Goal: Task Accomplishment & Management: Use online tool/utility

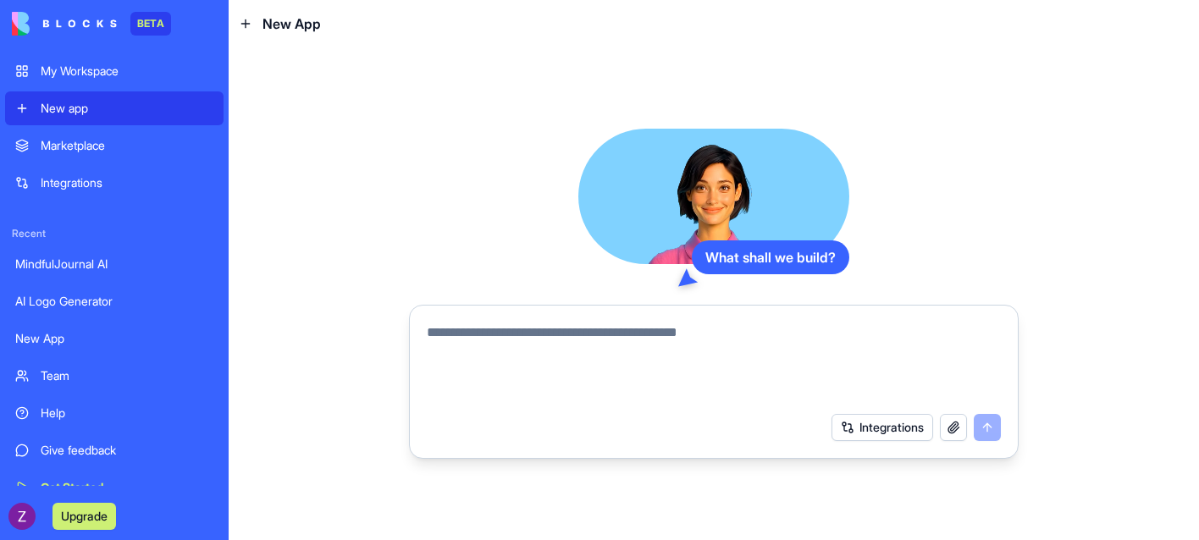
click at [498, 347] on textarea at bounding box center [714, 363] width 574 height 81
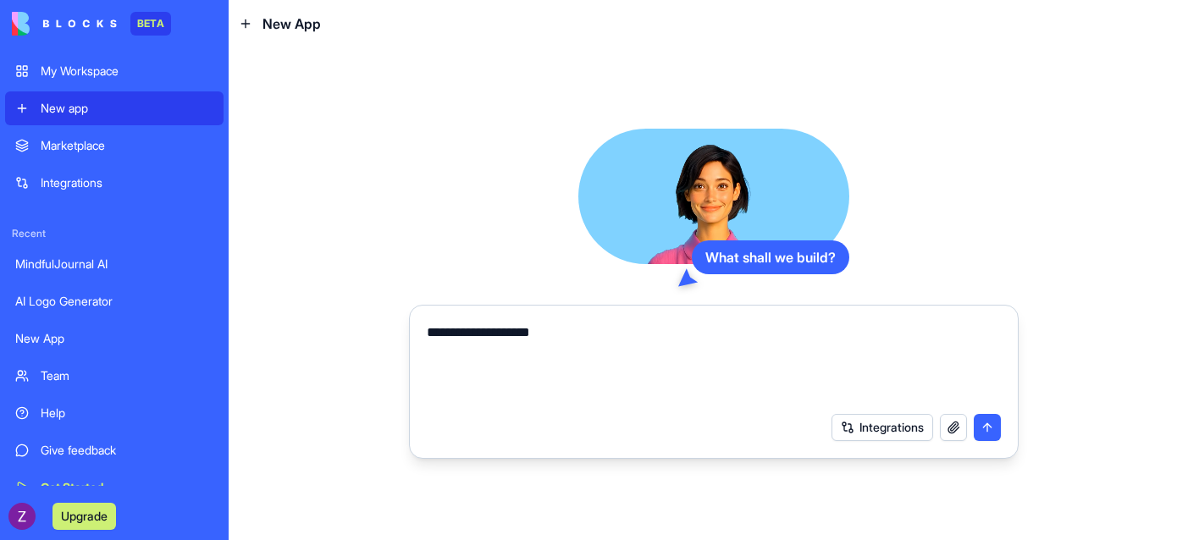
click at [593, 333] on textarea "**********" at bounding box center [714, 363] width 574 height 81
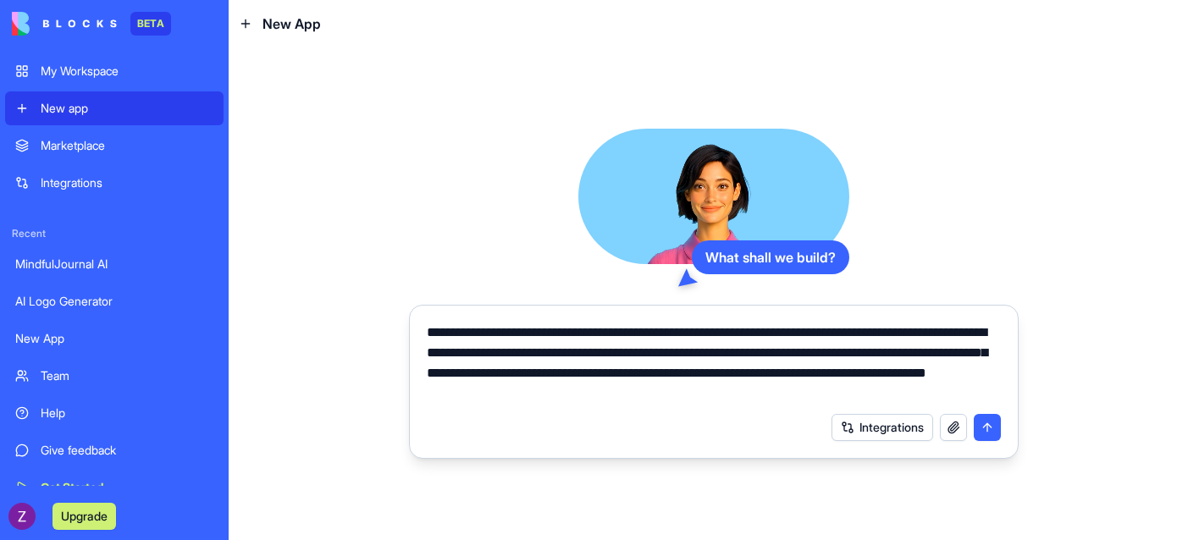
type textarea "**********"
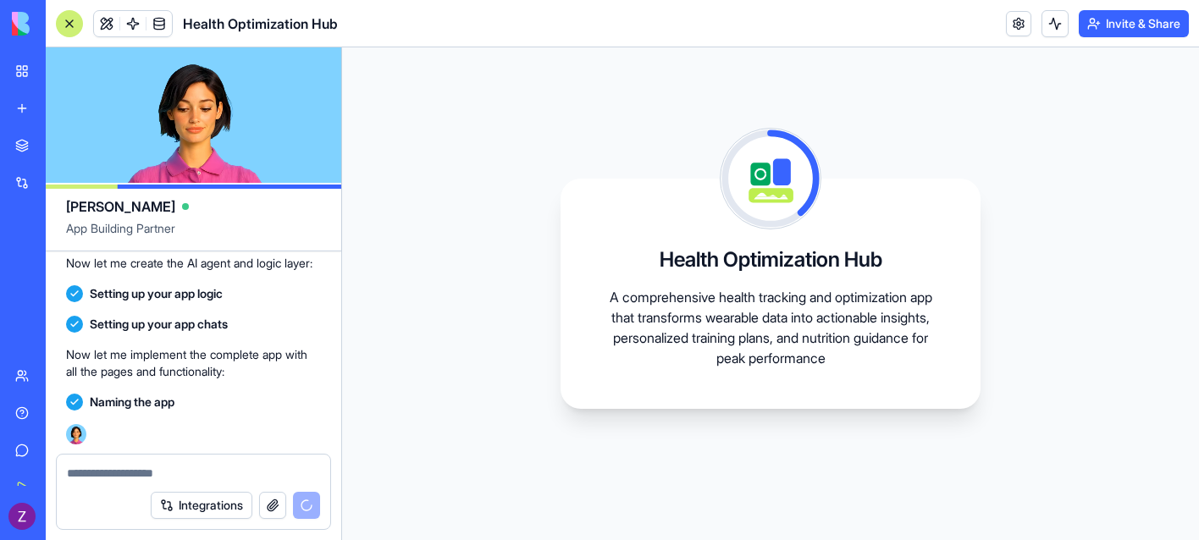
scroll to position [630, 0]
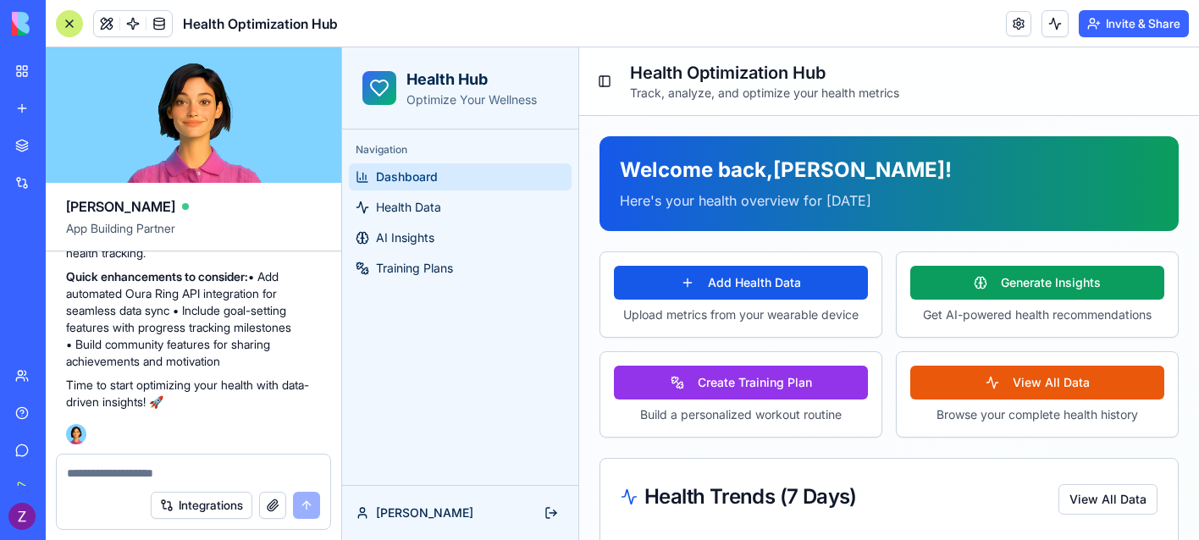
scroll to position [955, 0]
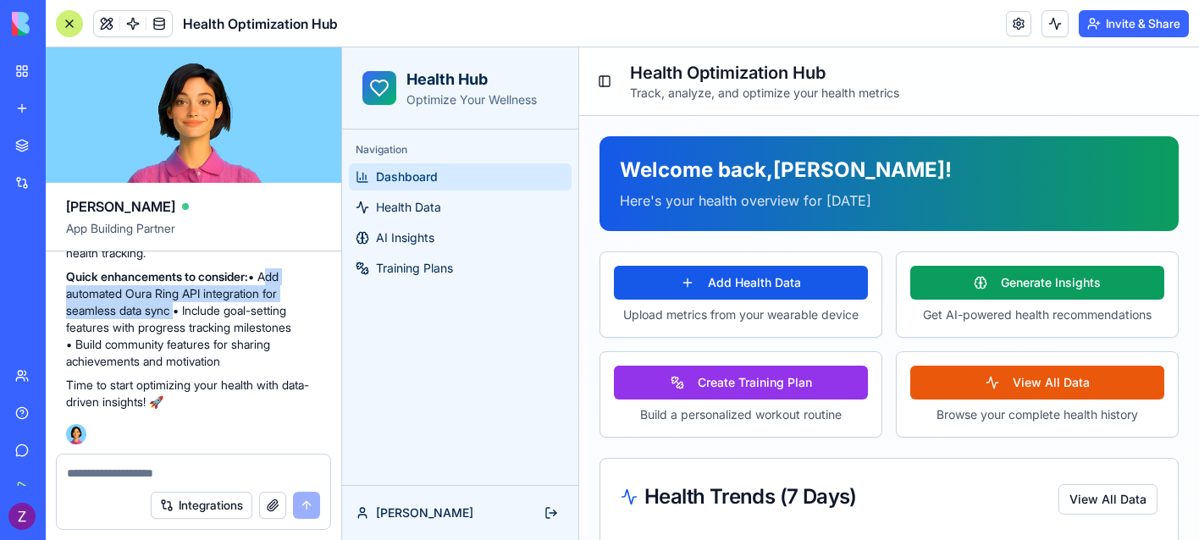
drag, startPoint x: 273, startPoint y: 275, endPoint x: 176, endPoint y: 302, distance: 100.2
click at [176, 302] on p "Quick enhancements to consider: • Add automated Oura Ring API integration for s…" at bounding box center [193, 319] width 255 height 102
copy p "Add automated Oura Ring API integration for seamless data sync"
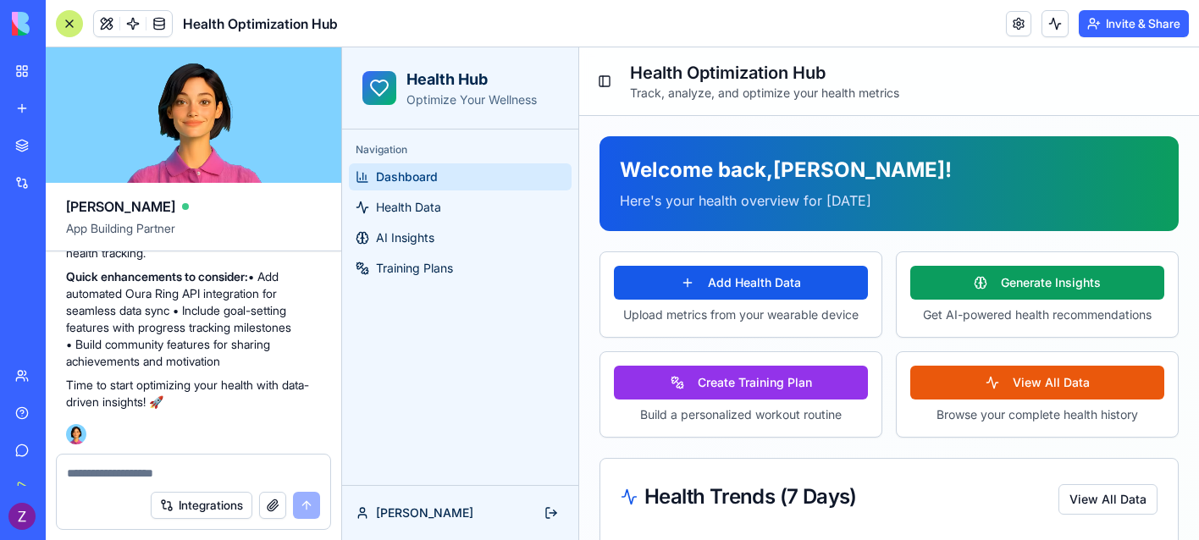
click at [112, 472] on textarea at bounding box center [193, 473] width 253 height 17
paste textarea "**********"
type textarea "**********"
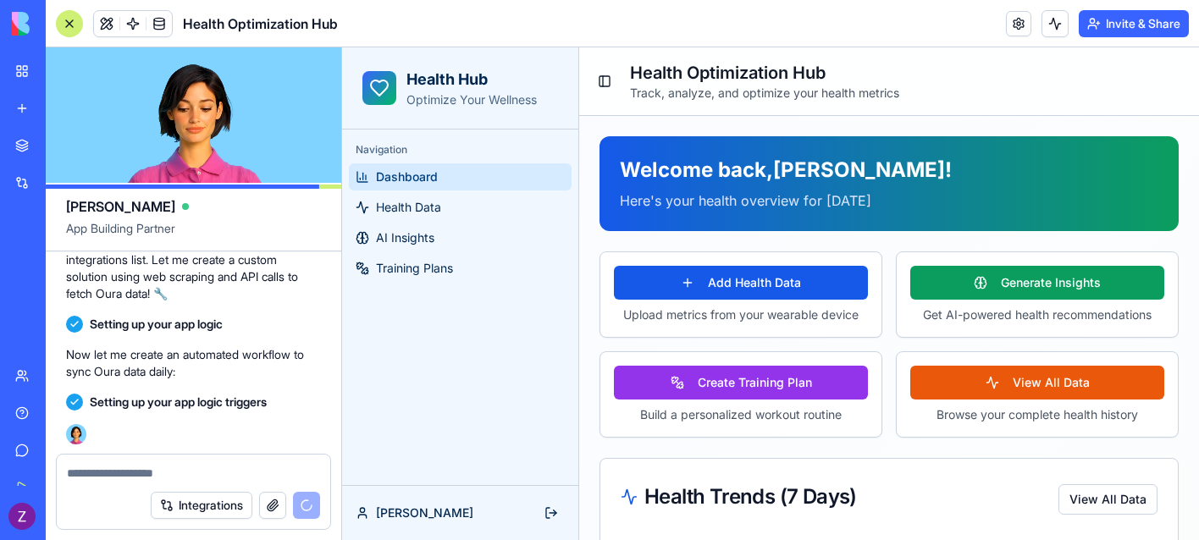
scroll to position [19, 0]
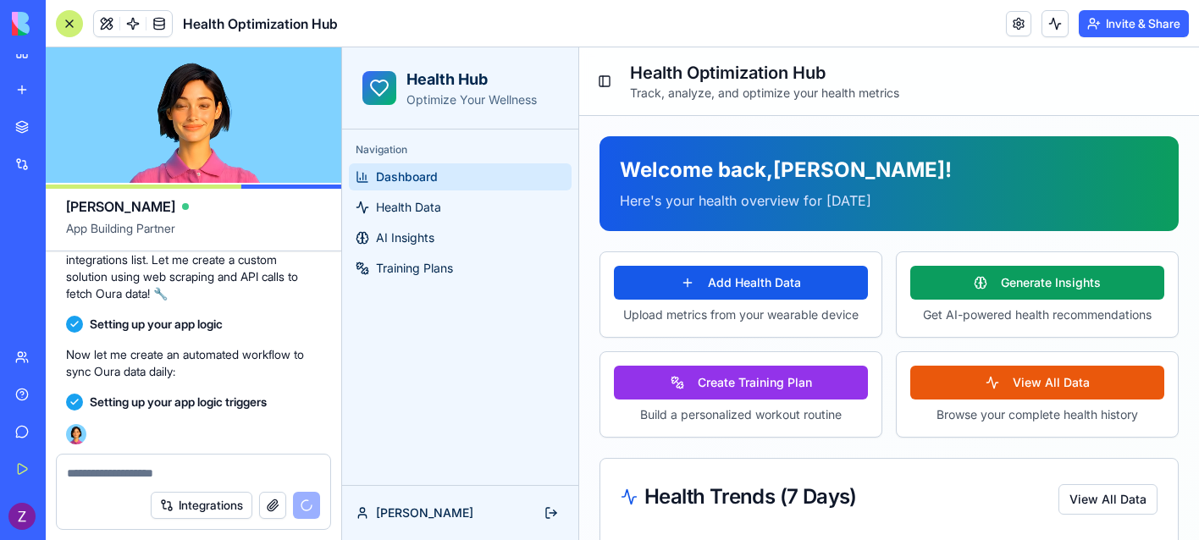
click at [60, 397] on div "Help" at bounding box center [52, 394] width 22 height 17
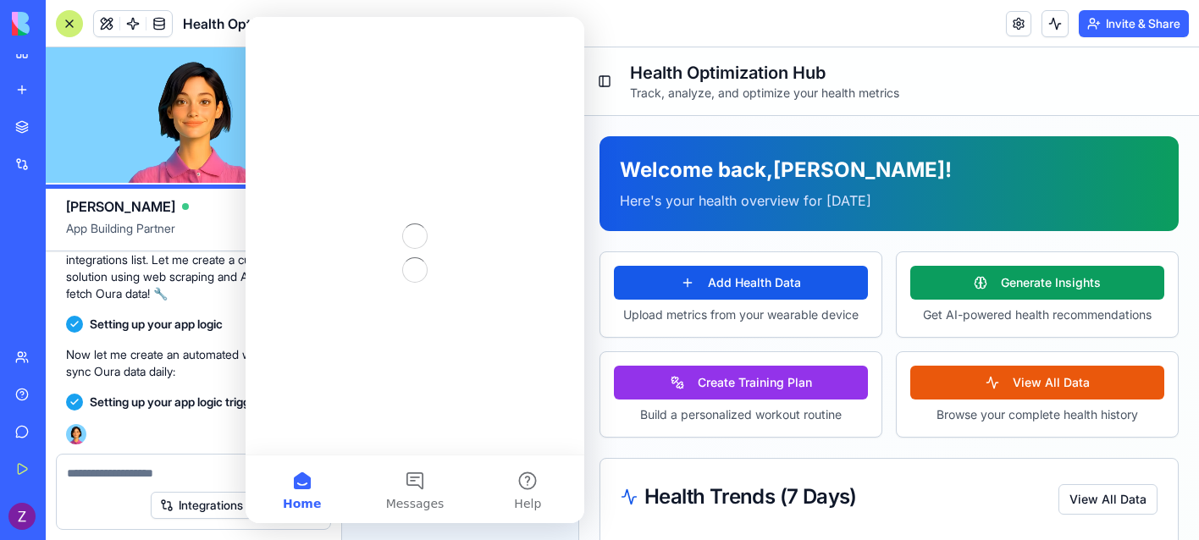
scroll to position [0, 0]
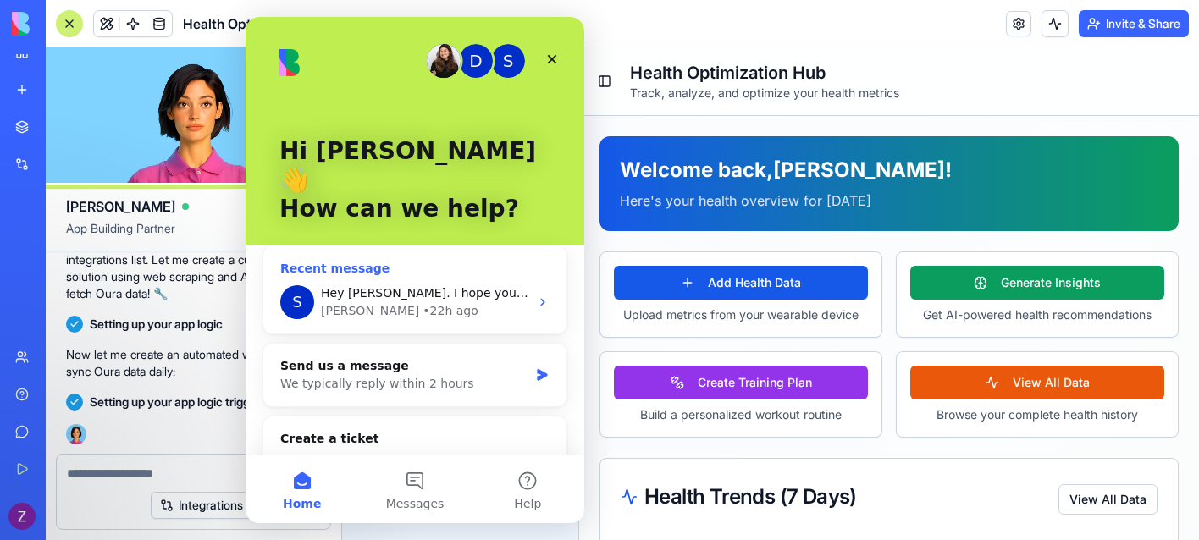
click at [422, 302] on div "• 22h ago" at bounding box center [449, 311] width 55 height 18
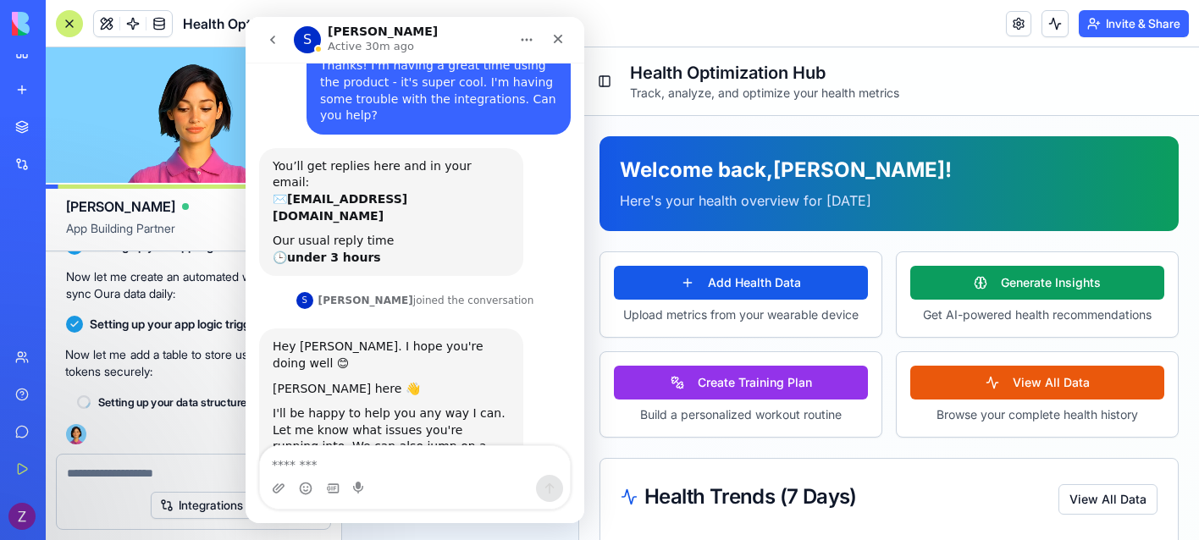
scroll to position [203, 0]
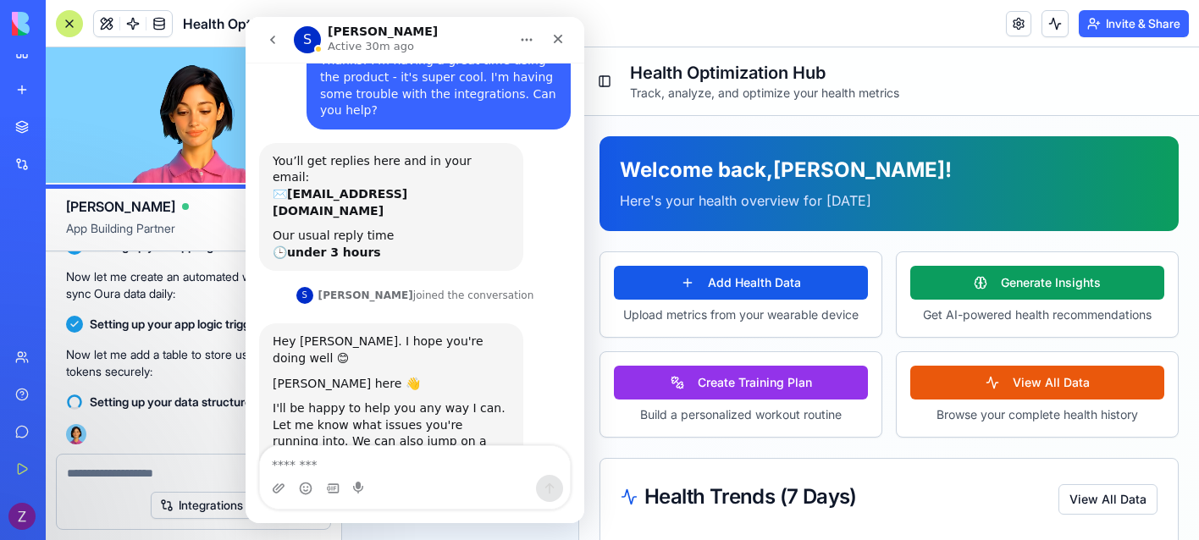
click at [422, 456] on textarea "Message…" at bounding box center [415, 460] width 310 height 29
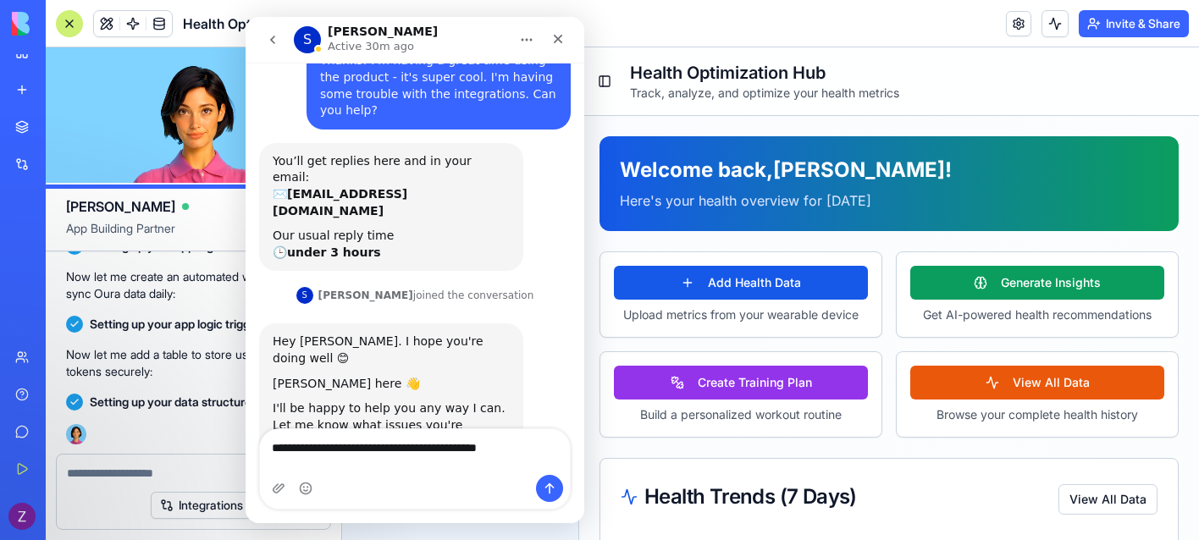
type textarea "**********"
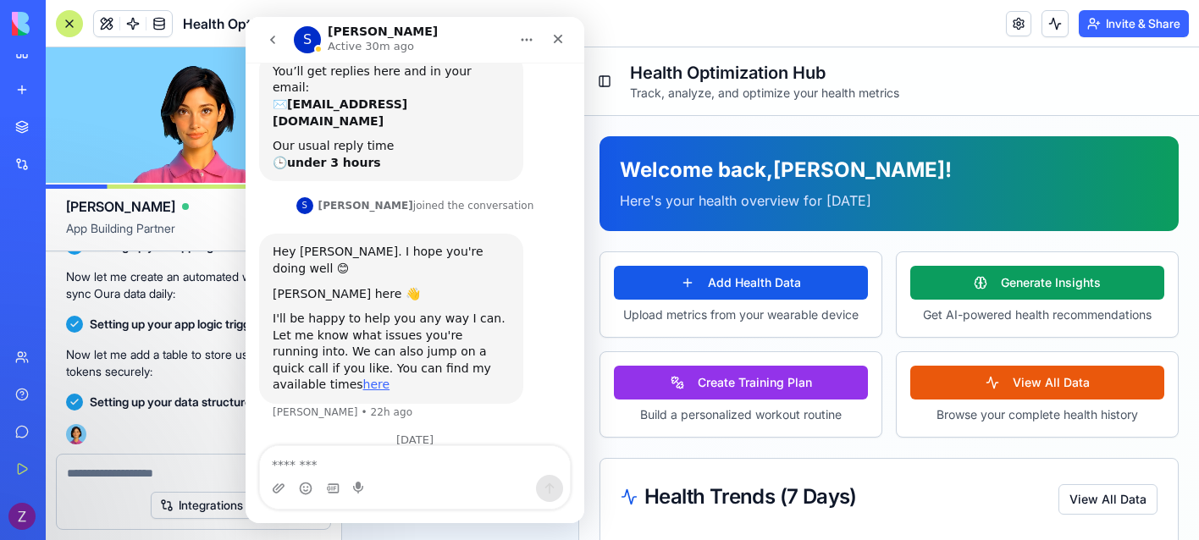
scroll to position [310, 0]
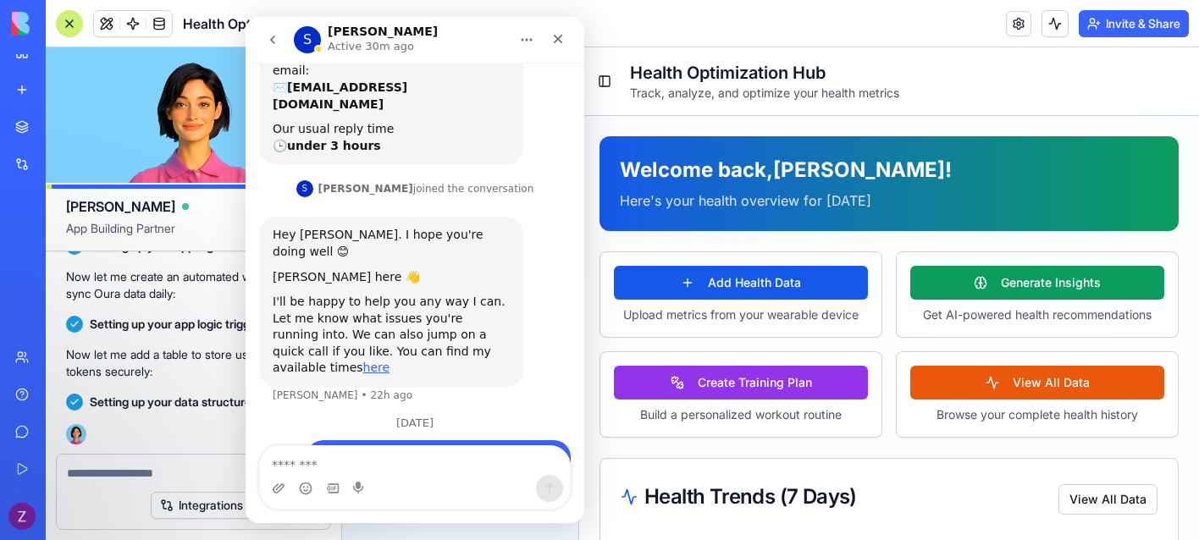
click at [458, 450] on div "Hey! Can you please add an Oura ring integration?" at bounding box center [438, 466] width 237 height 33
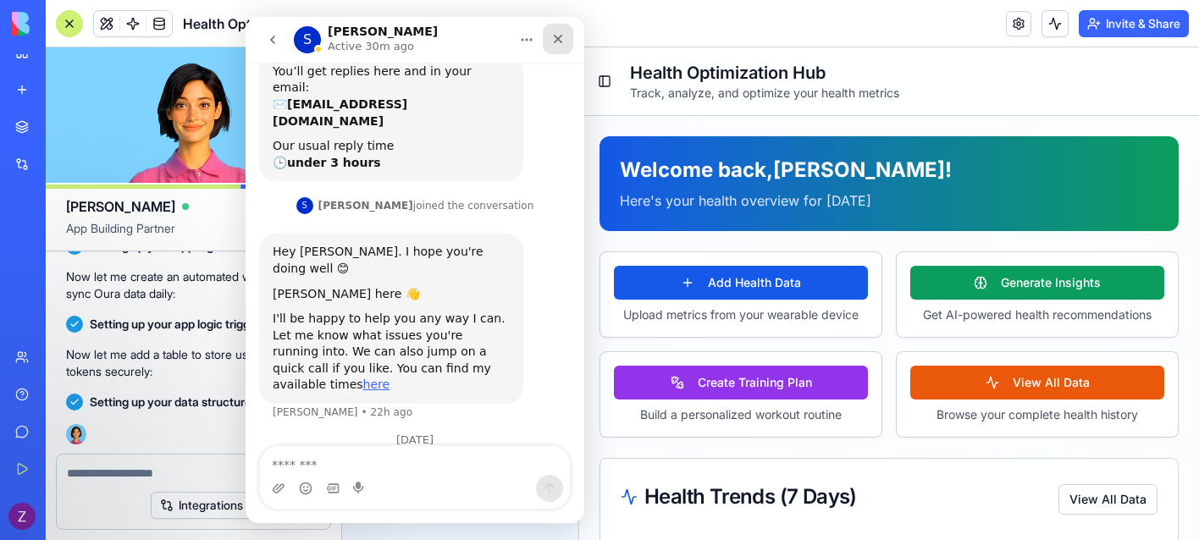
click at [560, 37] on icon "Close" at bounding box center [558, 39] width 14 height 14
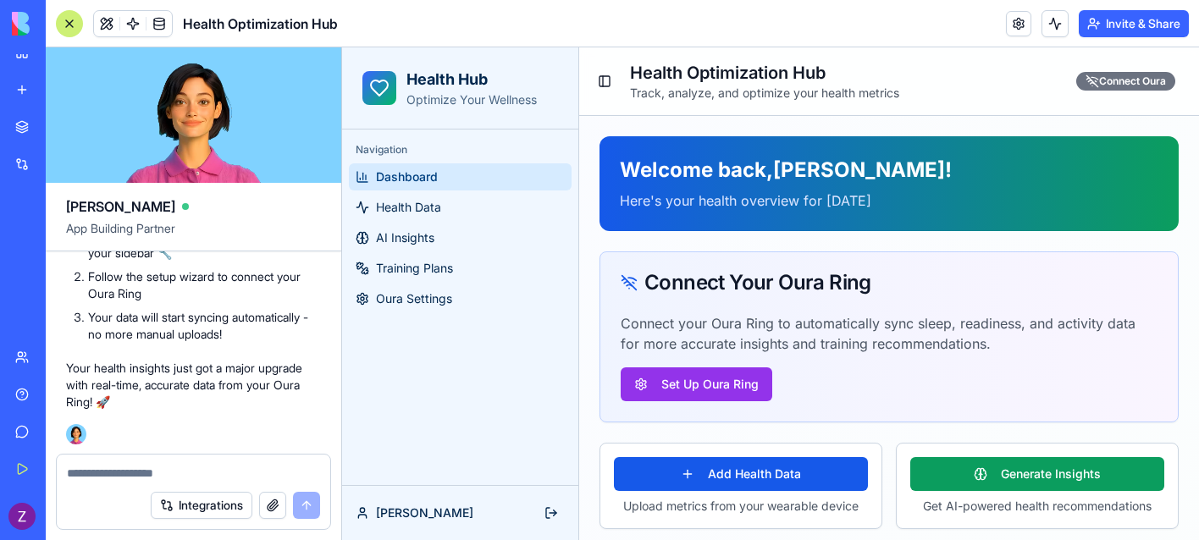
scroll to position [2221, 0]
click at [455, 303] on link "Oura Settings" at bounding box center [460, 298] width 223 height 27
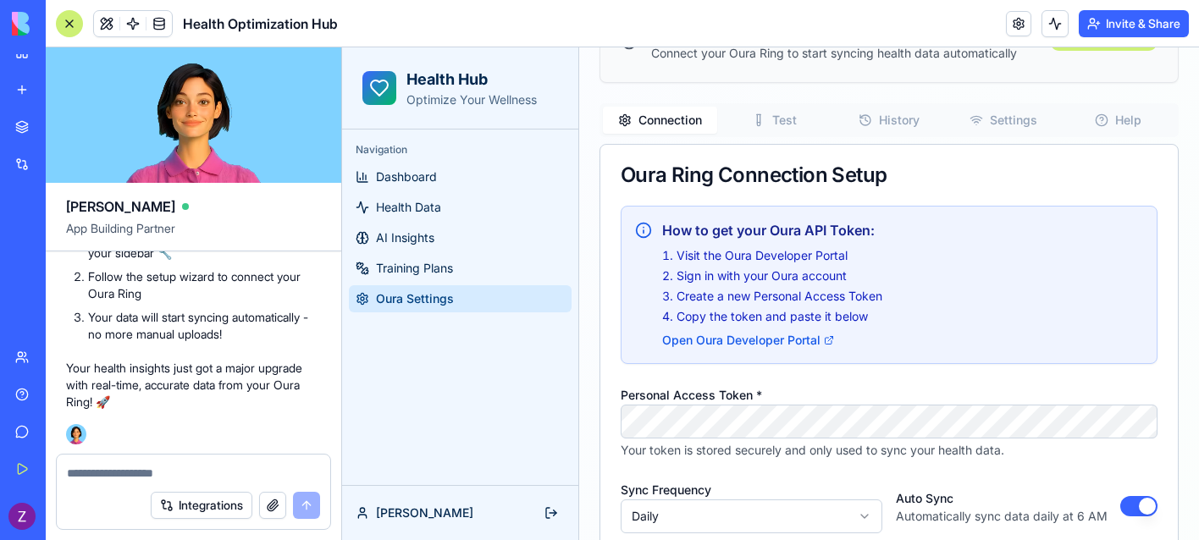
scroll to position [207, 0]
click at [742, 338] on link "Open Oura Developer Portal" at bounding box center [748, 341] width 172 height 17
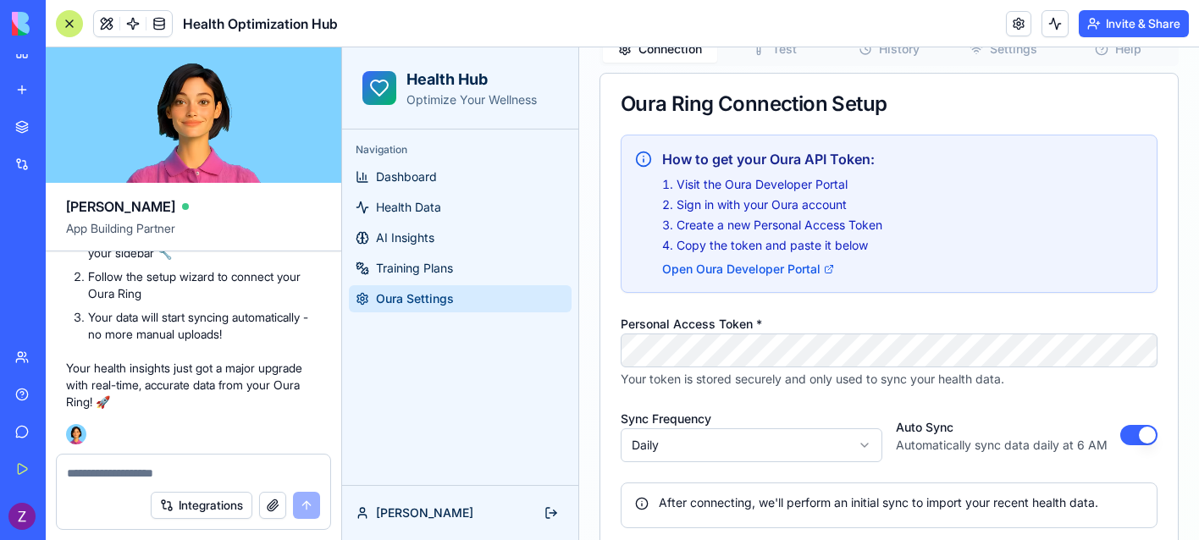
click at [683, 428] on div "**********" at bounding box center [752, 435] width 262 height 54
click at [724, 444] on html "**********" at bounding box center [770, 196] width 857 height 855
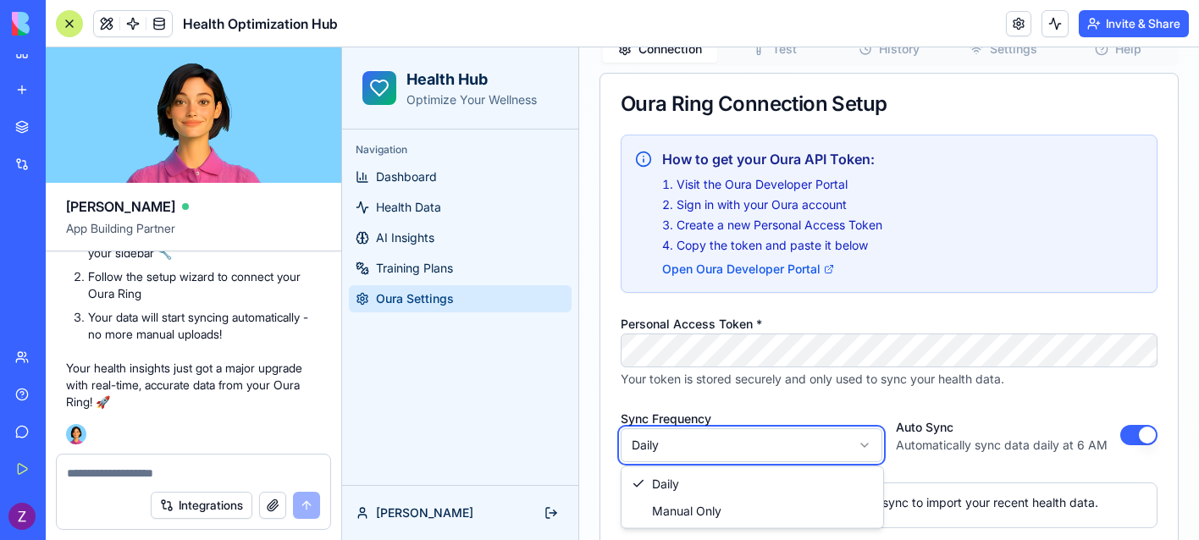
click at [747, 416] on html "**********" at bounding box center [770, 196] width 857 height 855
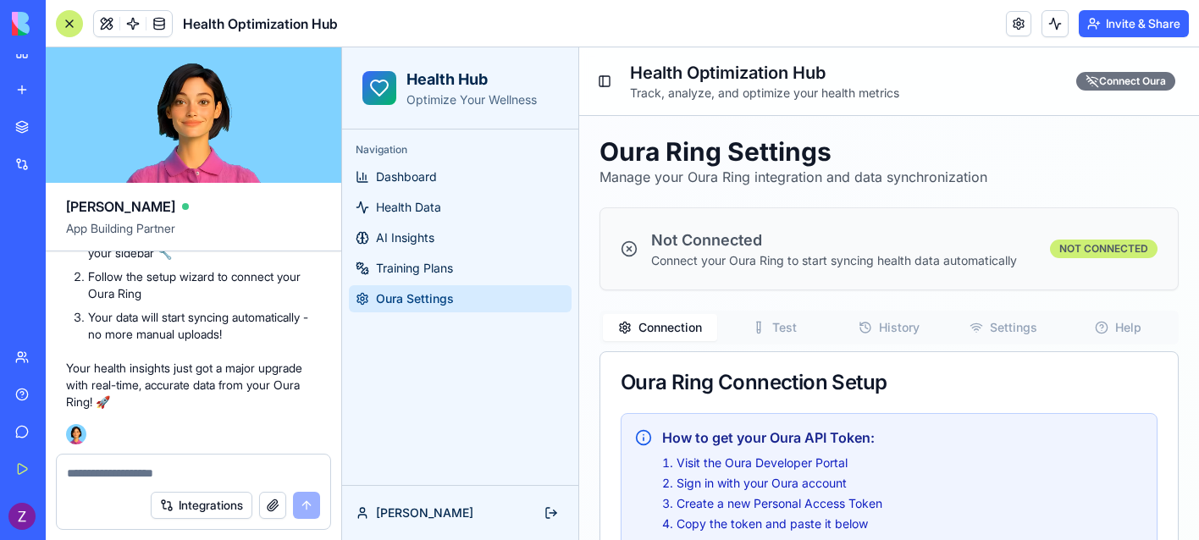
scroll to position [362, 0]
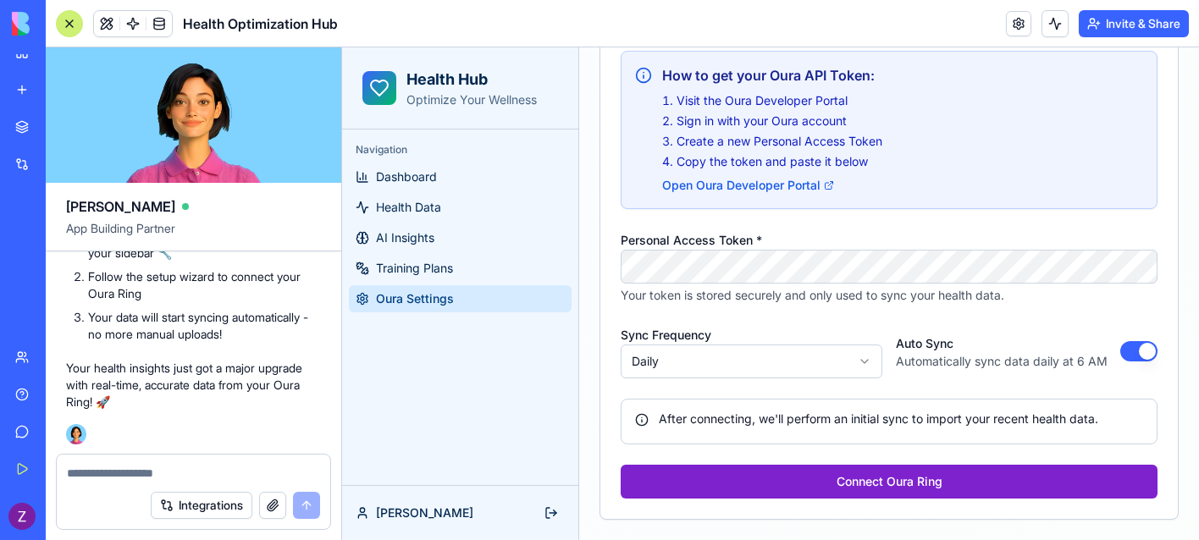
click at [840, 480] on button "Connect Oura Ring" at bounding box center [889, 482] width 537 height 34
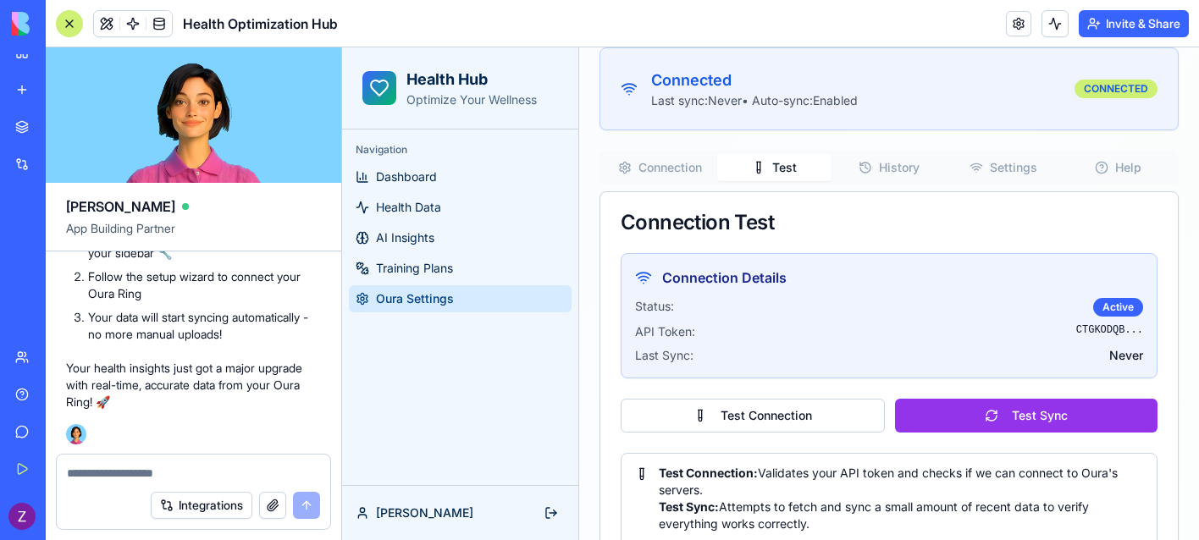
scroll to position [211, 0]
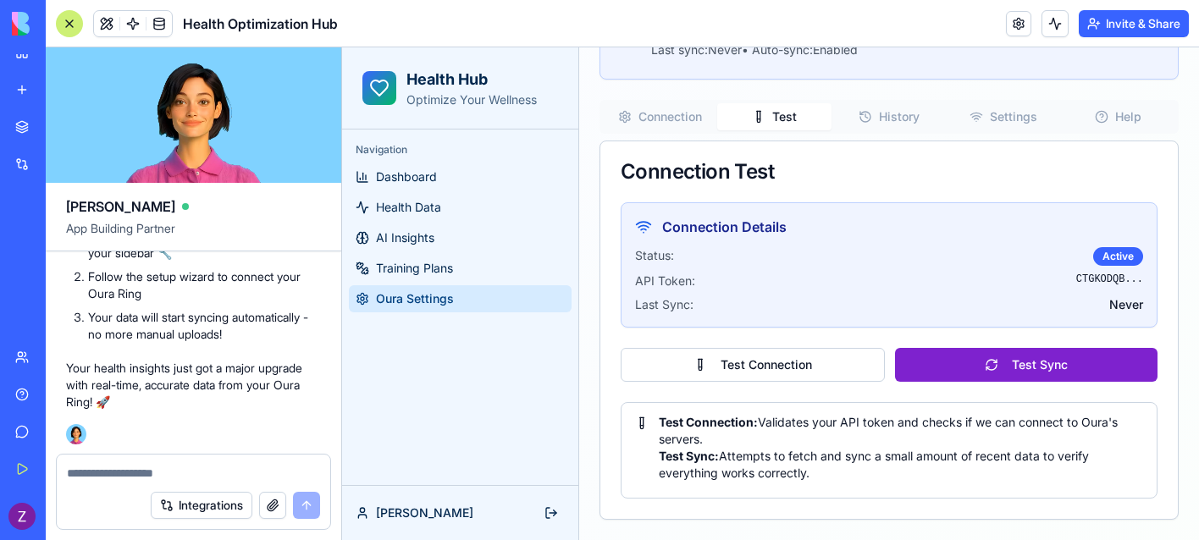
click at [979, 378] on button "Test Sync" at bounding box center [1026, 365] width 262 height 34
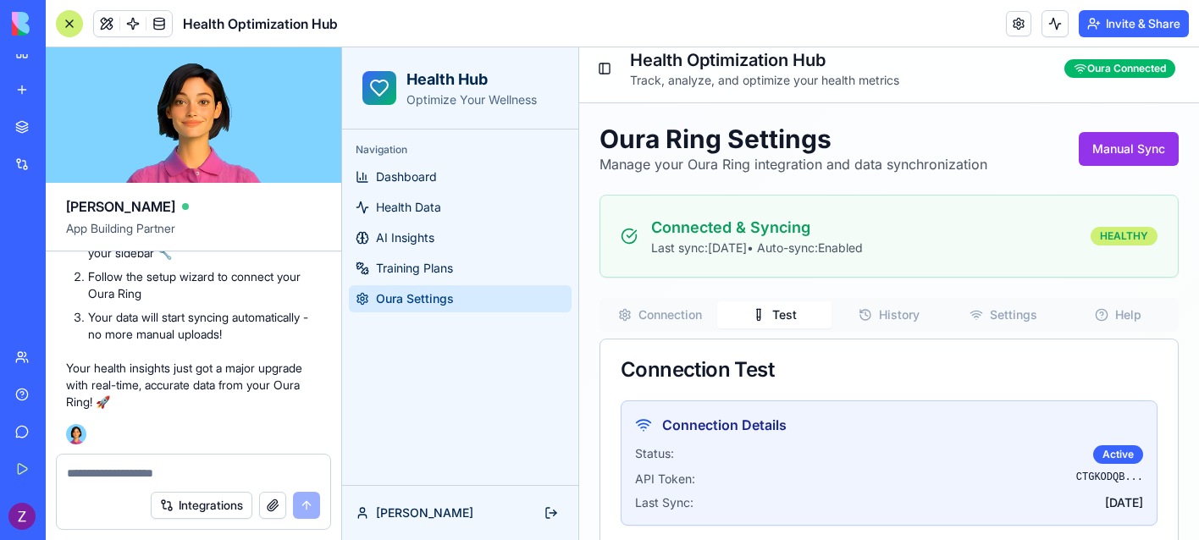
scroll to position [0, 0]
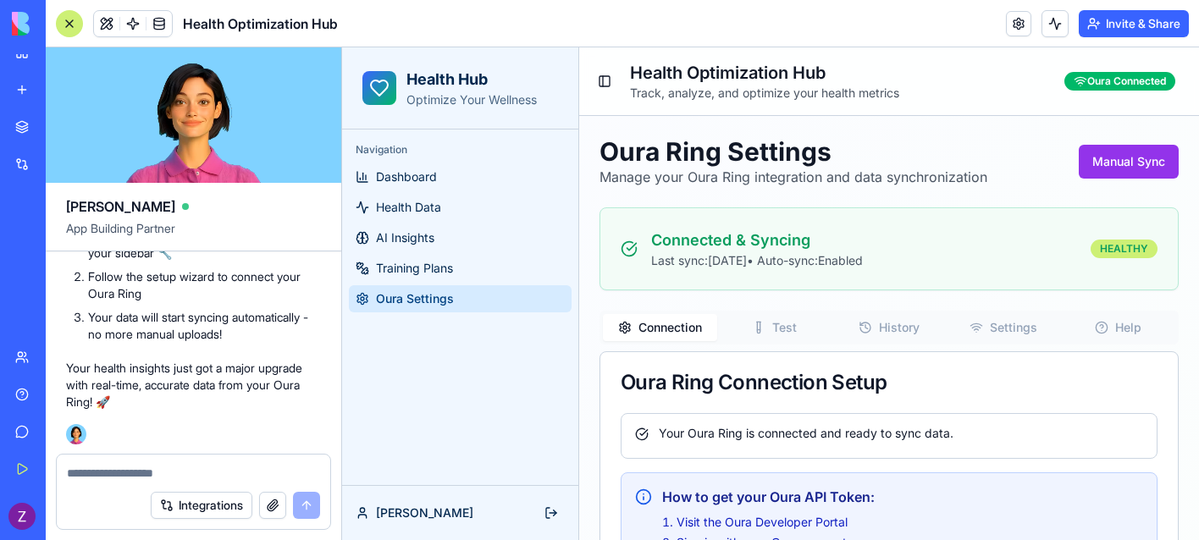
click at [698, 327] on button "Connection" at bounding box center [660, 327] width 114 height 27
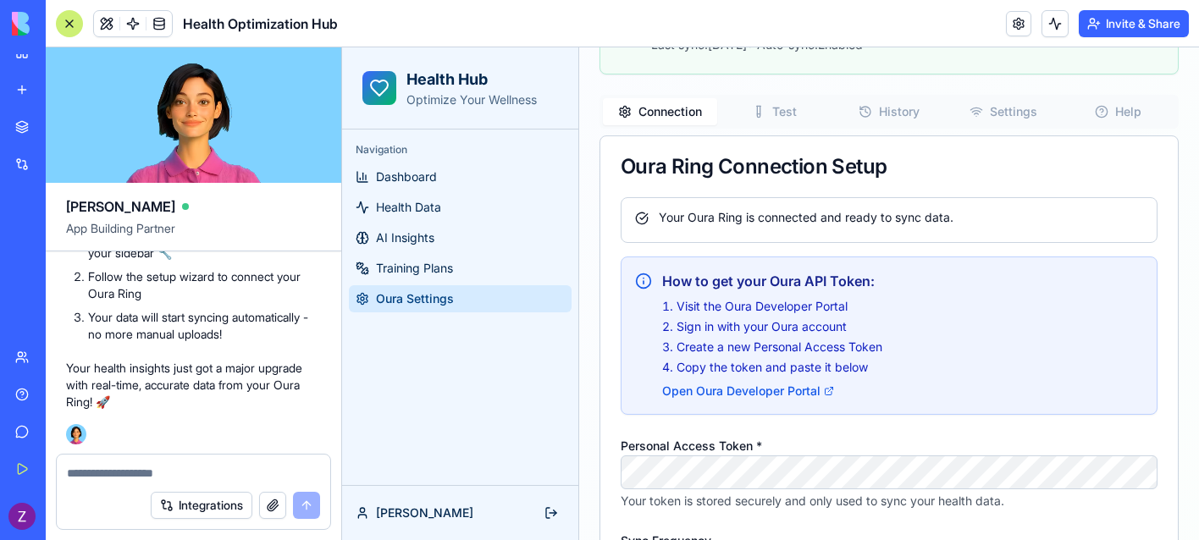
scroll to position [210, 0]
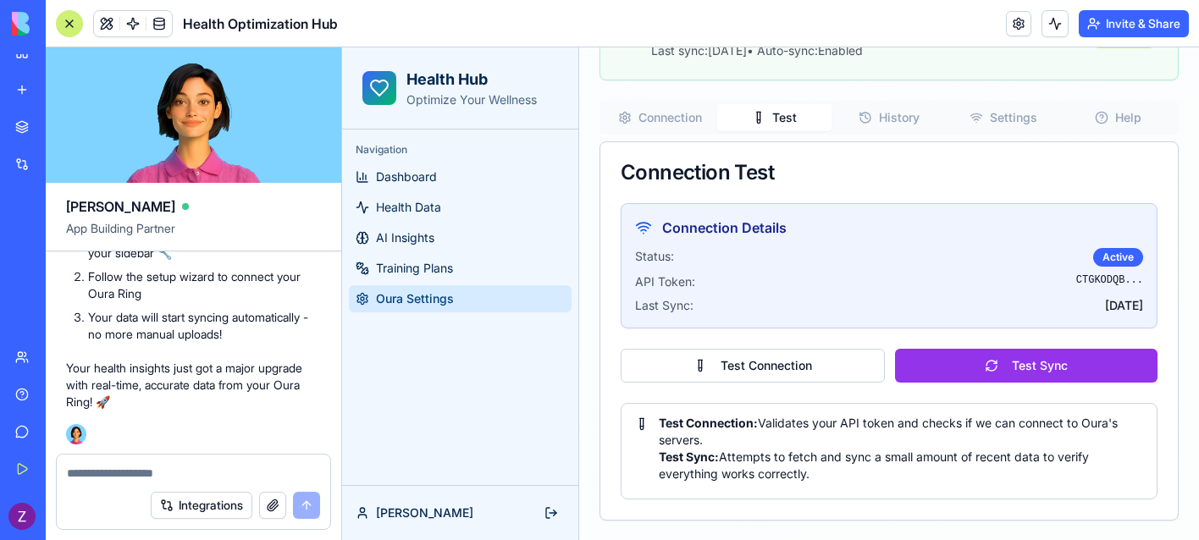
click at [769, 119] on button "Test" at bounding box center [774, 117] width 114 height 27
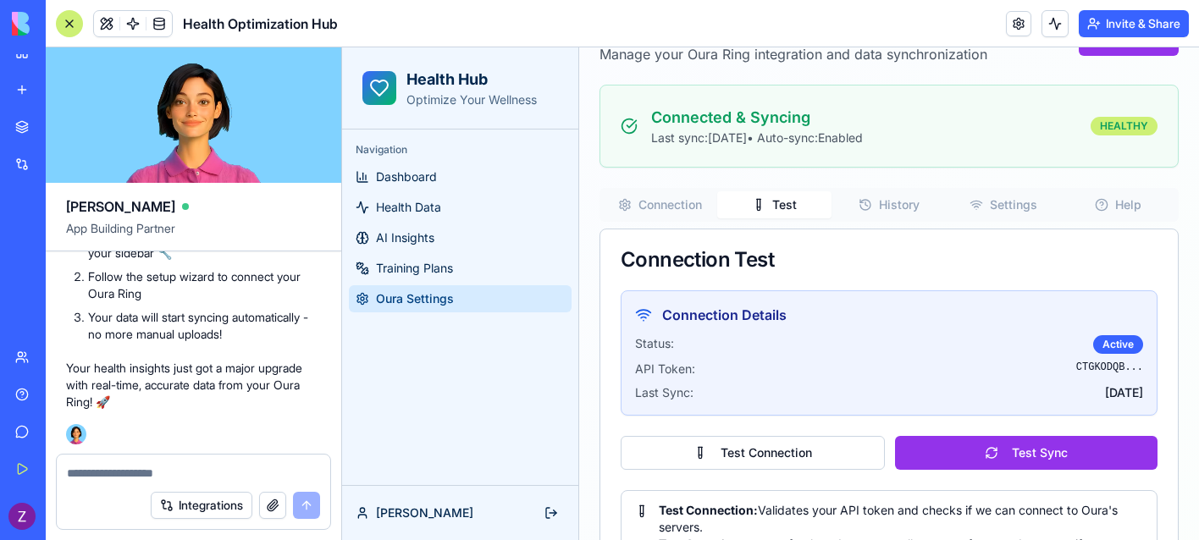
click at [882, 117] on div "Oura Ring Settings Manage your Oura Ring integration and data synchronization M…" at bounding box center [888, 311] width 579 height 594
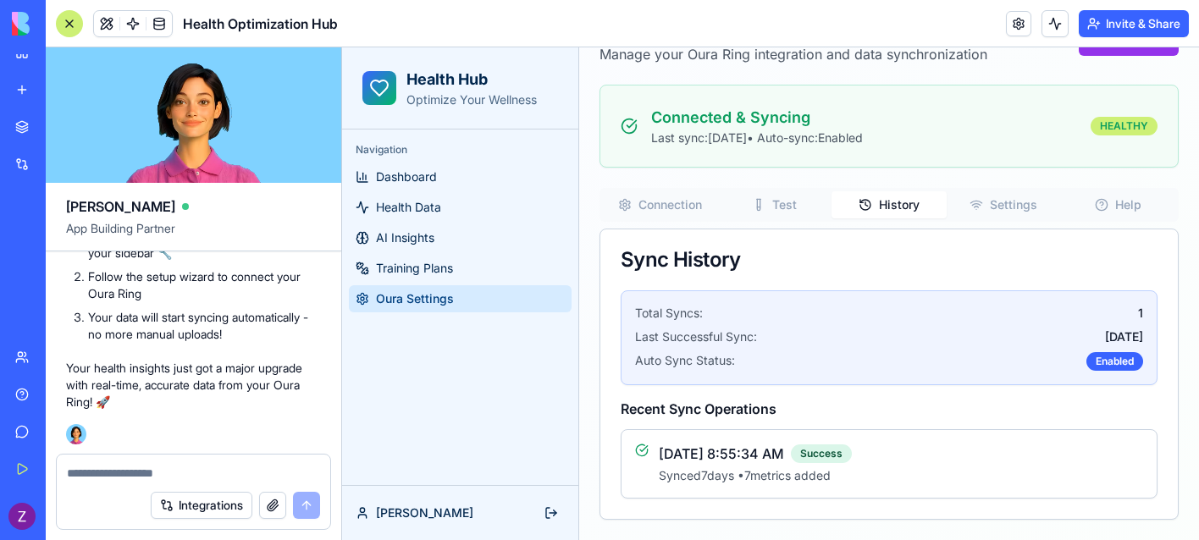
click at [1014, 210] on button "Settings" at bounding box center [1003, 204] width 114 height 27
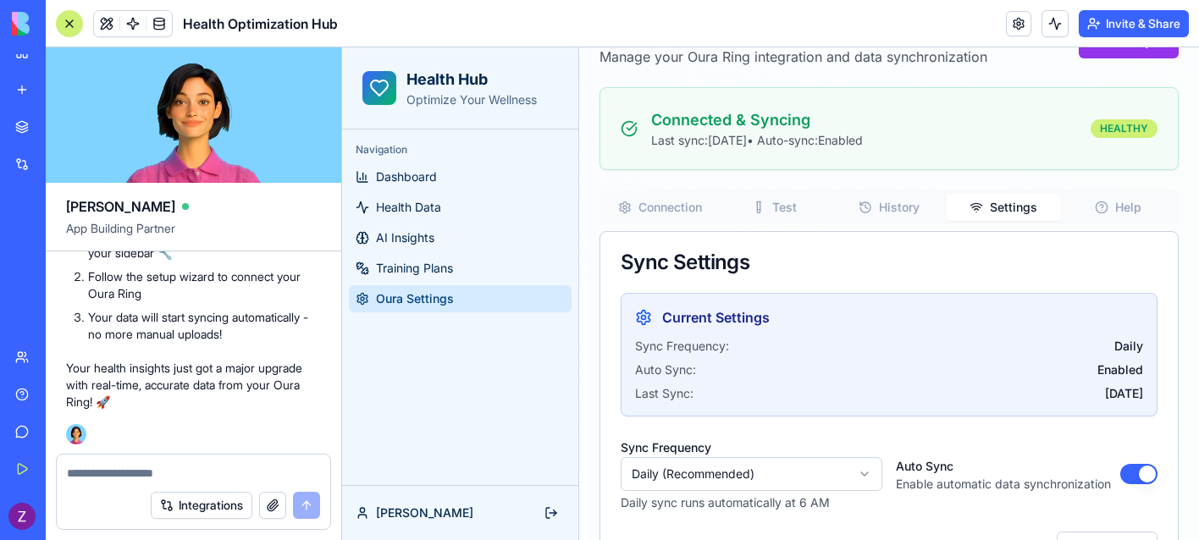
scroll to position [0, 0]
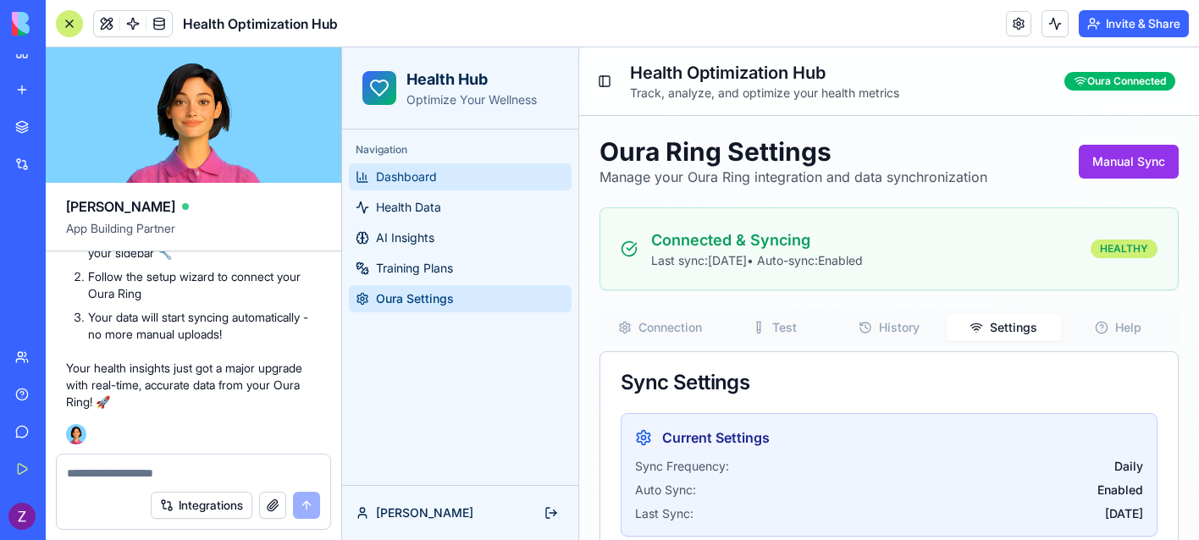
click at [409, 174] on span "Dashboard" at bounding box center [406, 176] width 61 height 17
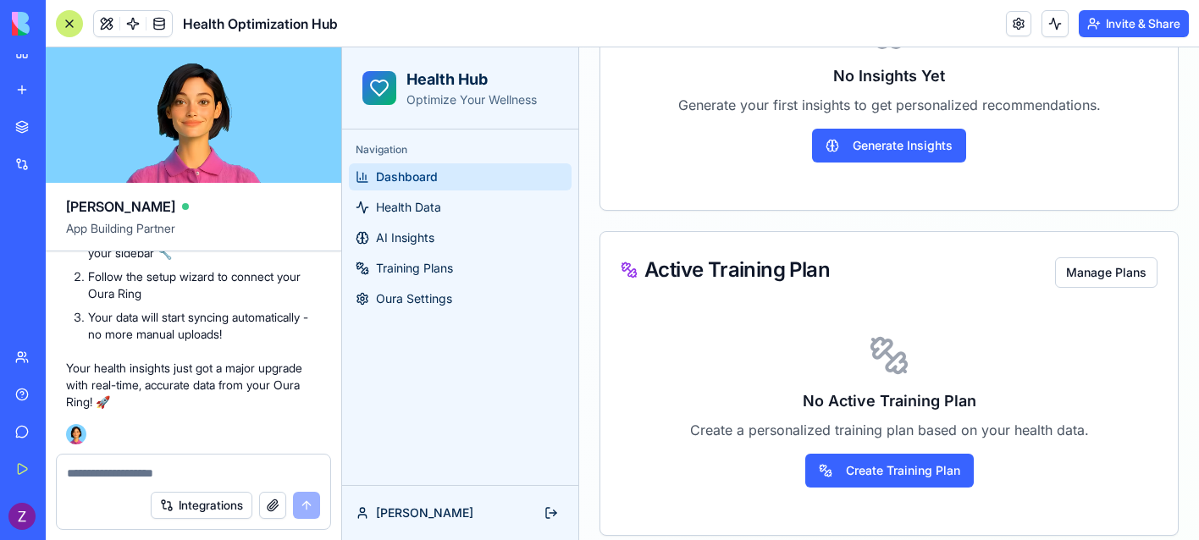
scroll to position [1642, 0]
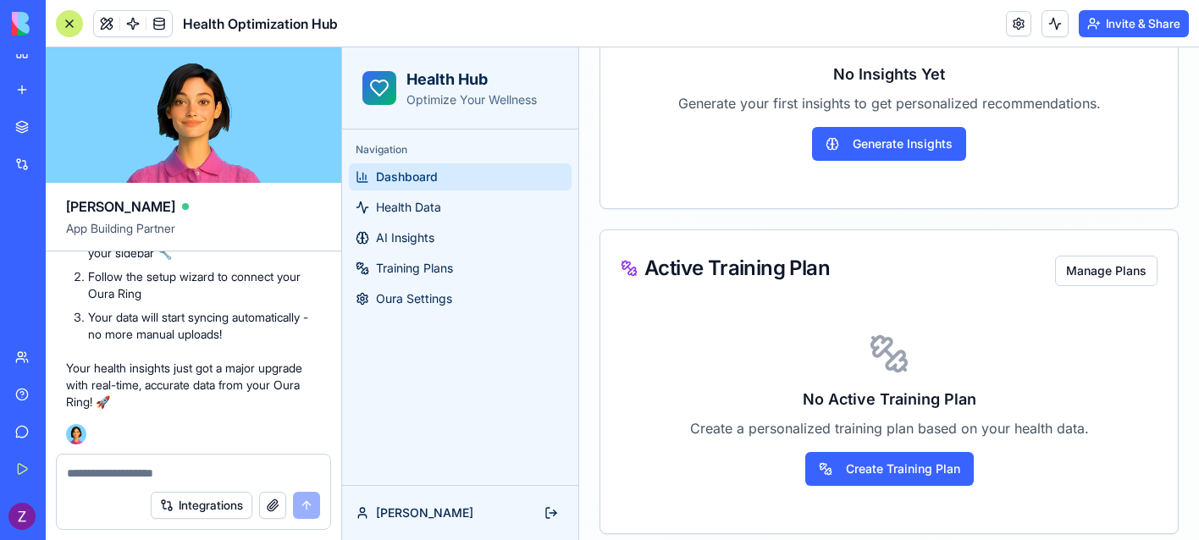
click at [197, 466] on textarea at bounding box center [193, 473] width 253 height 17
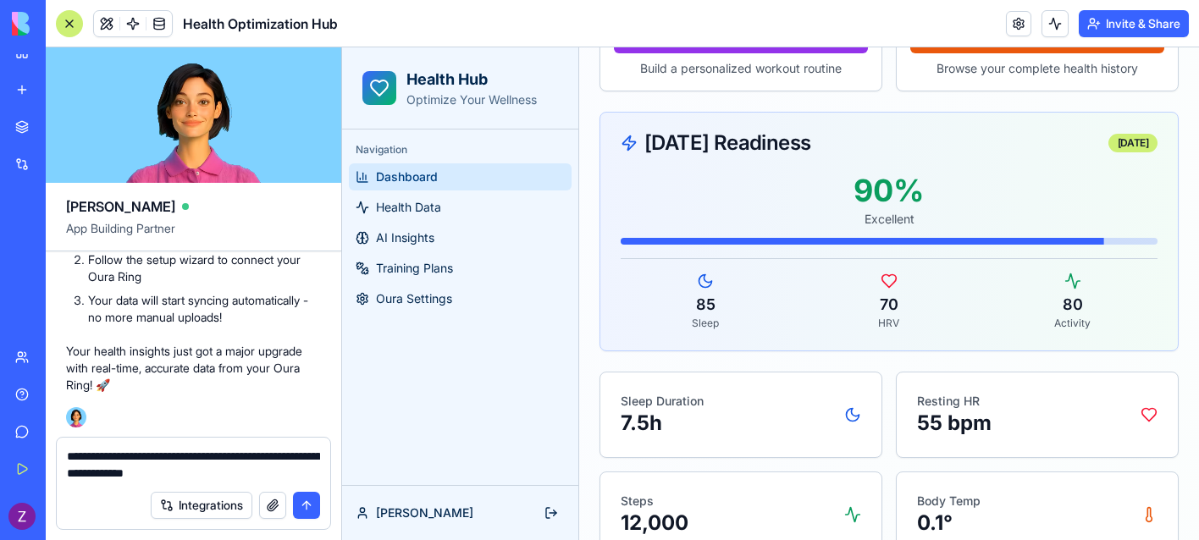
scroll to position [515, 0]
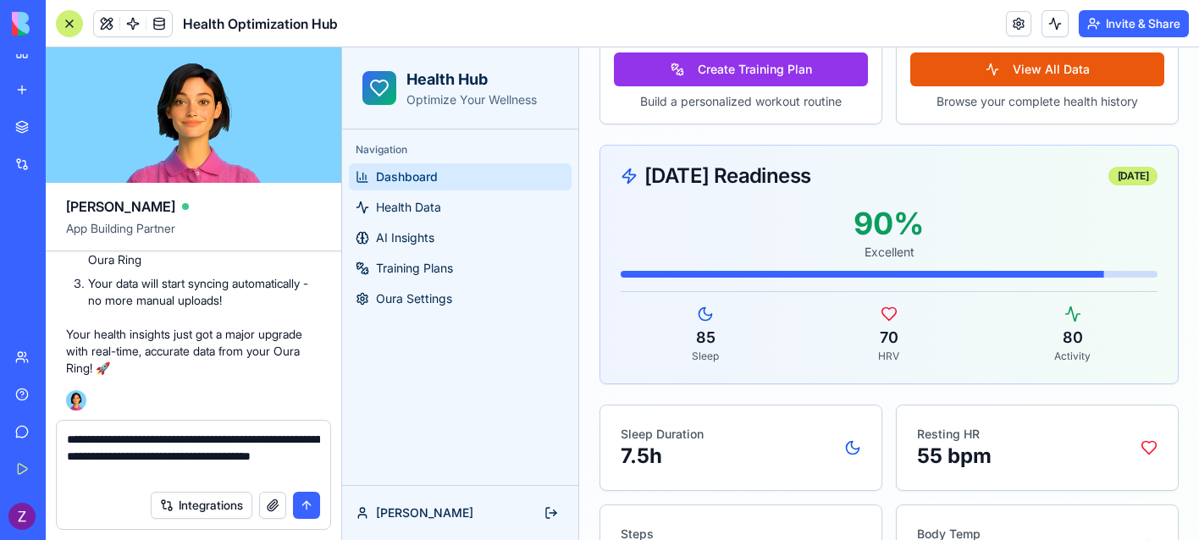
type textarea "**********"
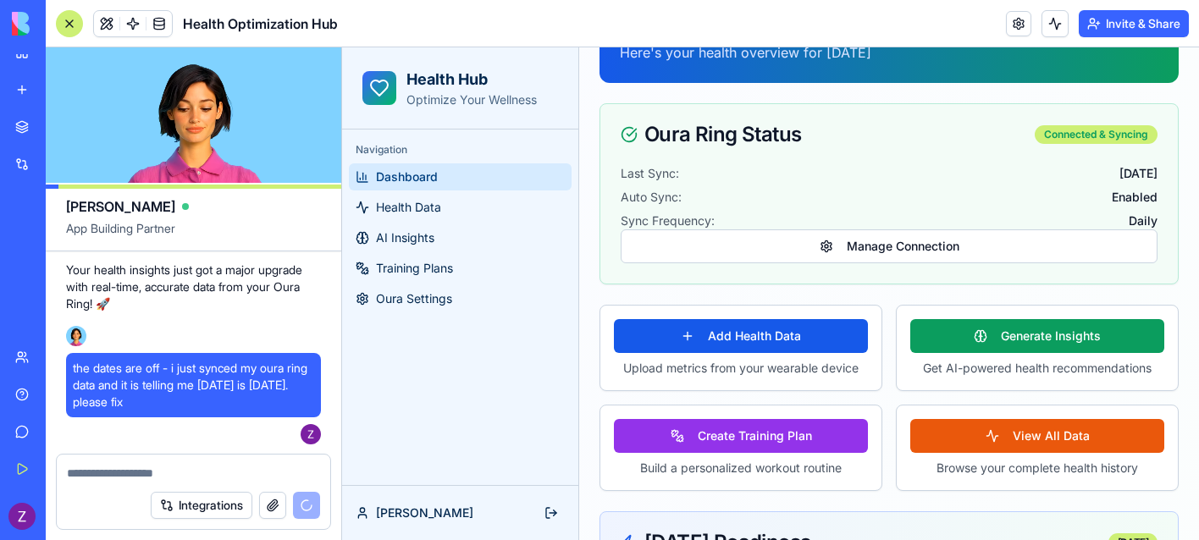
scroll to position [0, 0]
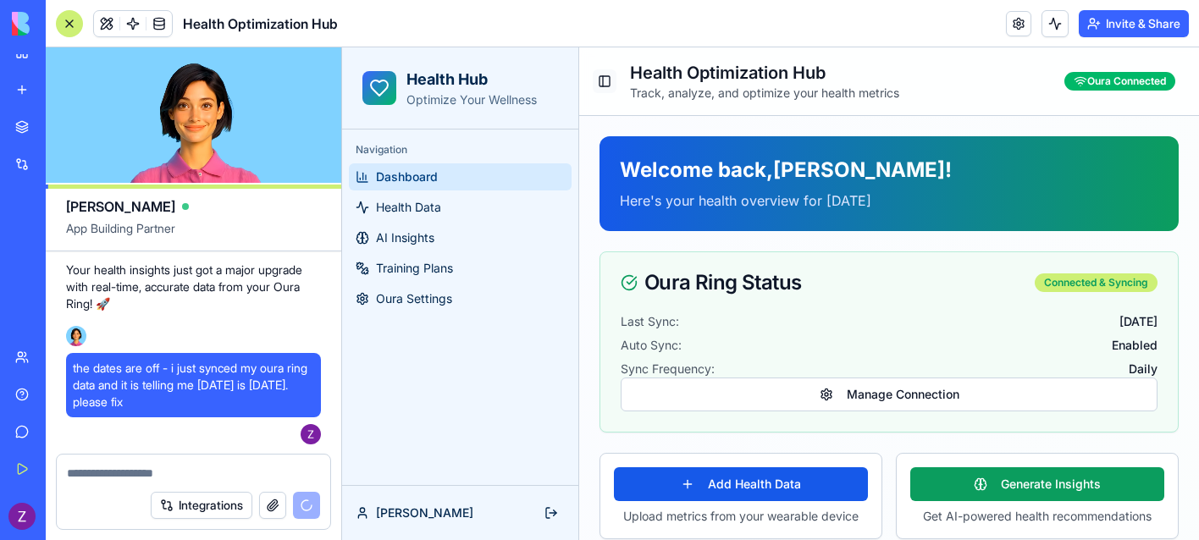
click at [606, 82] on button "Toggle Sidebar" at bounding box center [605, 81] width 24 height 24
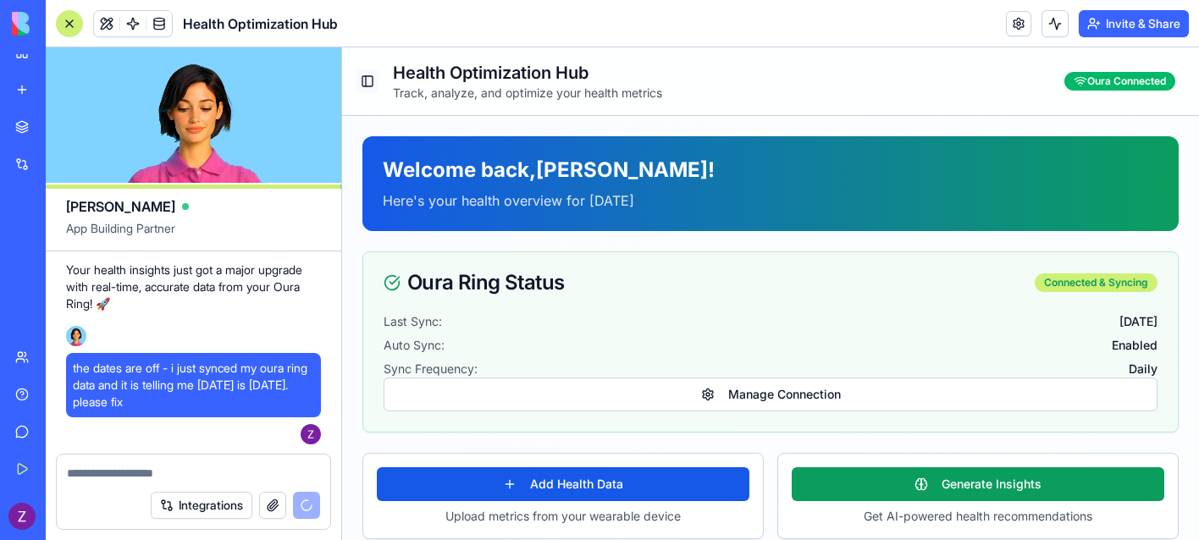
click at [365, 79] on button "Toggle Sidebar" at bounding box center [368, 81] width 24 height 24
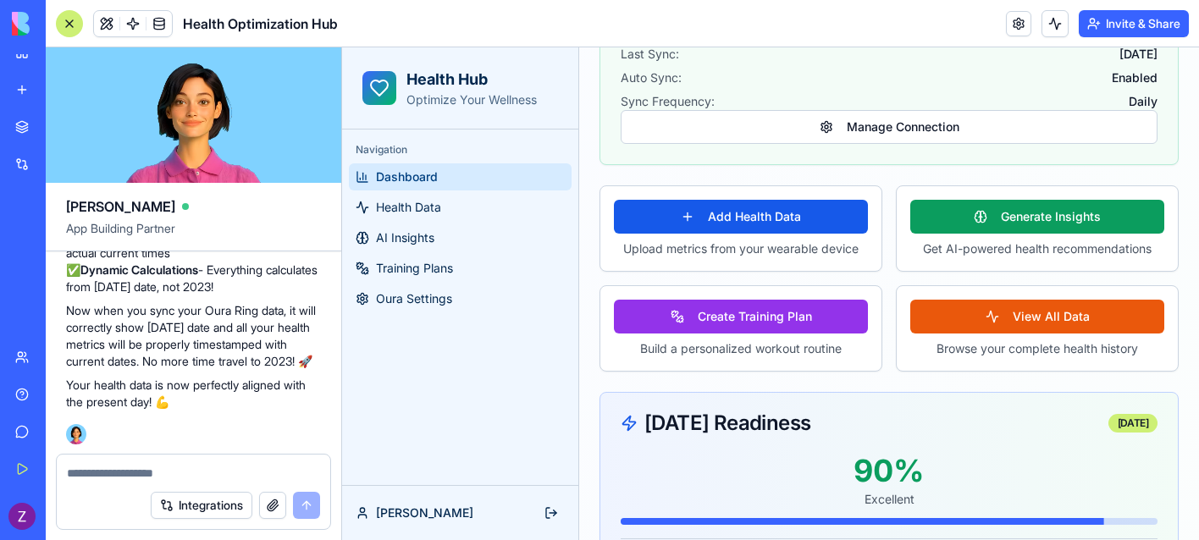
scroll to position [265, 0]
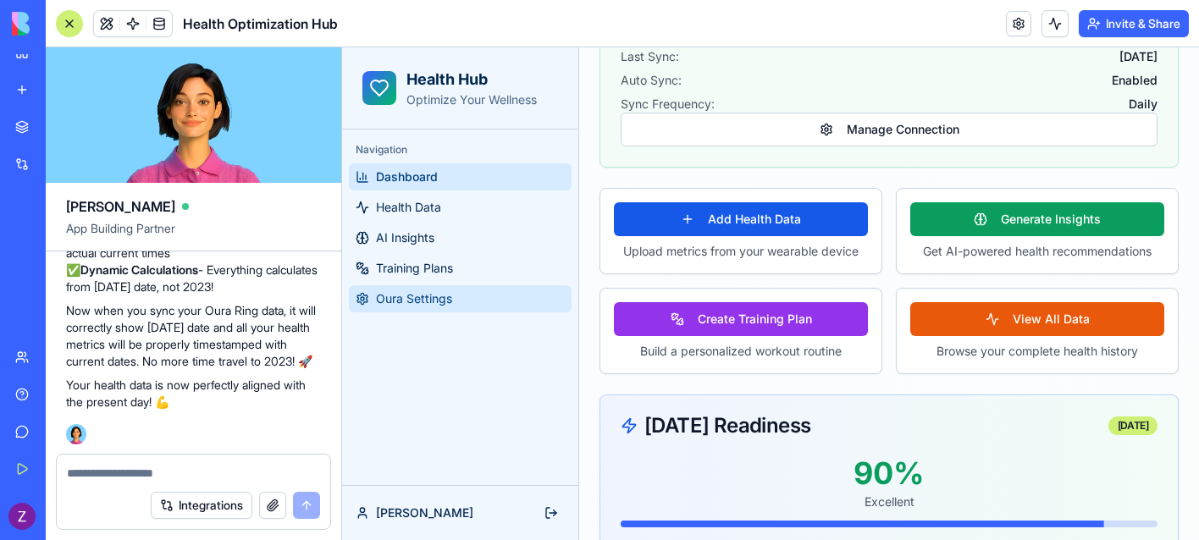
click at [474, 298] on link "Oura Settings" at bounding box center [460, 298] width 223 height 27
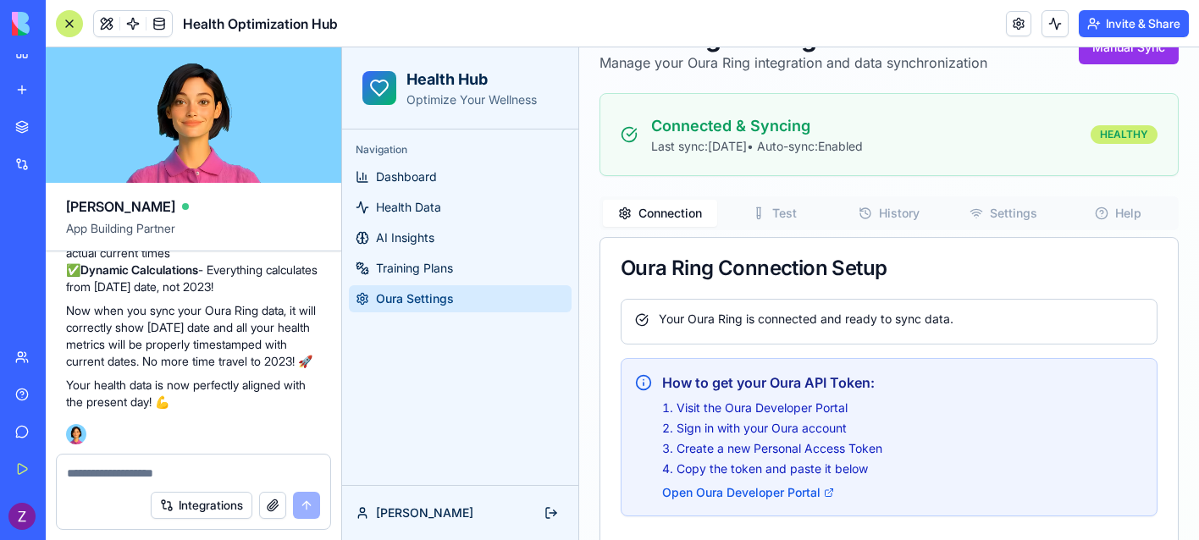
scroll to position [103, 0]
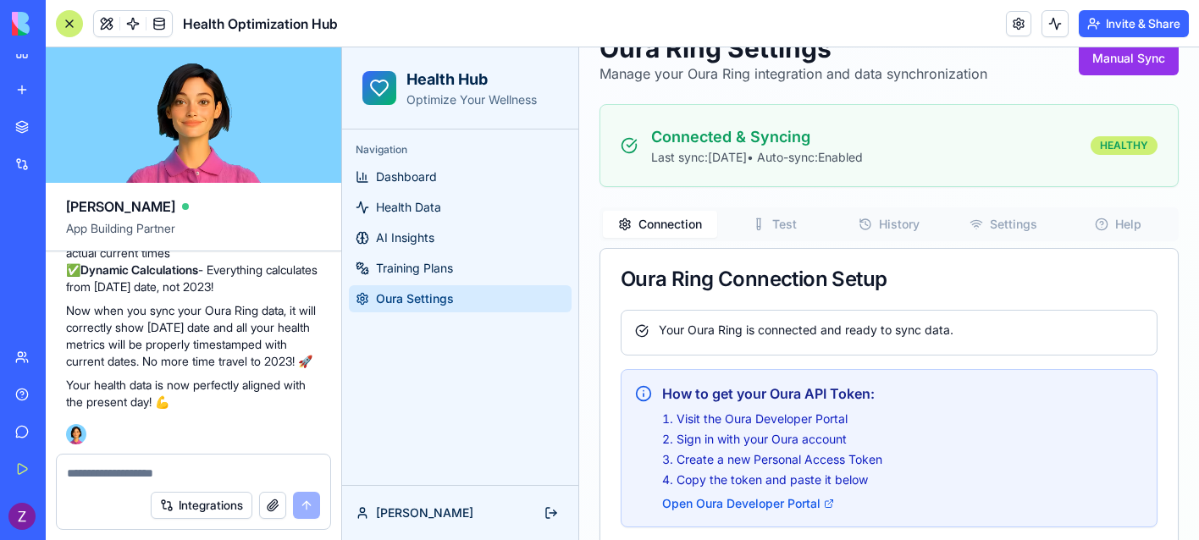
click at [775, 224] on button "Test" at bounding box center [774, 224] width 114 height 27
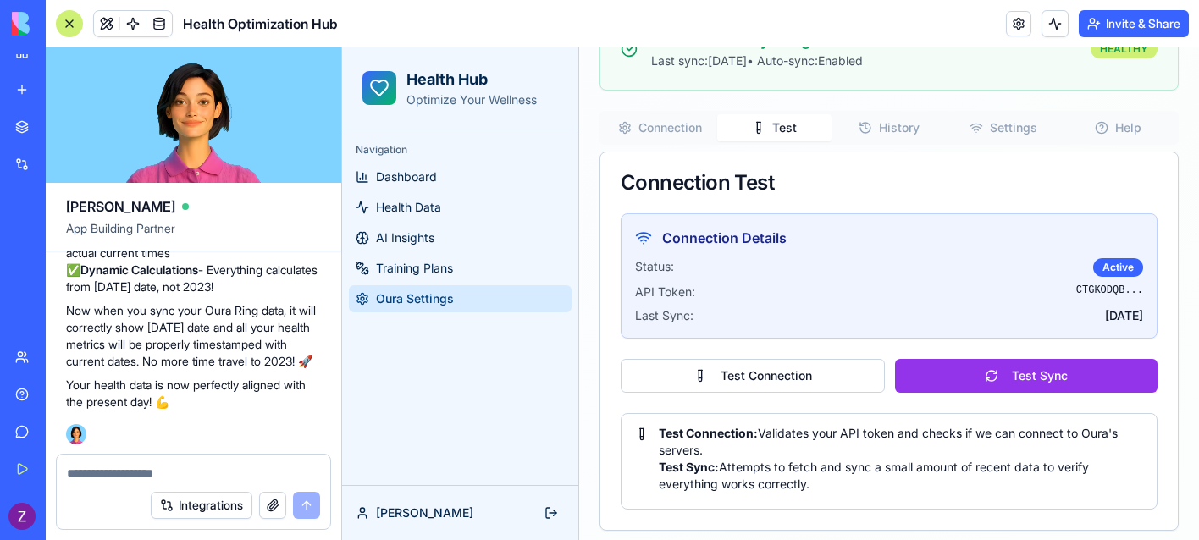
scroll to position [207, 0]
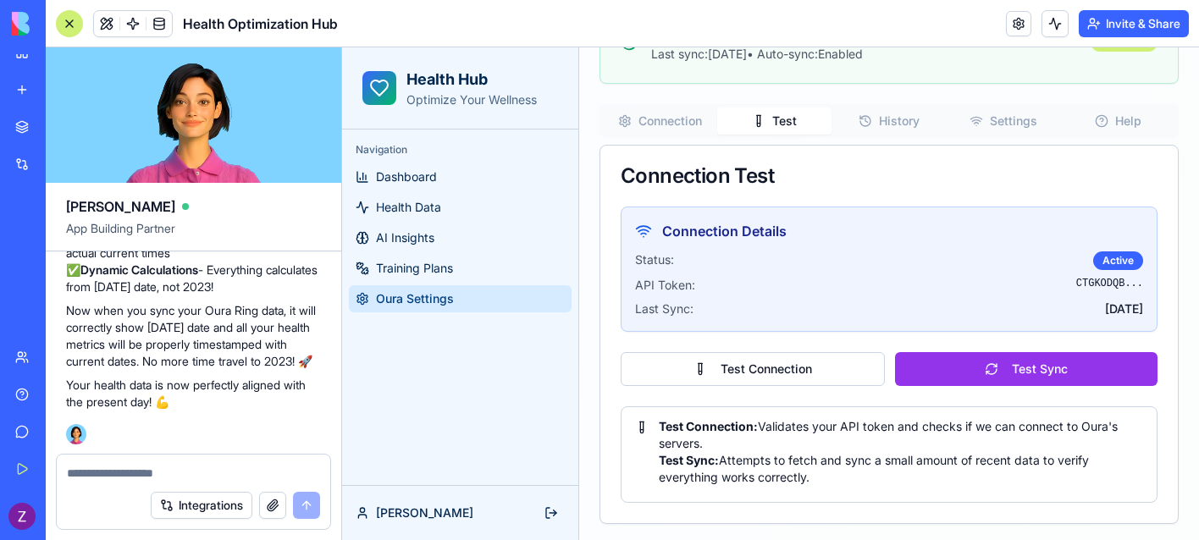
click at [666, 115] on button "Connection" at bounding box center [660, 121] width 114 height 27
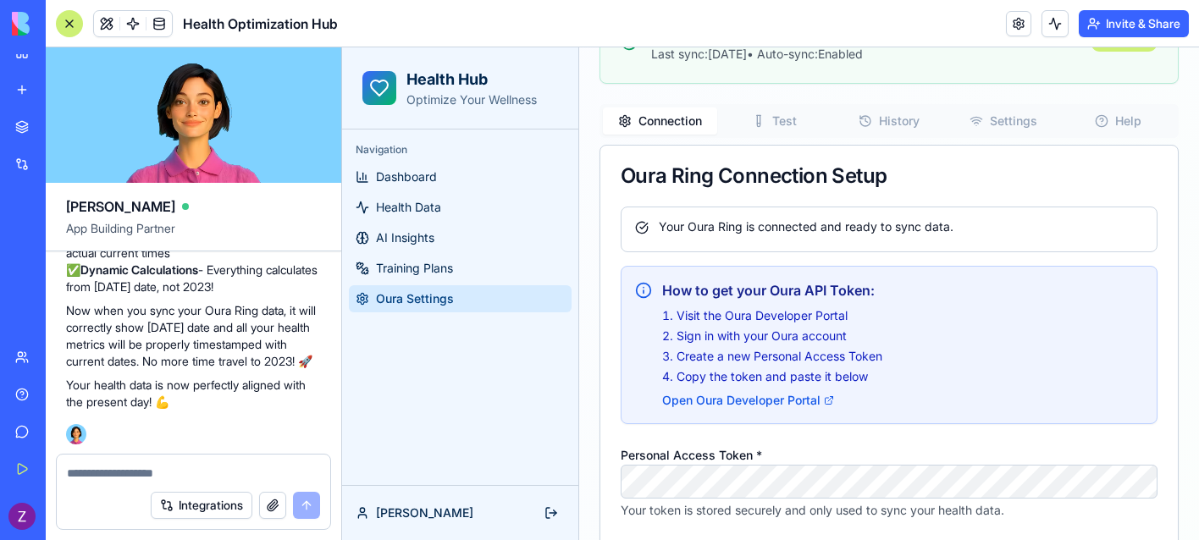
scroll to position [356, 0]
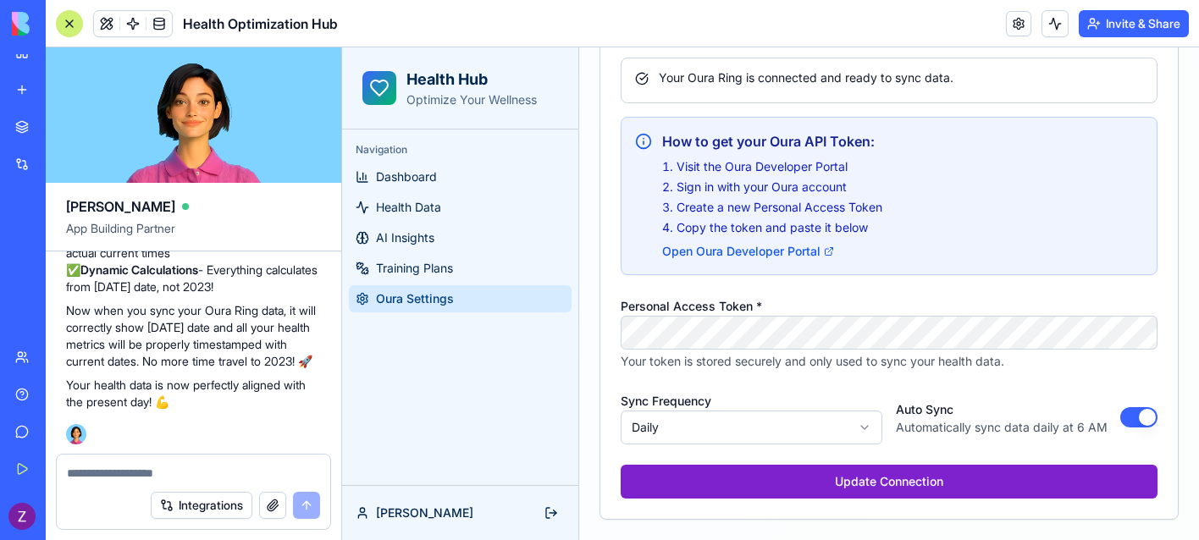
click at [841, 482] on button "Update Connection" at bounding box center [889, 482] width 537 height 34
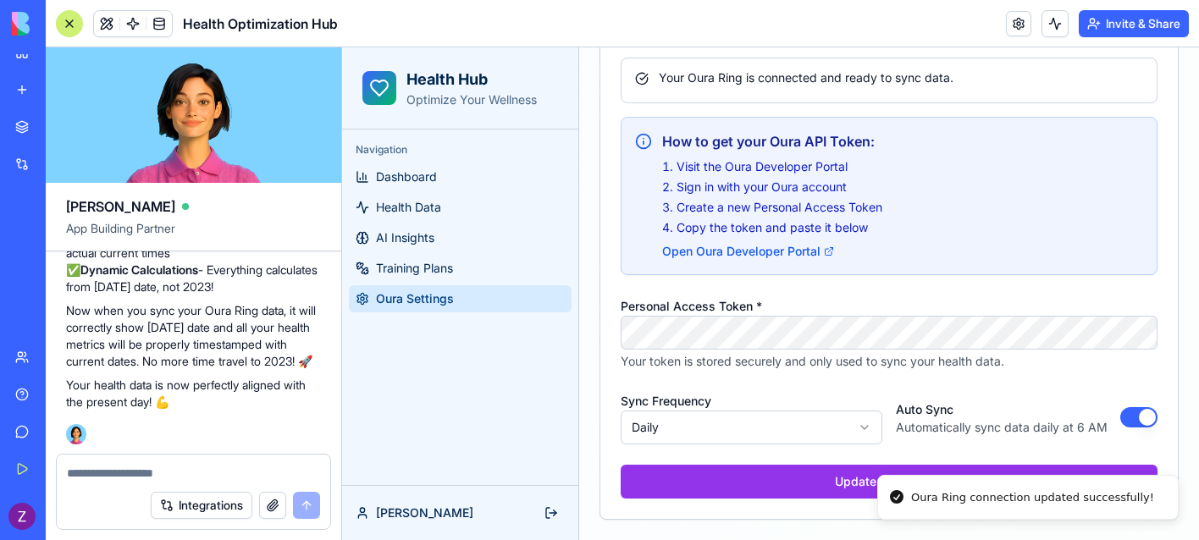
click at [790, 426] on html "**********" at bounding box center [770, 116] width 857 height 848
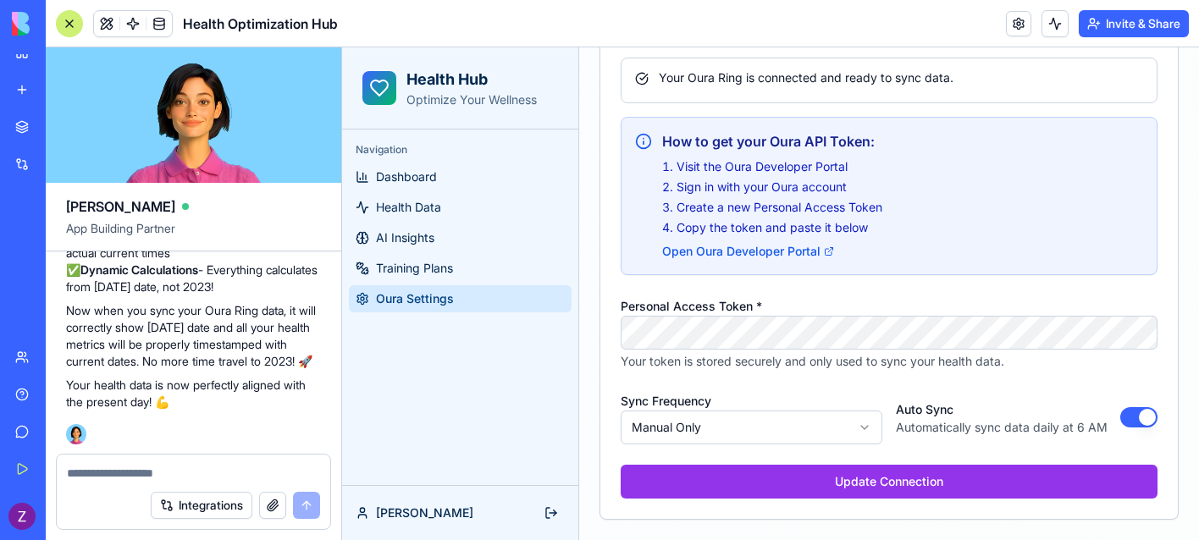
scroll to position [339, 0]
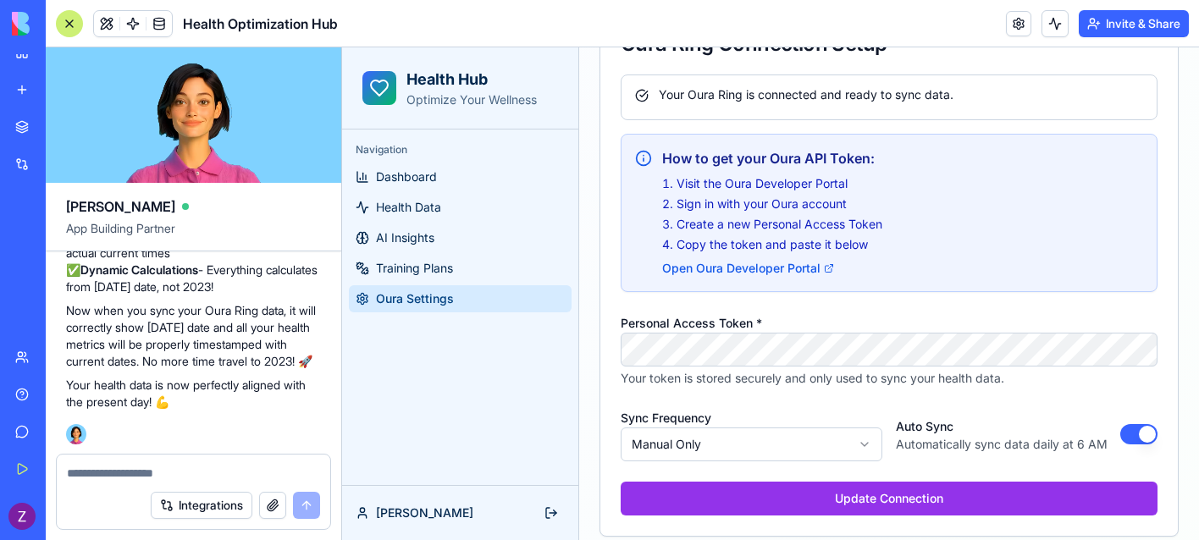
click at [781, 447] on html "**********" at bounding box center [770, 133] width 857 height 848
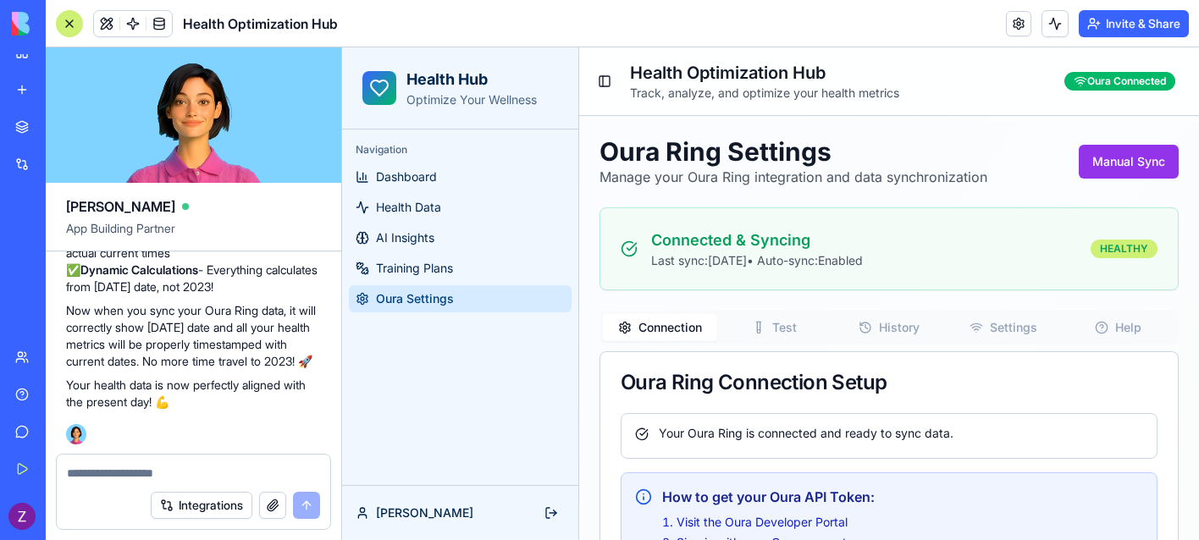
click at [783, 328] on button "Test" at bounding box center [774, 327] width 114 height 27
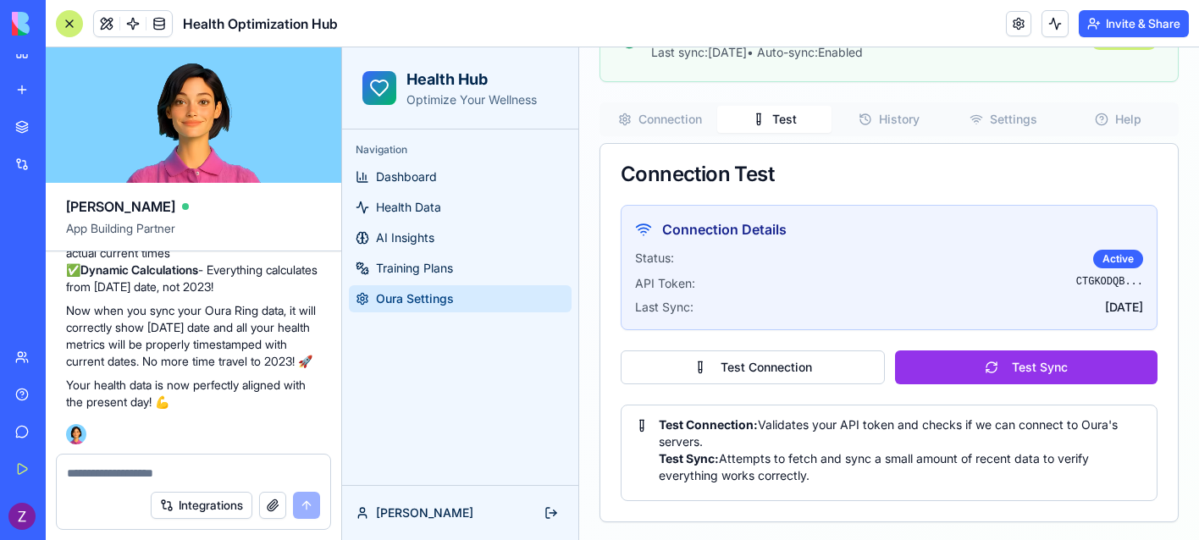
scroll to position [211, 0]
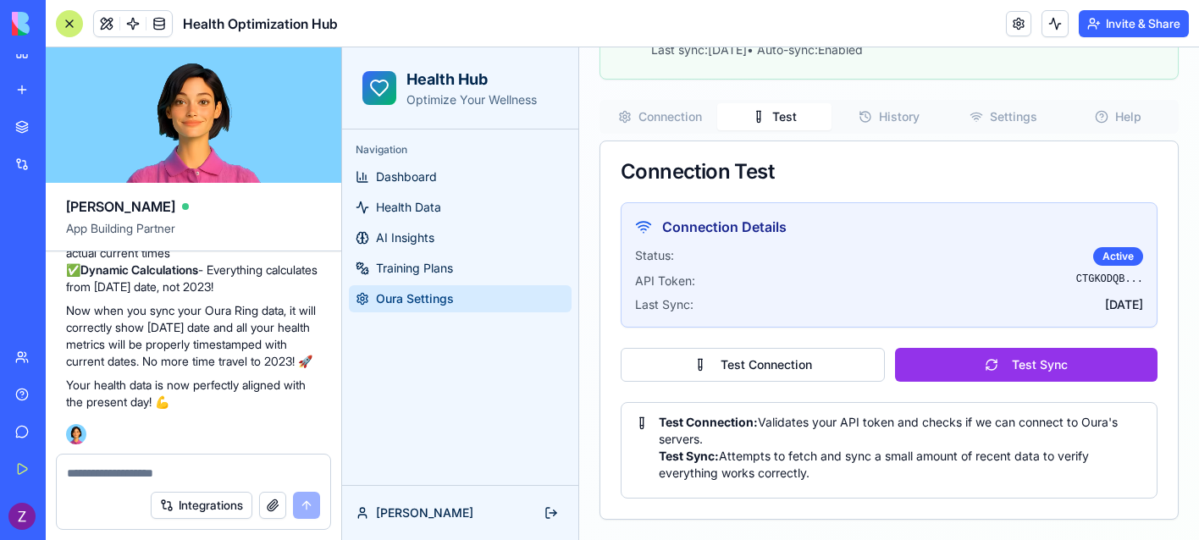
click at [907, 116] on div "Oura Ring Settings Manage your Oura Ring integration and data synchronization M…" at bounding box center [888, 223] width 579 height 594
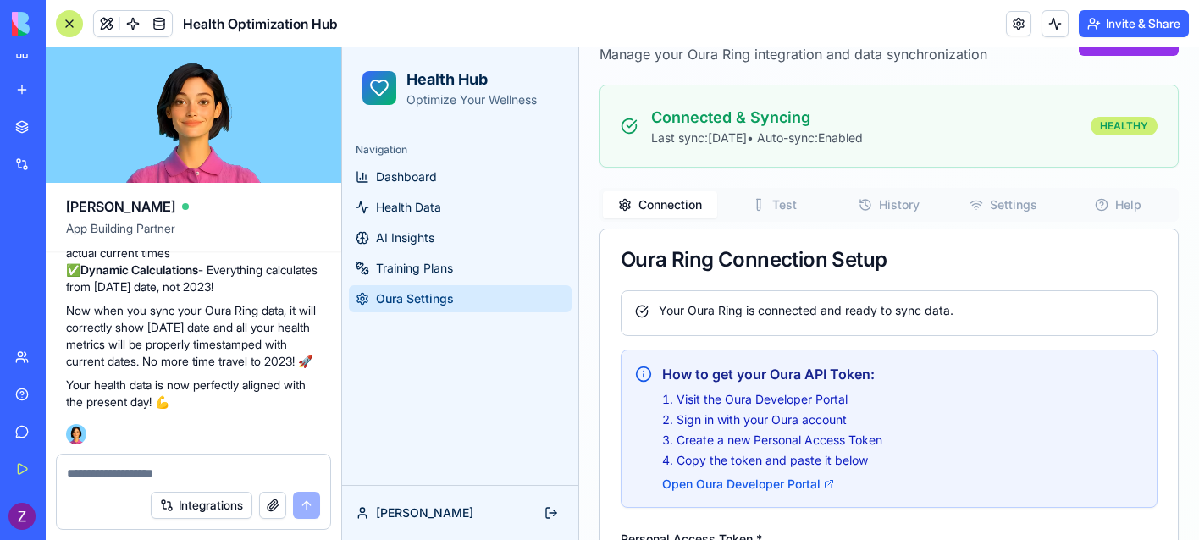
click at [677, 201] on button "Connection" at bounding box center [660, 204] width 114 height 27
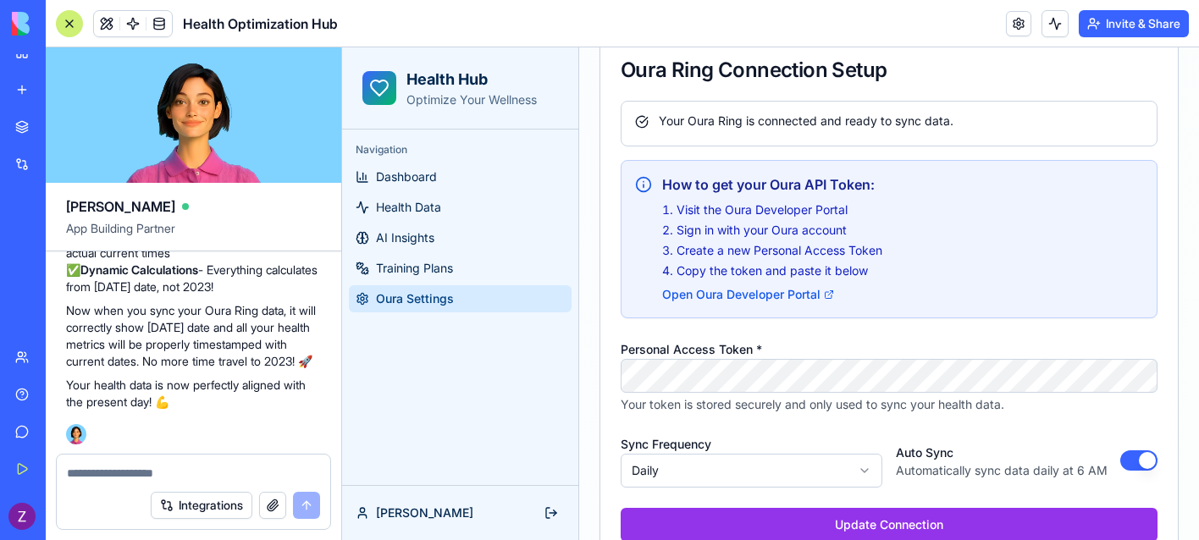
scroll to position [356, 0]
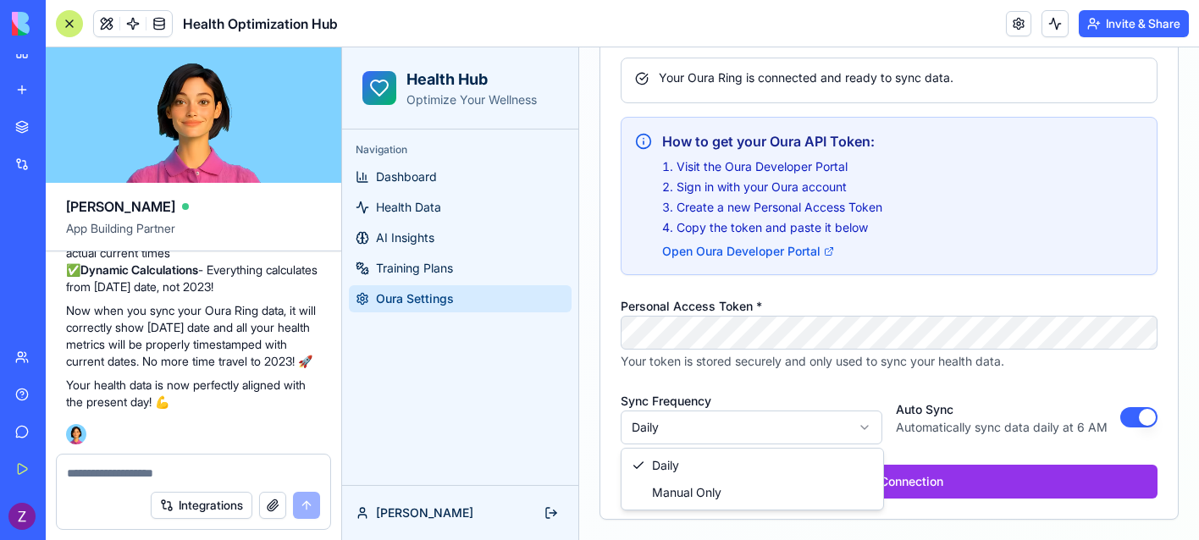
click at [780, 417] on html "**********" at bounding box center [770, 116] width 857 height 848
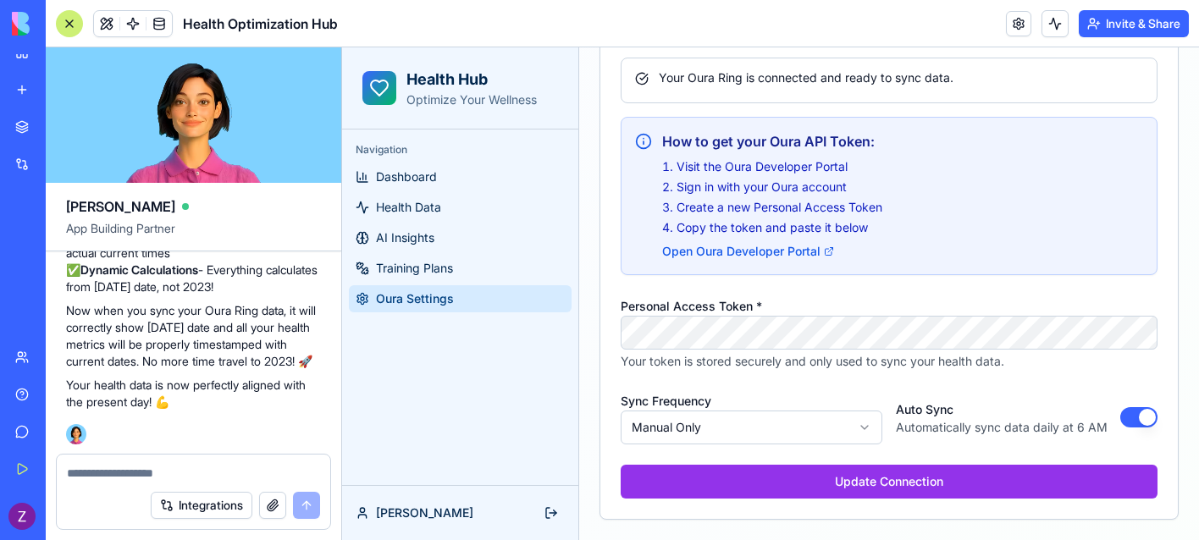
scroll to position [339, 0]
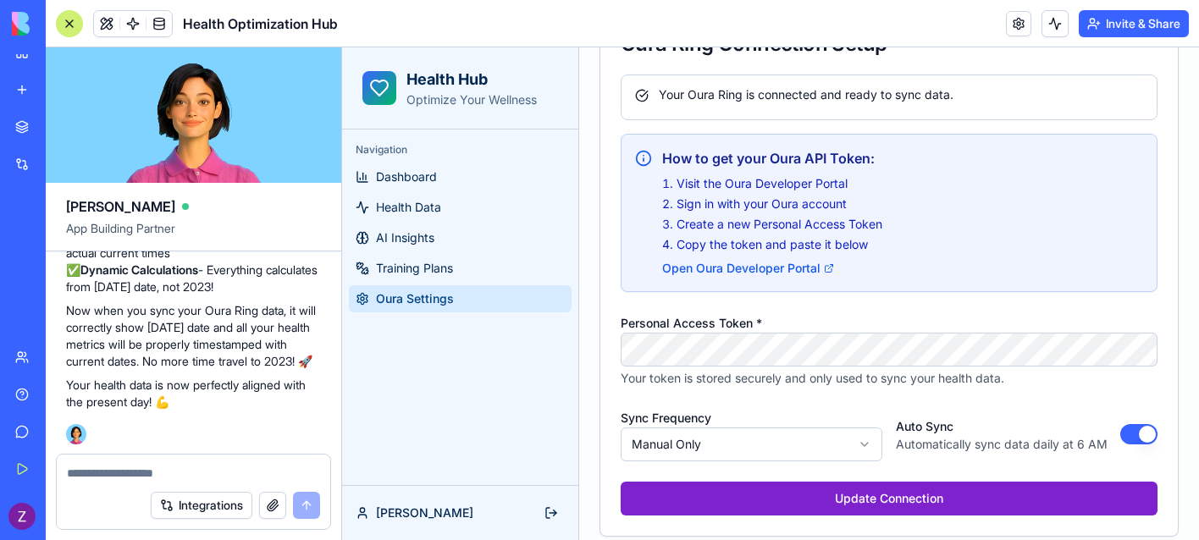
click at [754, 491] on button "Update Connection" at bounding box center [889, 499] width 537 height 34
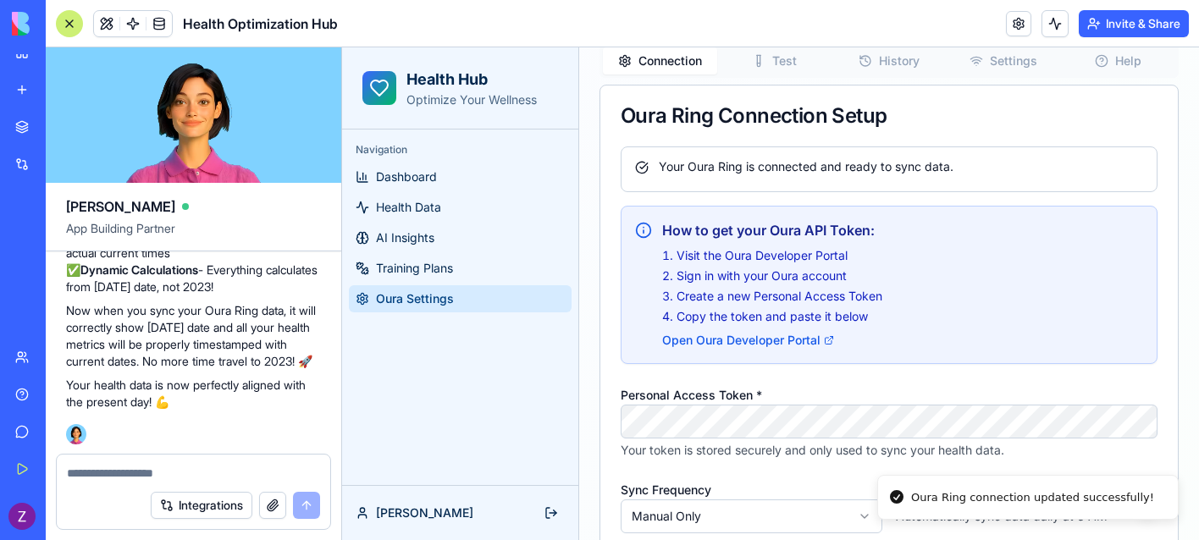
scroll to position [211, 0]
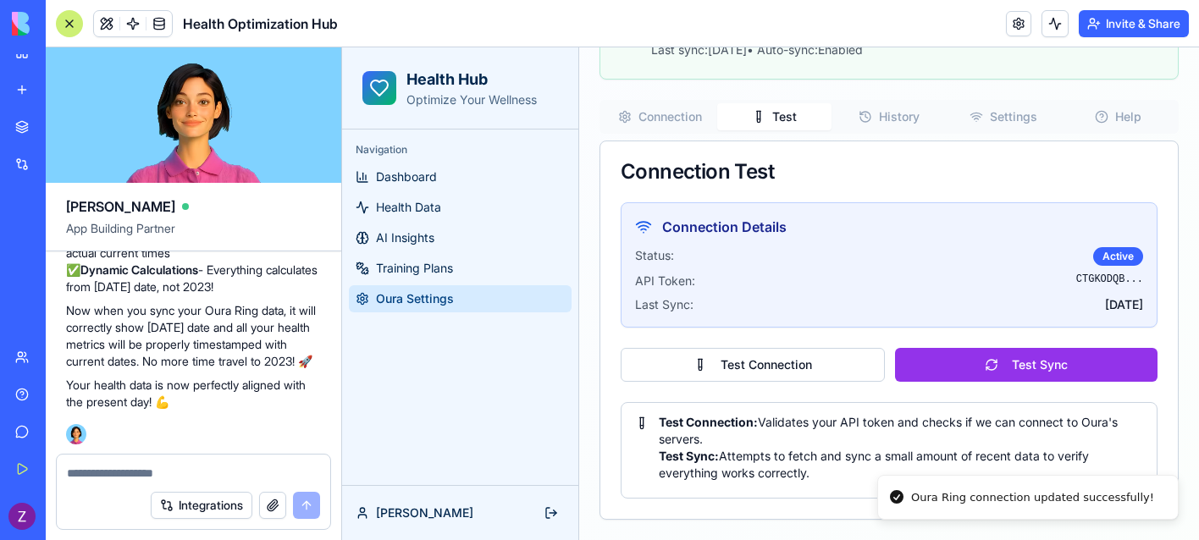
click at [782, 63] on div "Oura Ring Settings Manage your Oura Ring integration and data synchronization M…" at bounding box center [888, 223] width 579 height 594
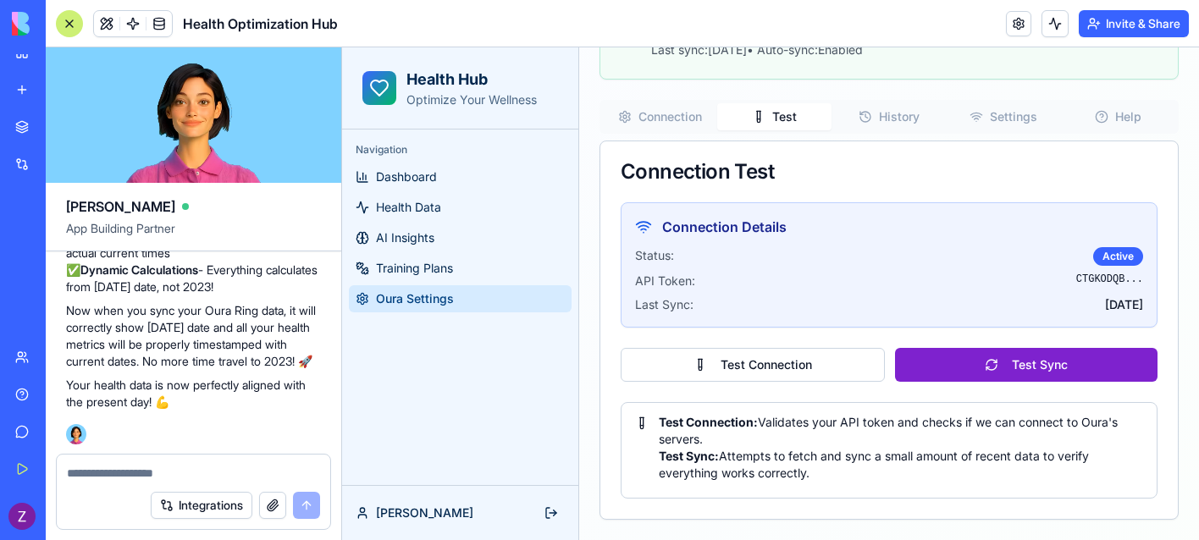
click at [994, 367] on button "Test Sync" at bounding box center [1026, 365] width 262 height 34
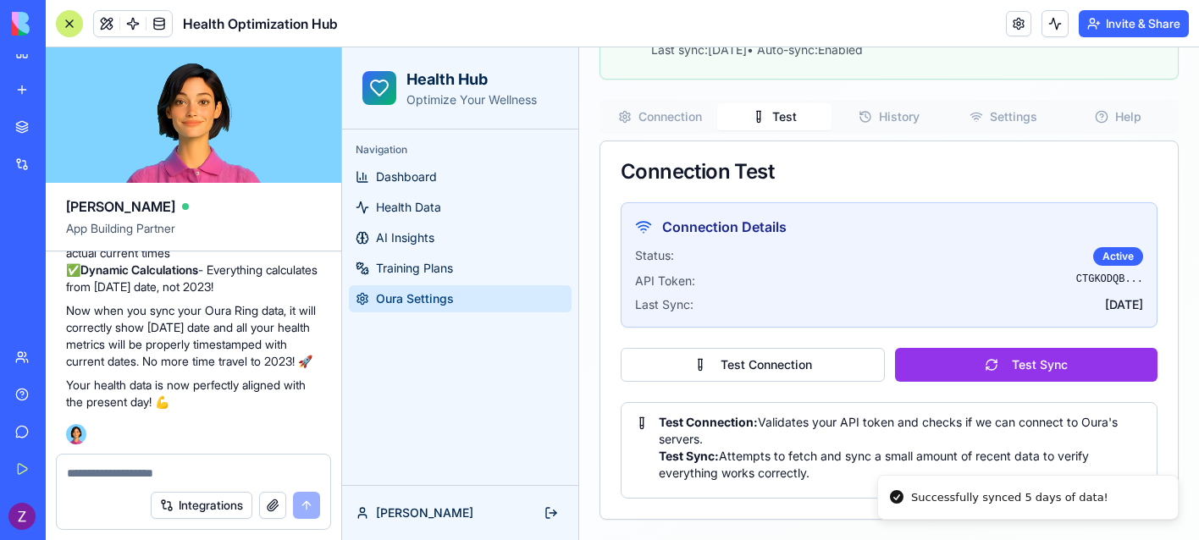
click at [669, 124] on button "Connection" at bounding box center [660, 116] width 114 height 27
click at [670, 114] on button "Connection" at bounding box center [660, 116] width 114 height 27
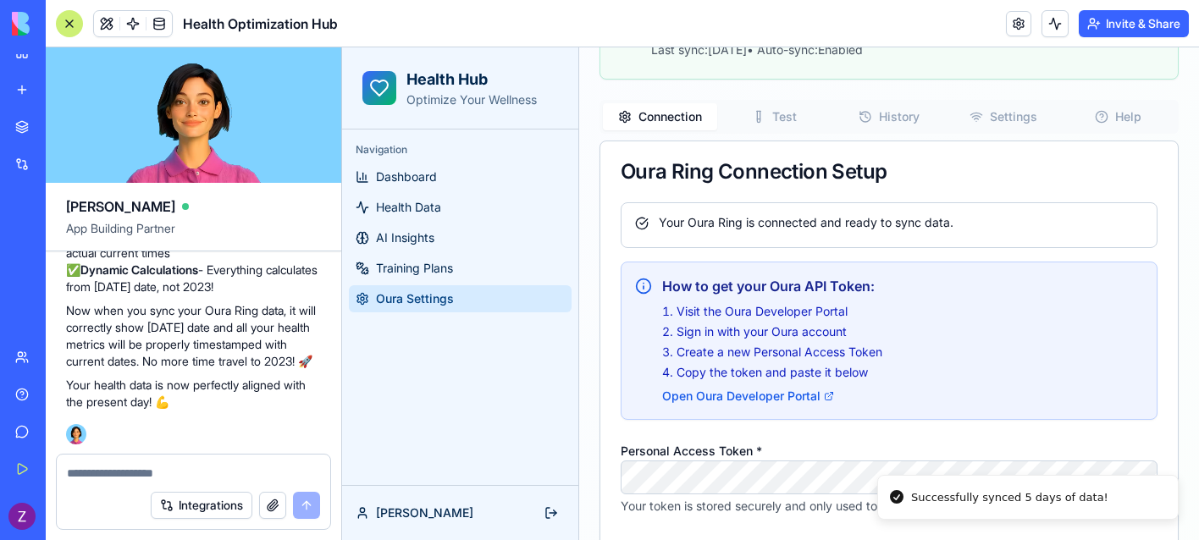
scroll to position [356, 0]
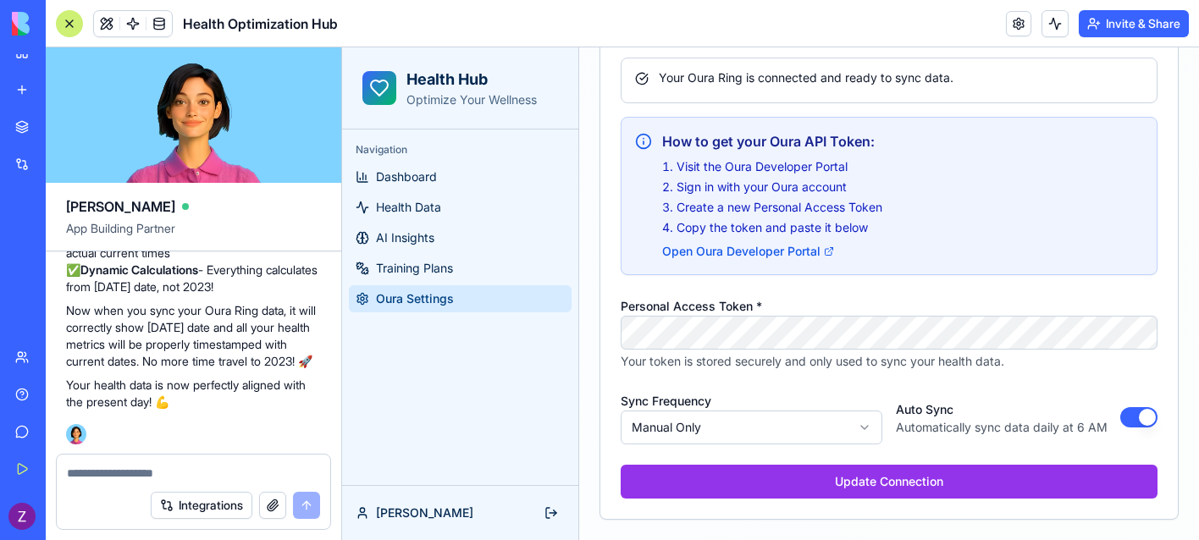
click at [768, 431] on html "**********" at bounding box center [770, 116] width 857 height 848
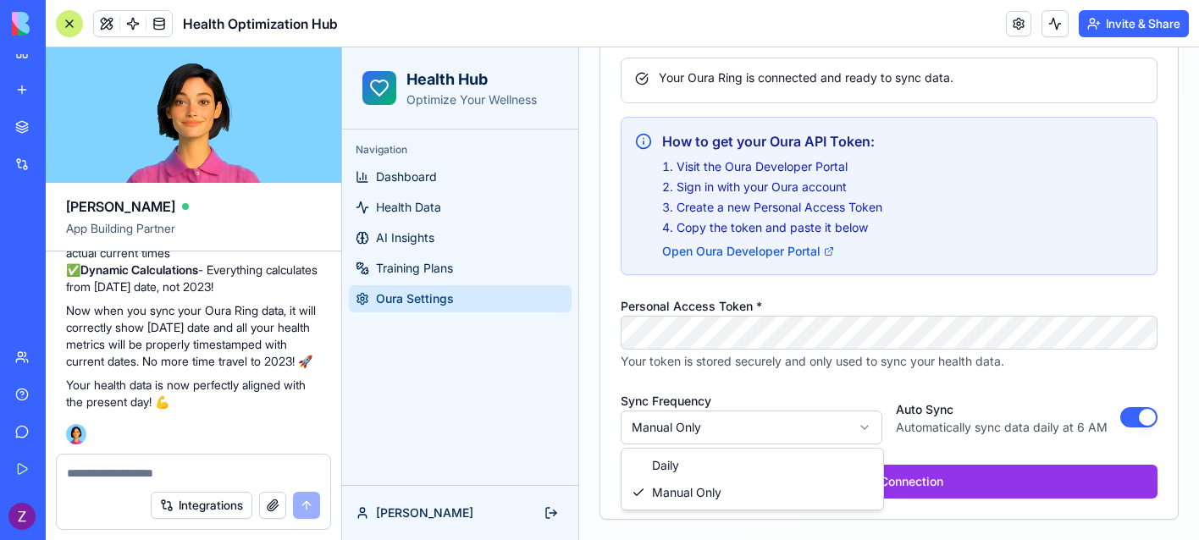
scroll to position [339, 0]
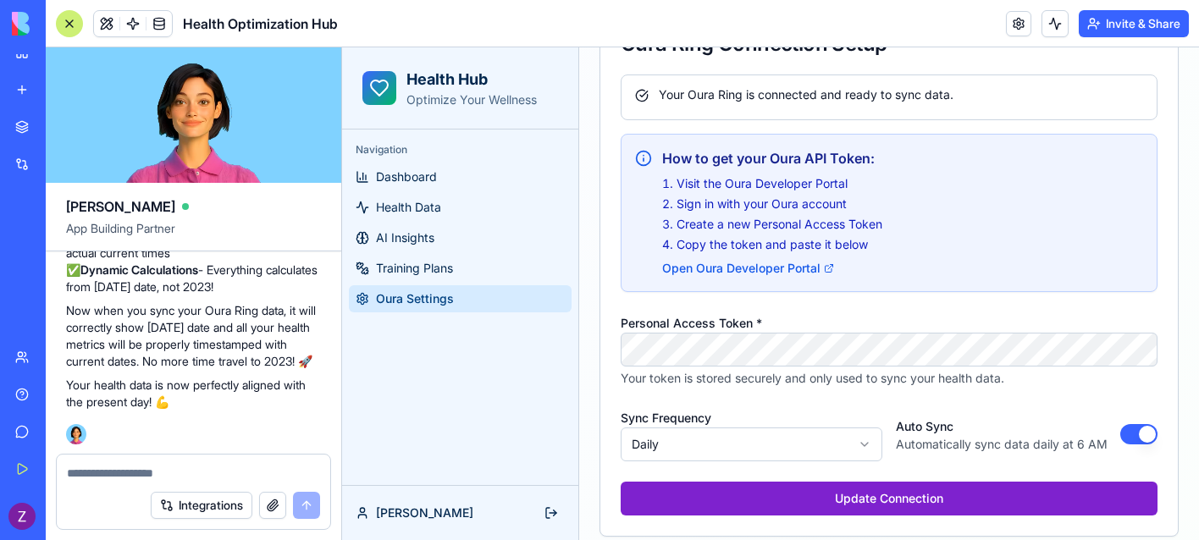
click at [789, 497] on button "Update Connection" at bounding box center [889, 499] width 537 height 34
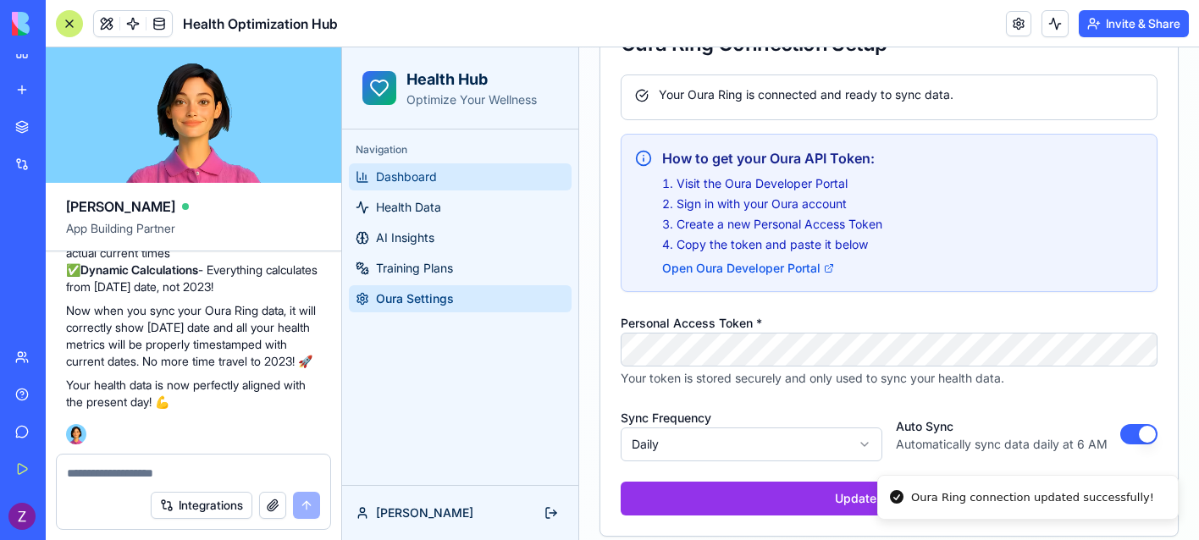
click at [439, 179] on link "Dashboard" at bounding box center [460, 176] width 223 height 27
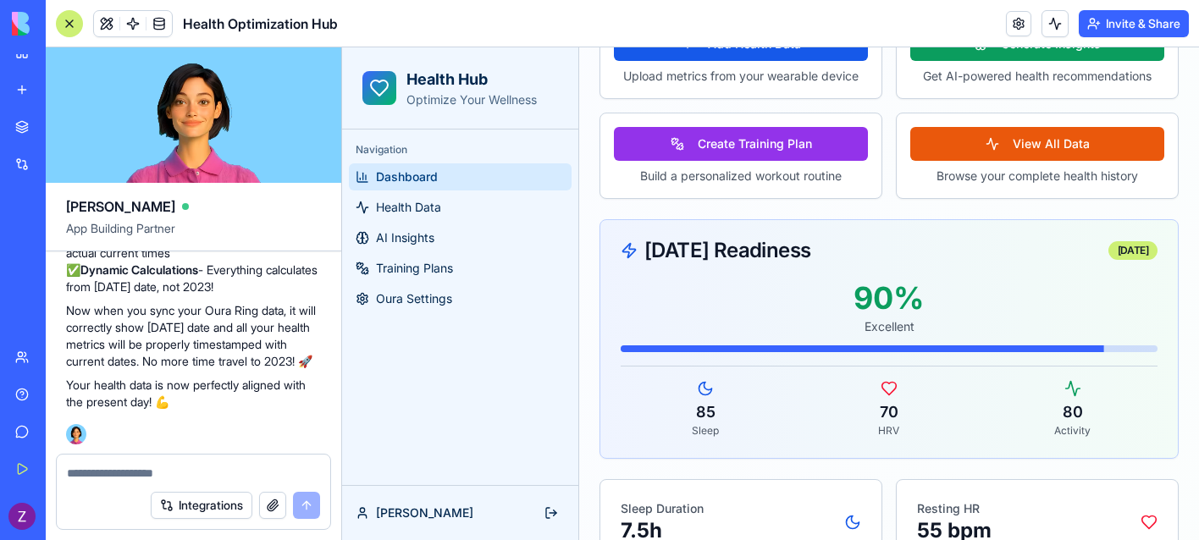
scroll to position [567, 0]
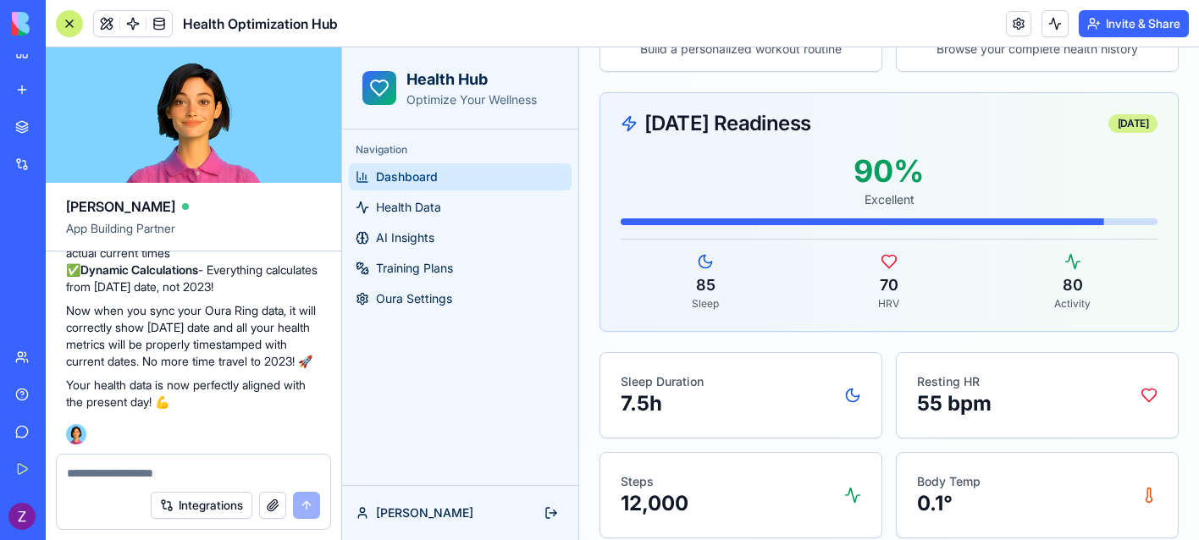
click at [1131, 122] on div "10/24/2023" at bounding box center [1132, 123] width 49 height 19
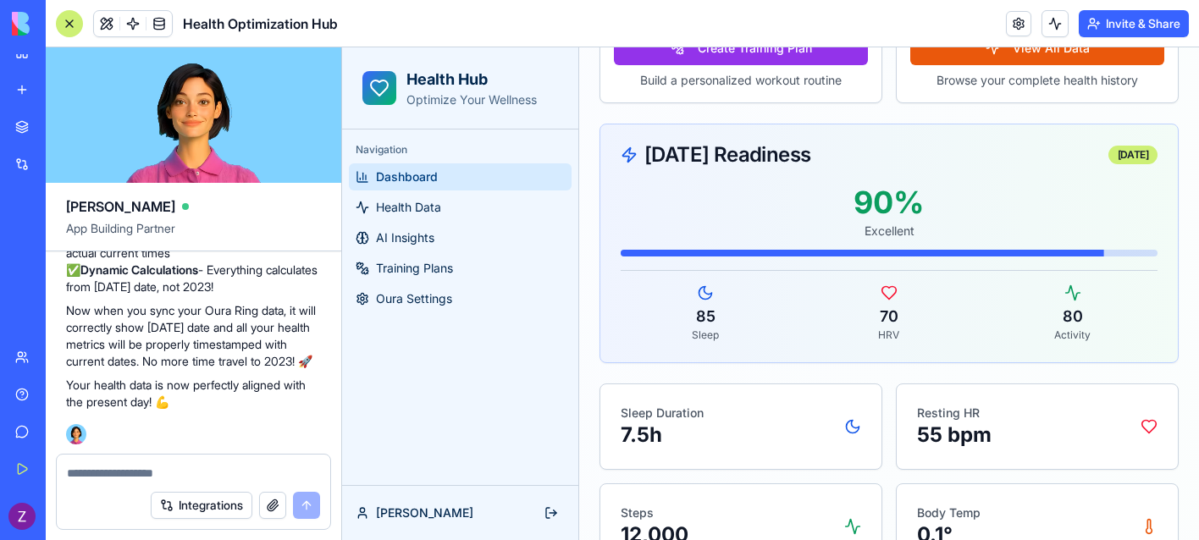
scroll to position [1656, 0]
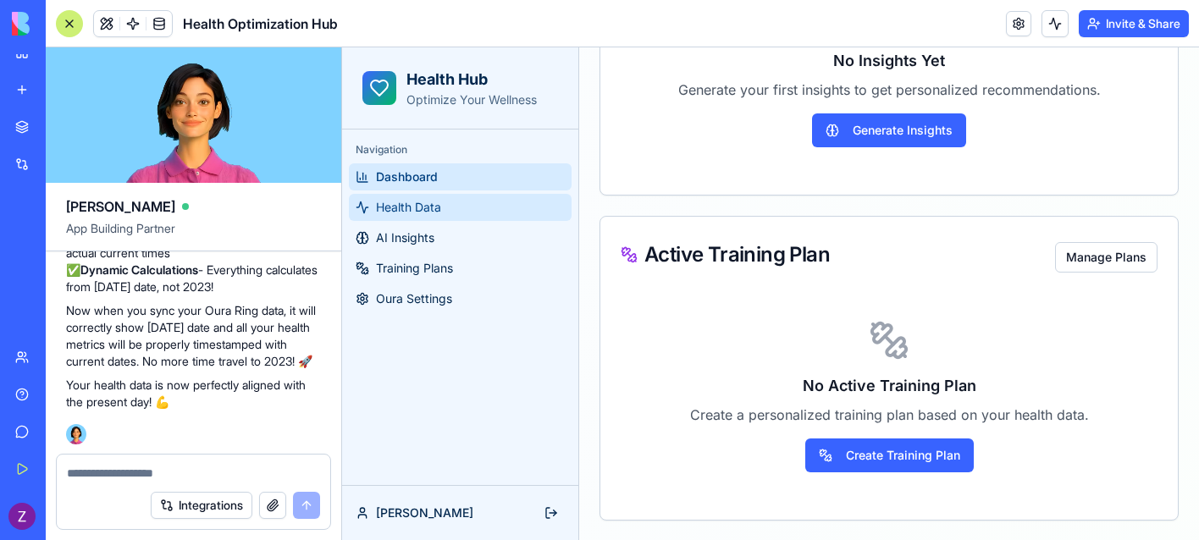
click at [428, 210] on span "Health Data" at bounding box center [408, 207] width 65 height 17
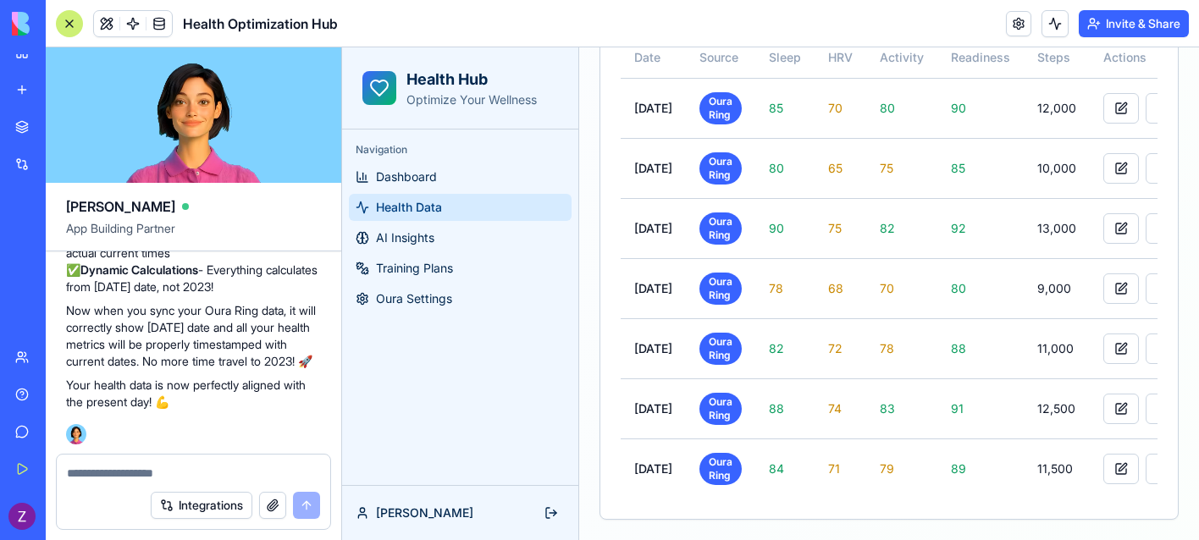
scroll to position [1165, 0]
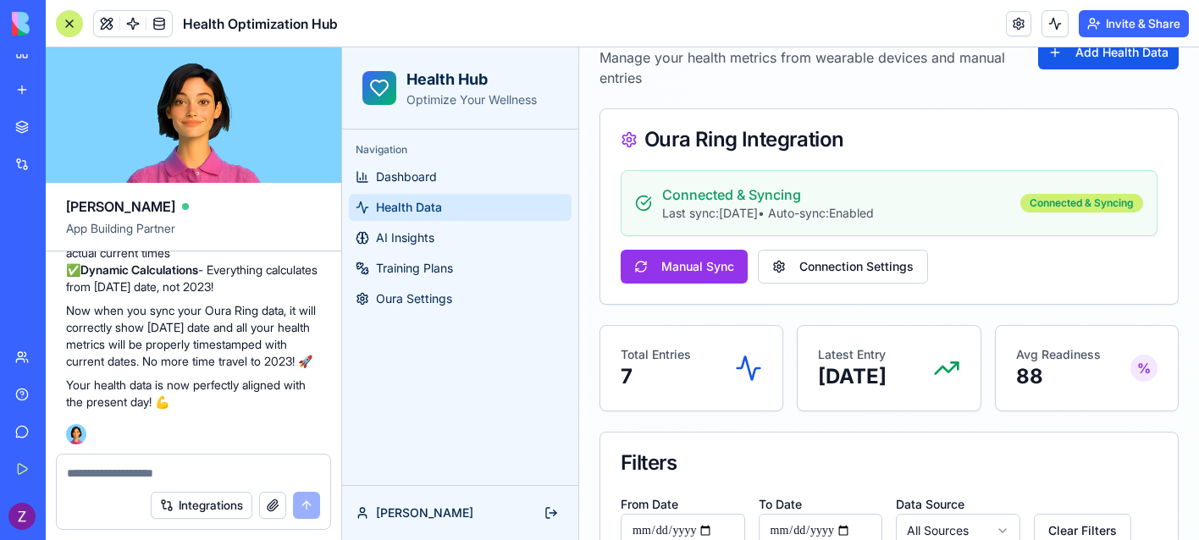
scroll to position [103, 0]
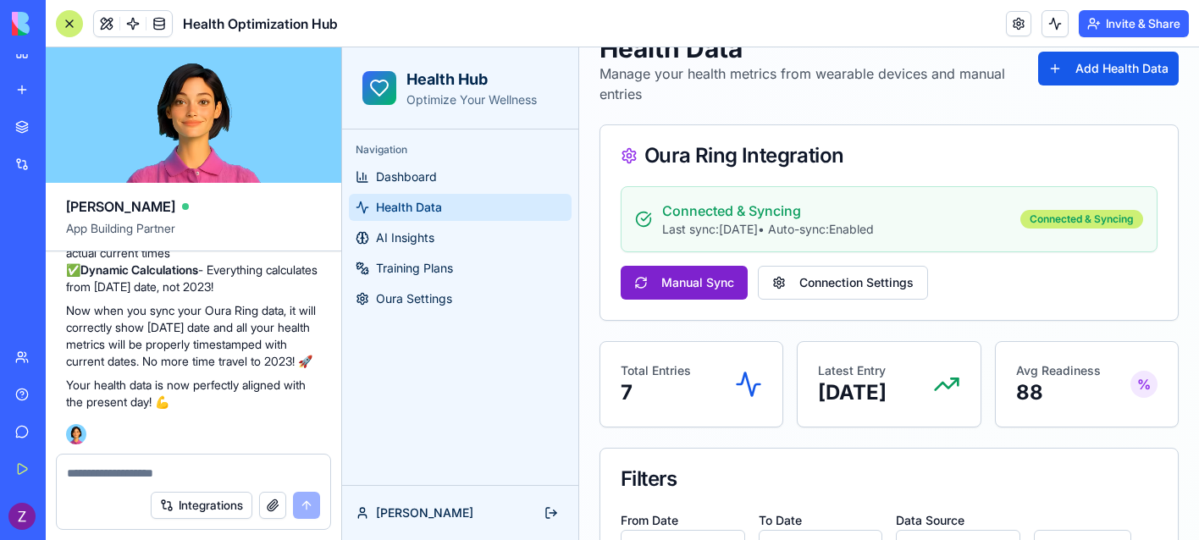
click at [692, 290] on button "Manual Sync" at bounding box center [684, 283] width 127 height 34
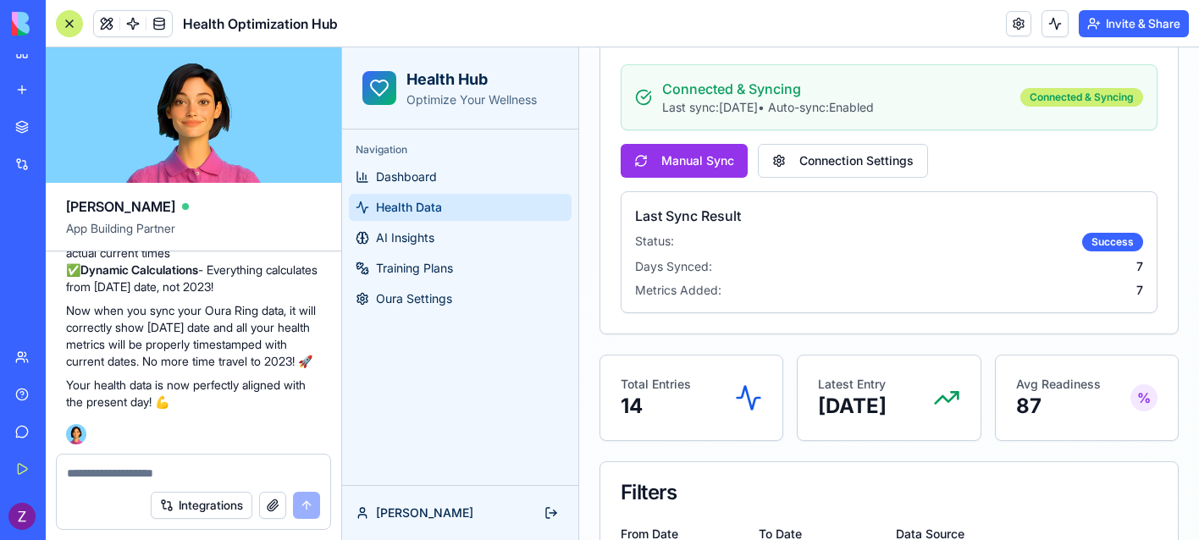
scroll to position [65, 0]
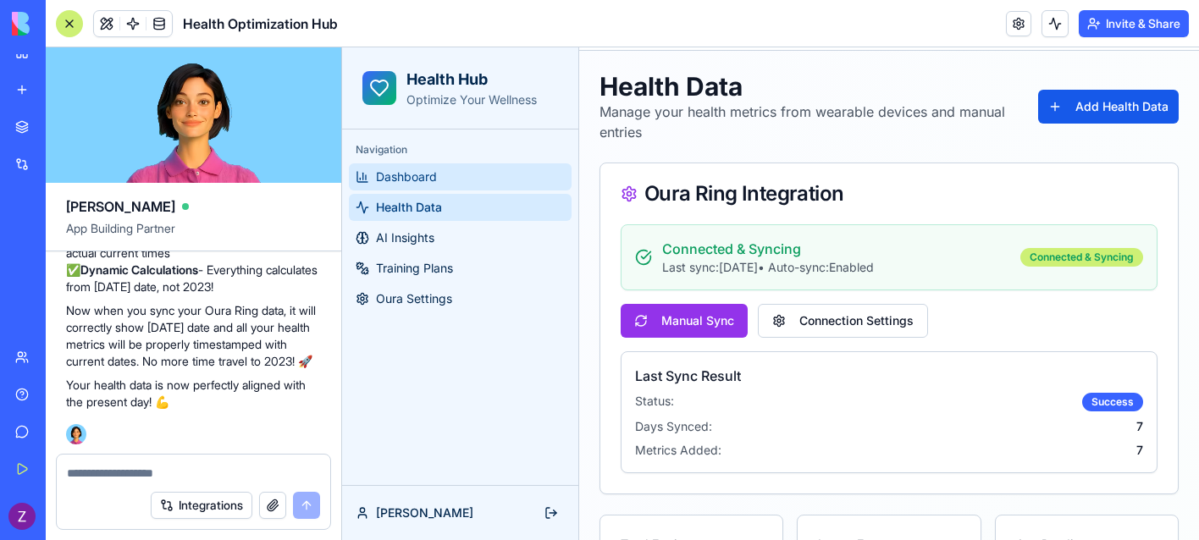
click at [404, 174] on span "Dashboard" at bounding box center [406, 176] width 61 height 17
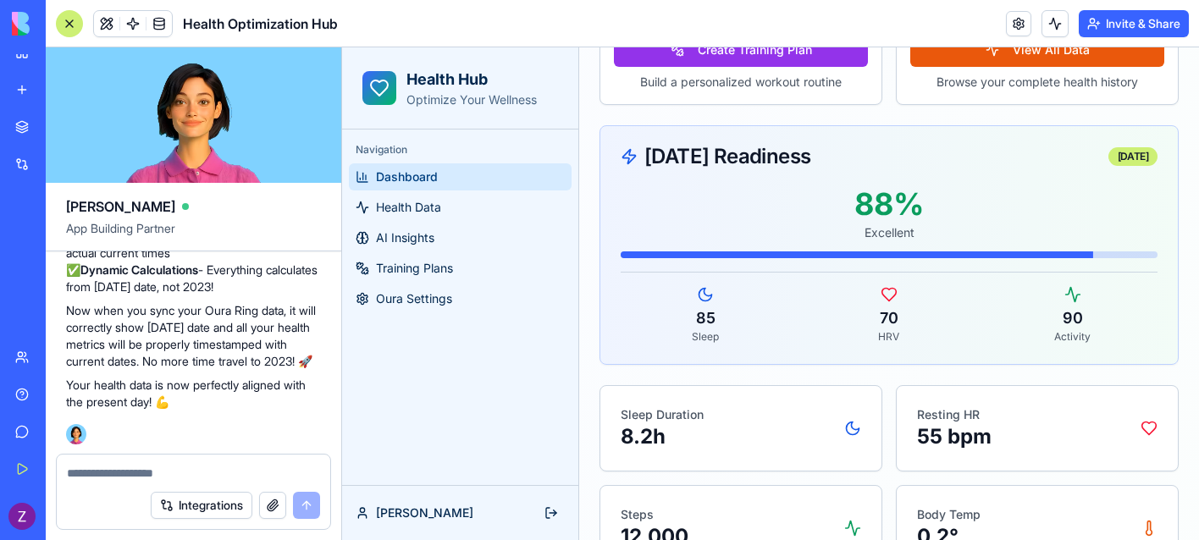
scroll to position [535, 0]
click at [1119, 158] on div "11/14/2023" at bounding box center [1132, 155] width 49 height 19
drag, startPoint x: 1148, startPoint y: 157, endPoint x: 1096, endPoint y: 157, distance: 51.6
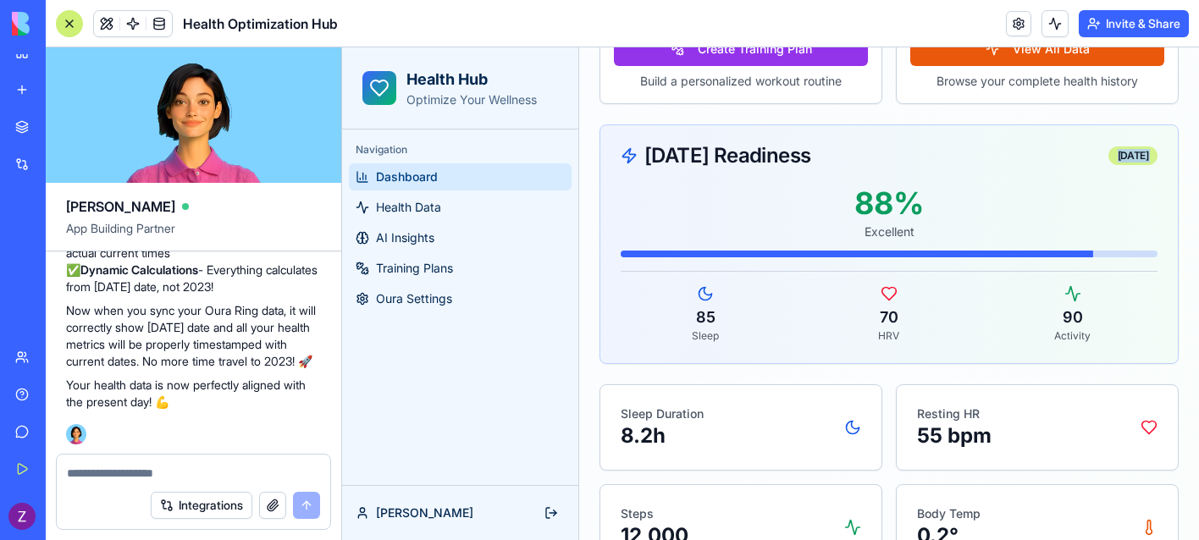
click at [1108, 157] on div "11/14/2023" at bounding box center [1132, 155] width 49 height 19
drag, startPoint x: 1096, startPoint y: 157, endPoint x: 559, endPoint y: 546, distance: 663.3
click at [207, 473] on textarea at bounding box center [193, 473] width 253 height 17
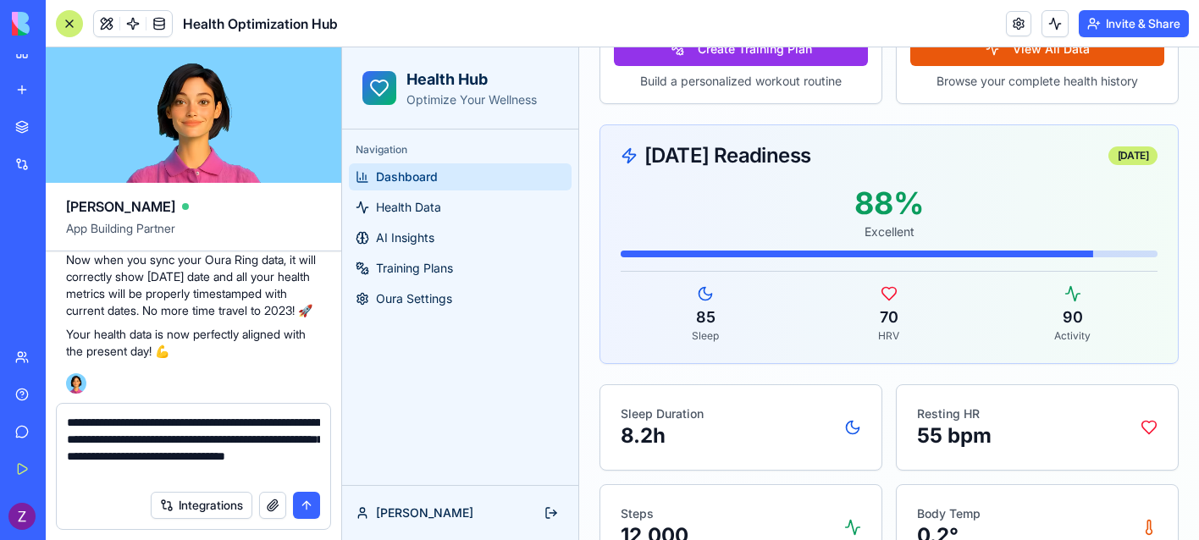
type textarea "**********"
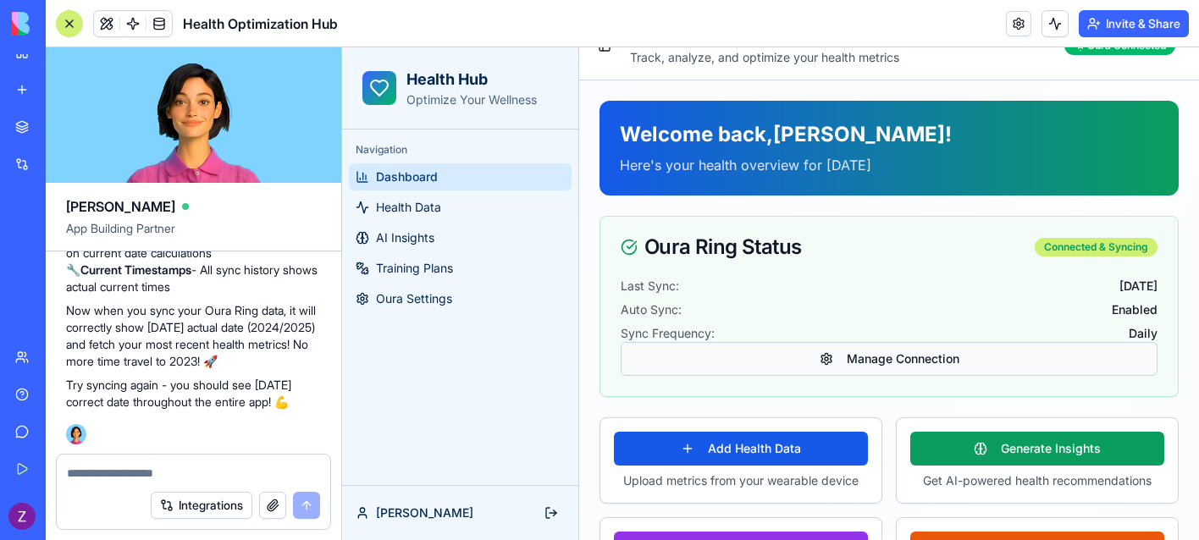
scroll to position [0, 0]
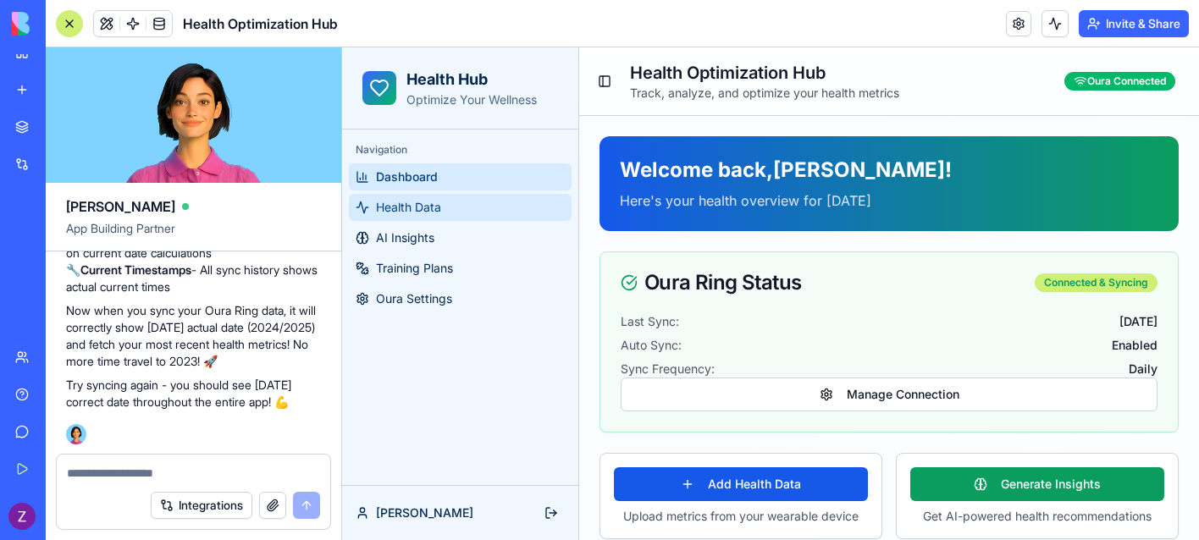
click at [469, 203] on link "Health Data" at bounding box center [460, 207] width 223 height 27
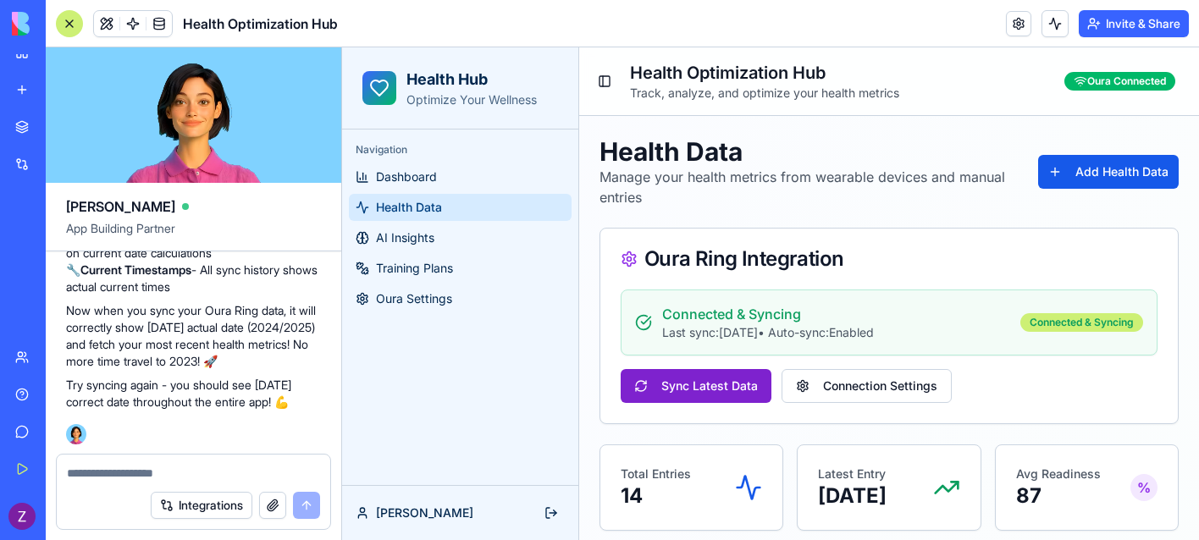
click at [731, 395] on button "Sync Latest Data" at bounding box center [696, 386] width 151 height 34
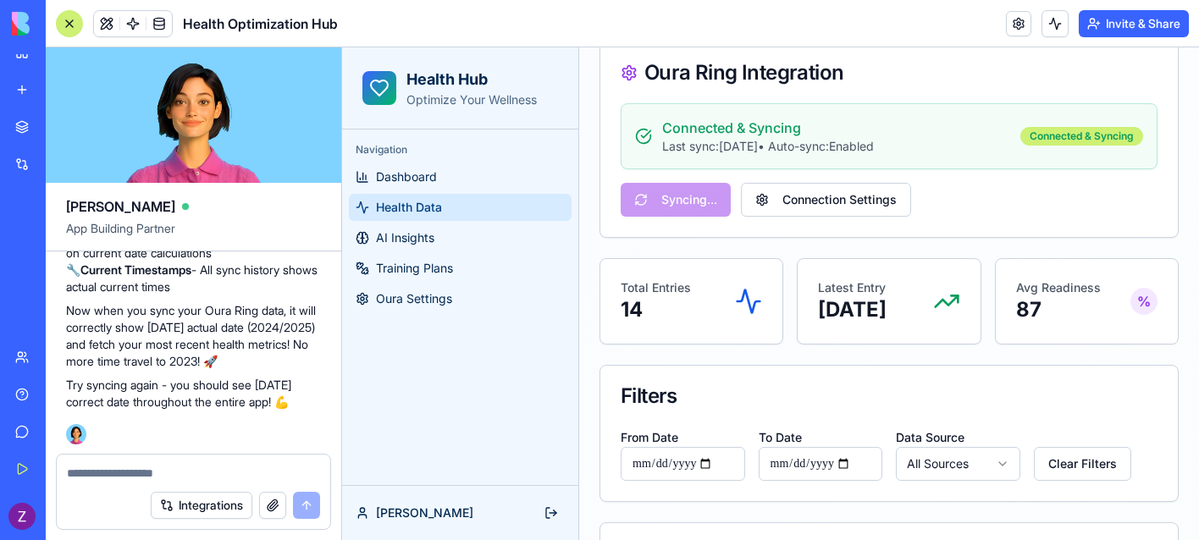
scroll to position [185, 0]
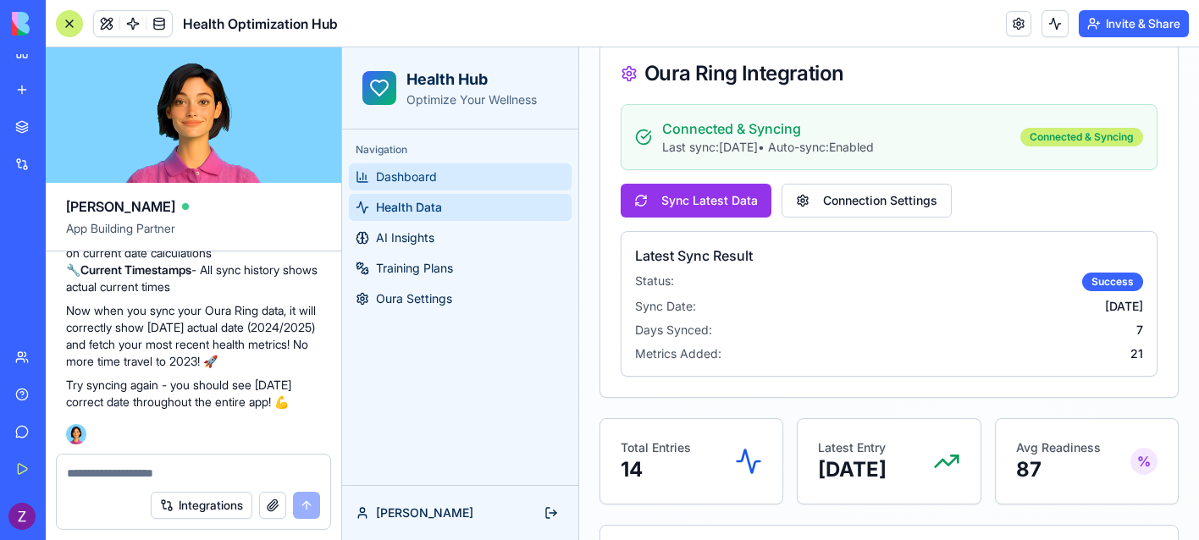
click at [469, 174] on link "Dashboard" at bounding box center [460, 176] width 223 height 27
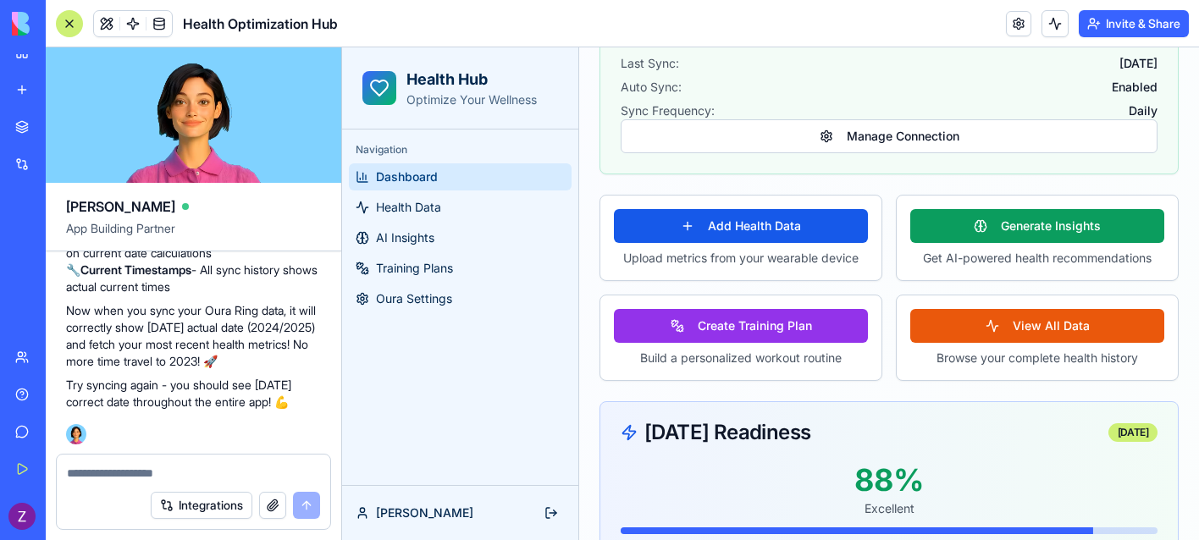
scroll to position [198, 0]
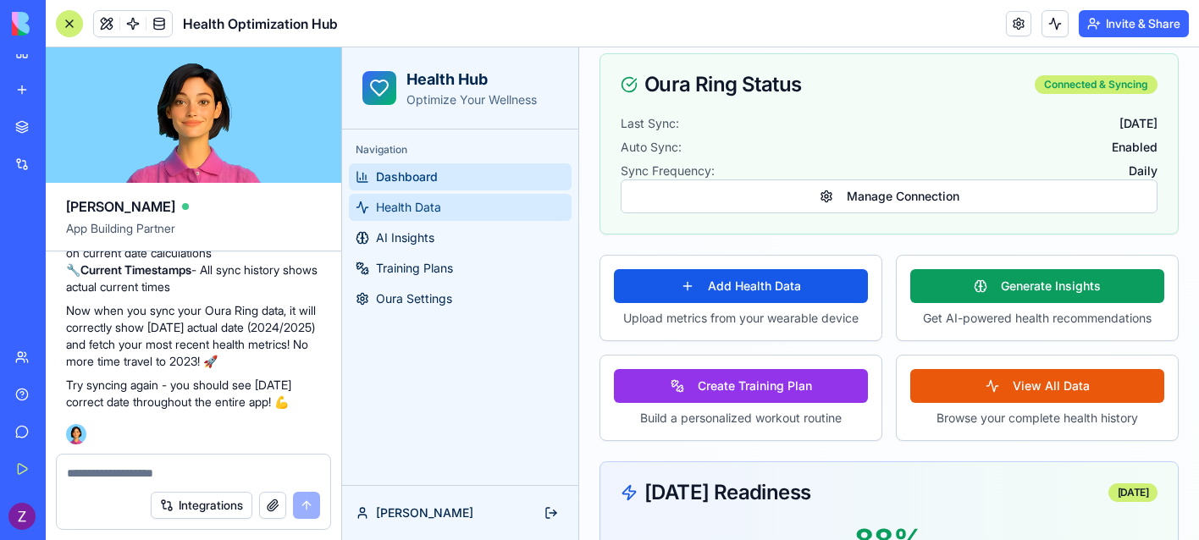
click at [511, 201] on link "Health Data" at bounding box center [460, 207] width 223 height 27
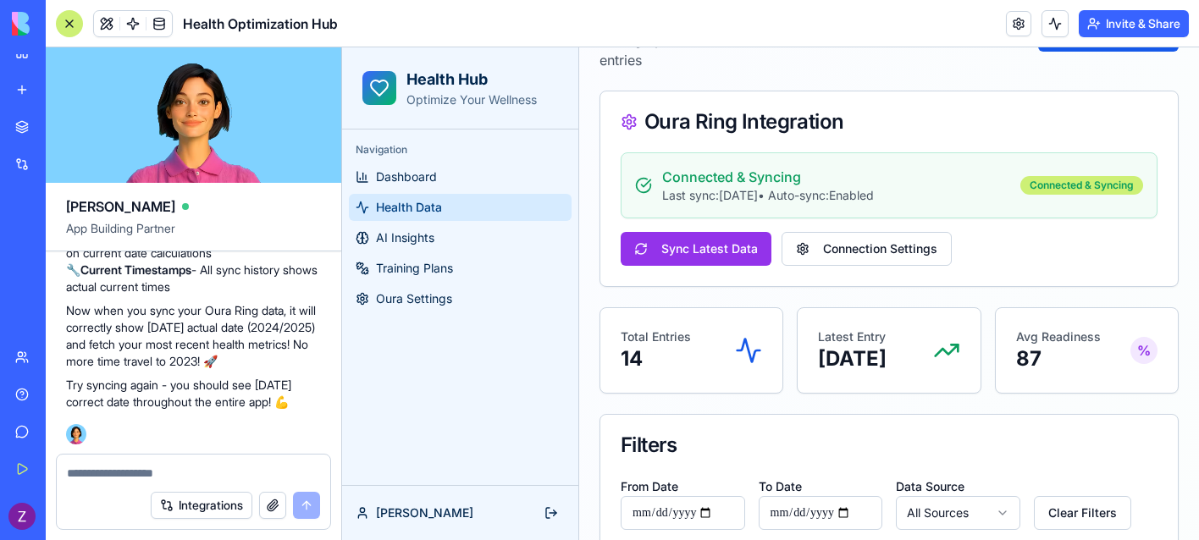
scroll to position [126, 0]
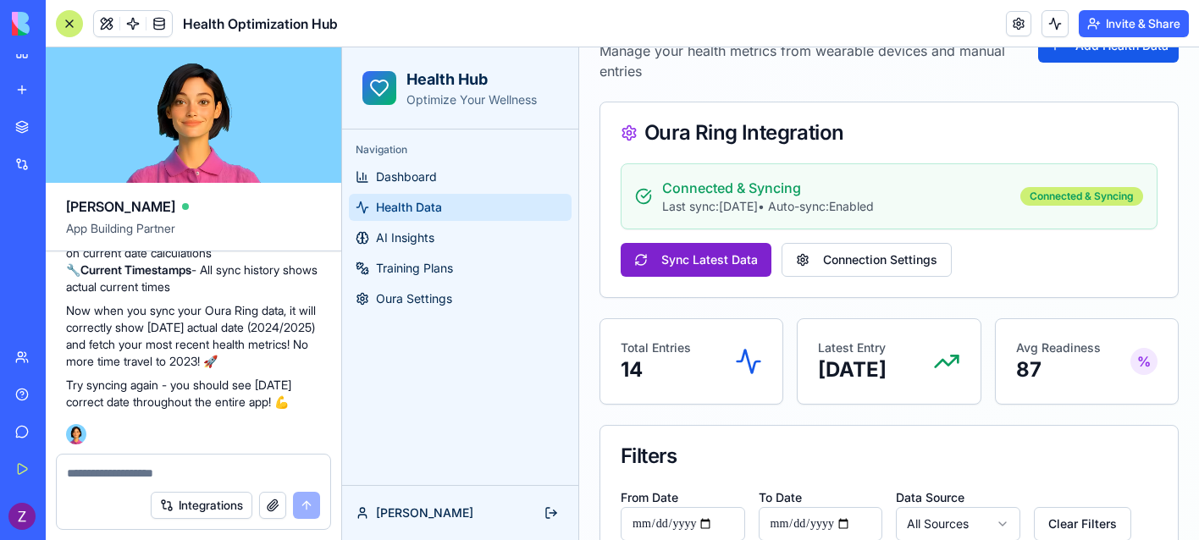
click at [731, 256] on button "Sync Latest Data" at bounding box center [696, 260] width 151 height 34
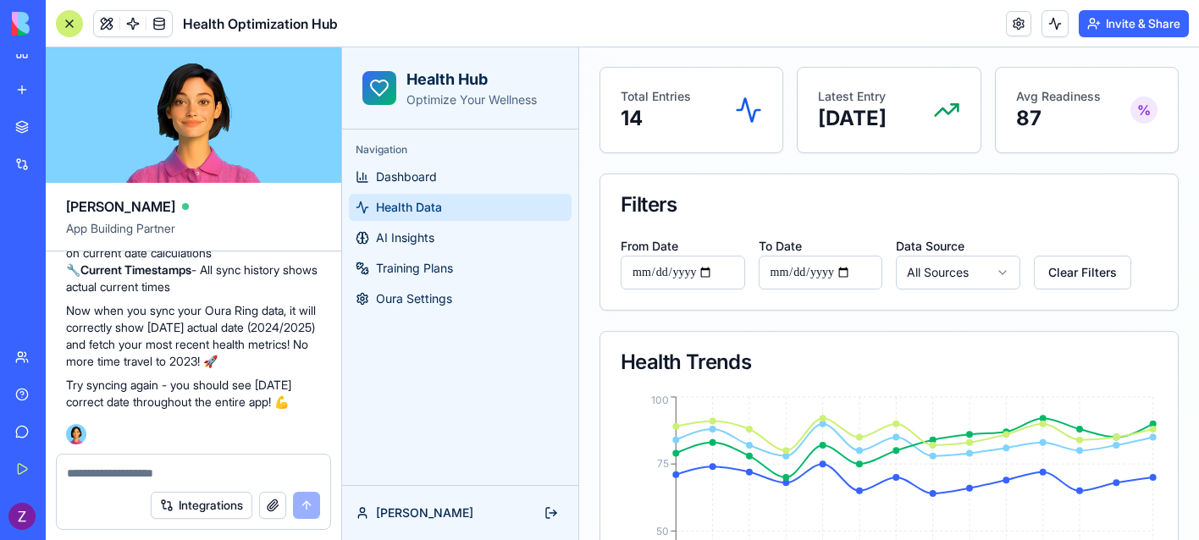
scroll to position [0, 0]
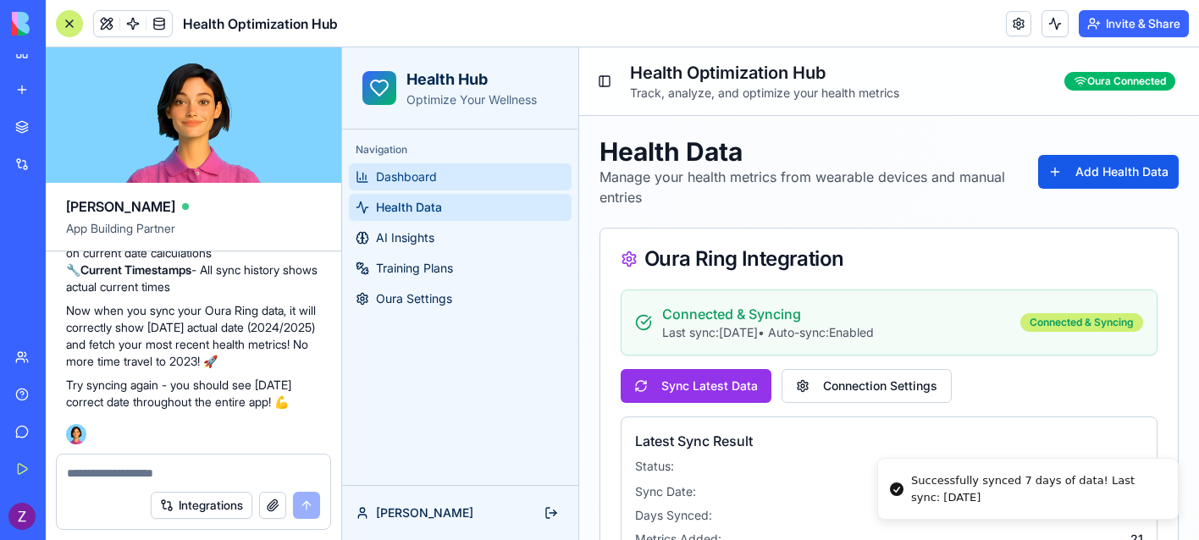
click at [458, 172] on link "Dashboard" at bounding box center [460, 176] width 223 height 27
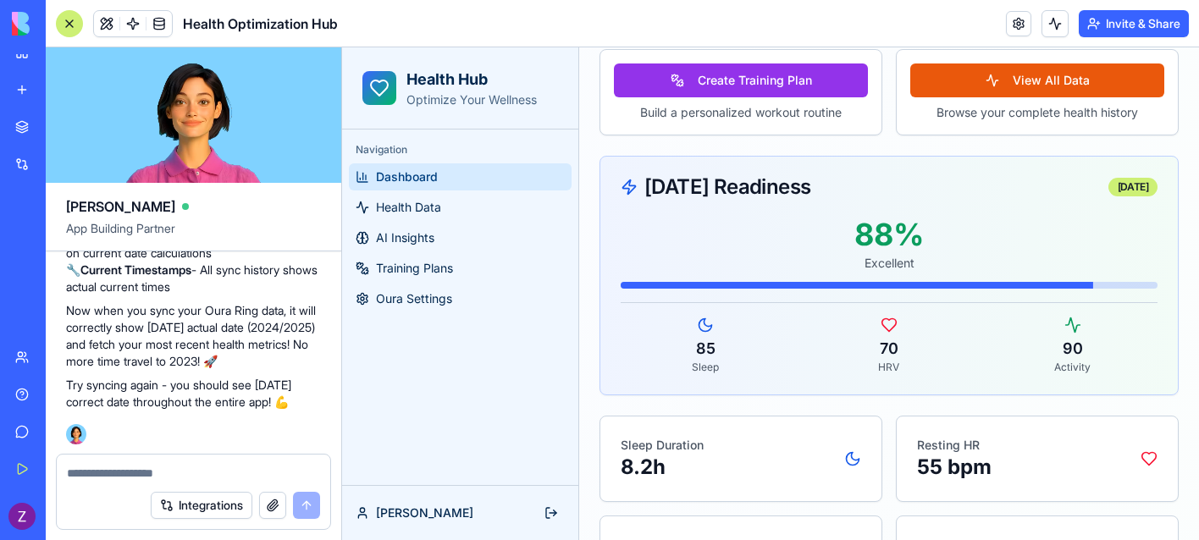
scroll to position [502, 0]
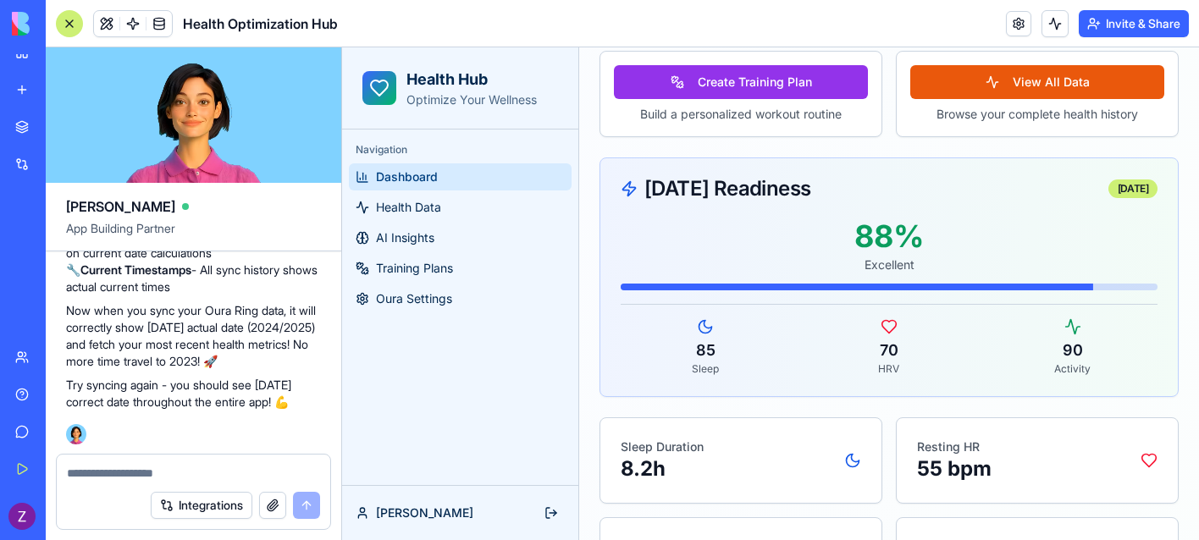
click at [159, 468] on textarea at bounding box center [193, 473] width 253 height 17
type textarea "**********"
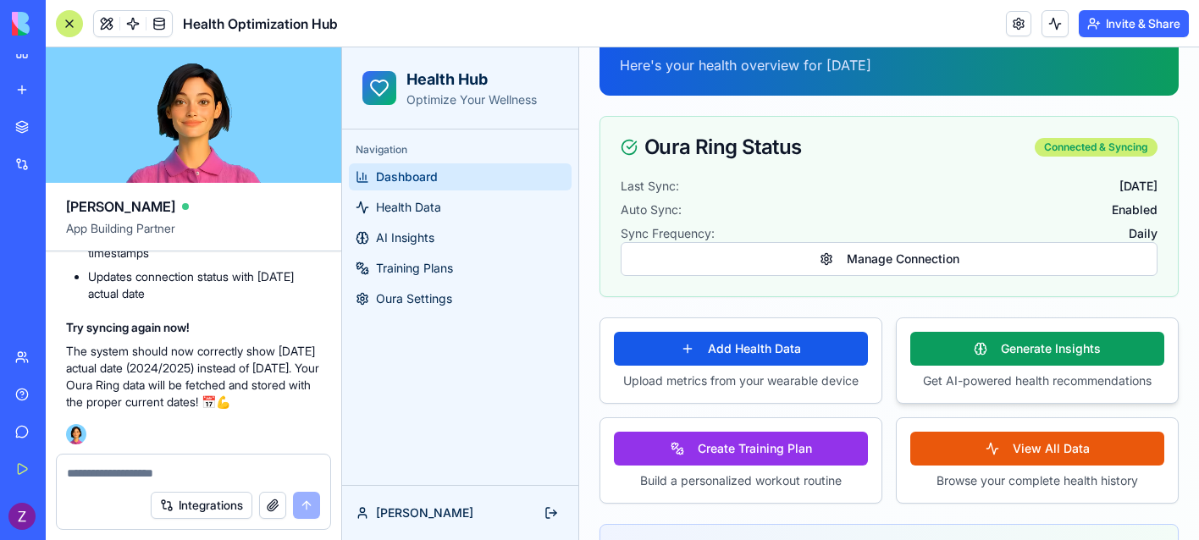
scroll to position [124, 0]
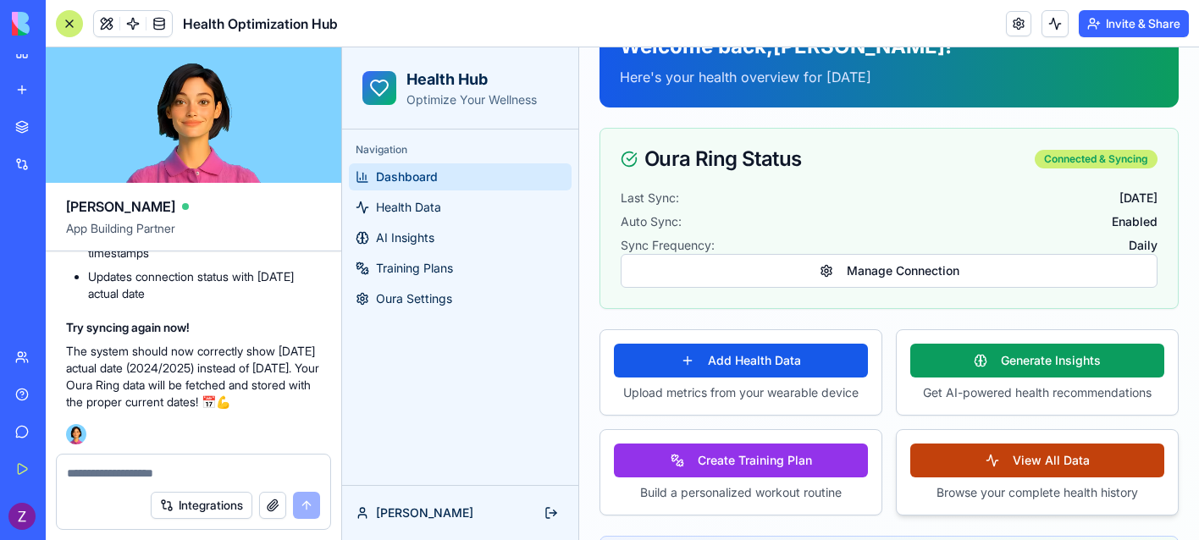
click at [985, 463] on button "View All Data" at bounding box center [1037, 461] width 254 height 34
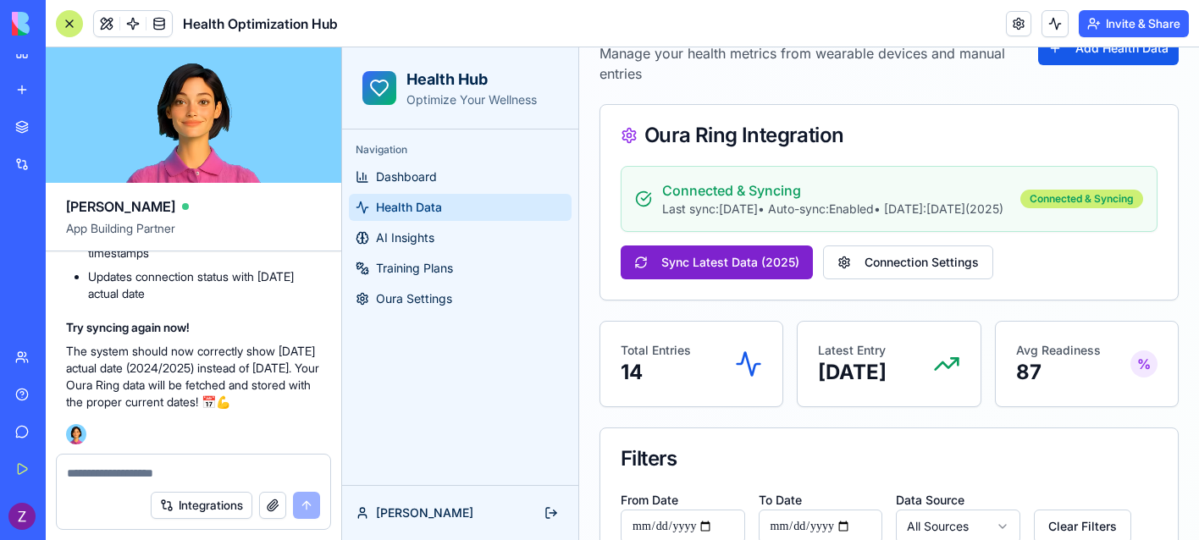
click at [759, 279] on button "Sync Latest Data ( 2025 )" at bounding box center [717, 263] width 192 height 34
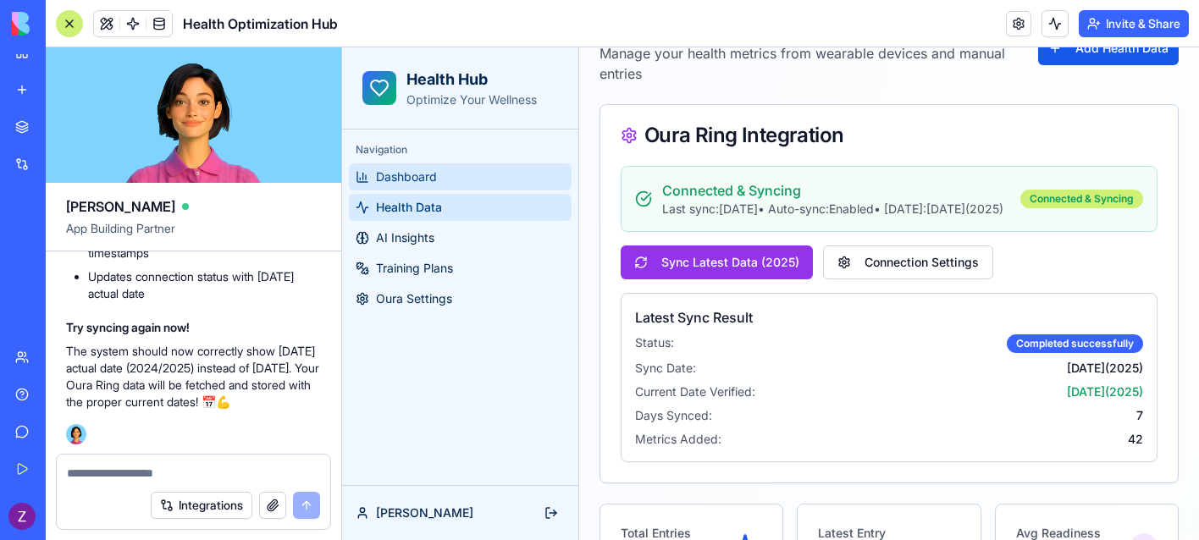
click at [475, 182] on link "Dashboard" at bounding box center [460, 176] width 223 height 27
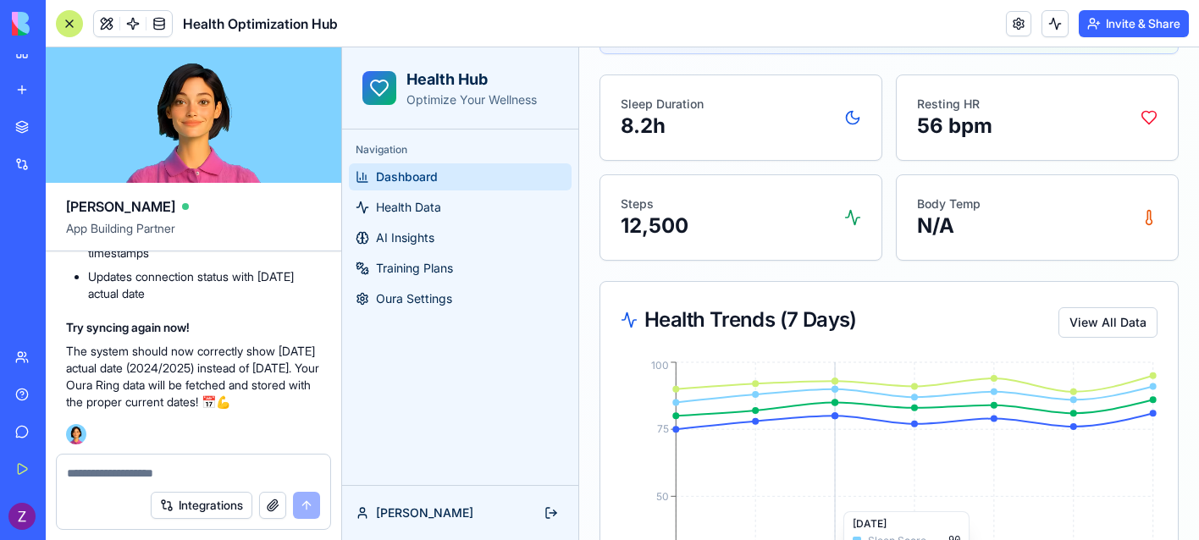
scroll to position [837, 0]
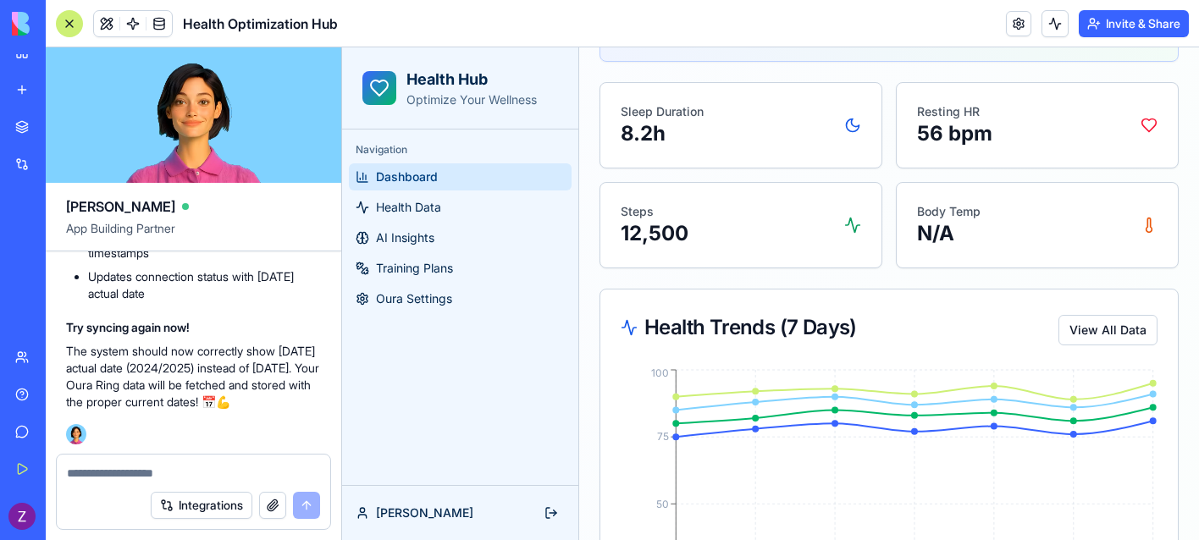
click at [255, 474] on textarea at bounding box center [193, 473] width 253 height 17
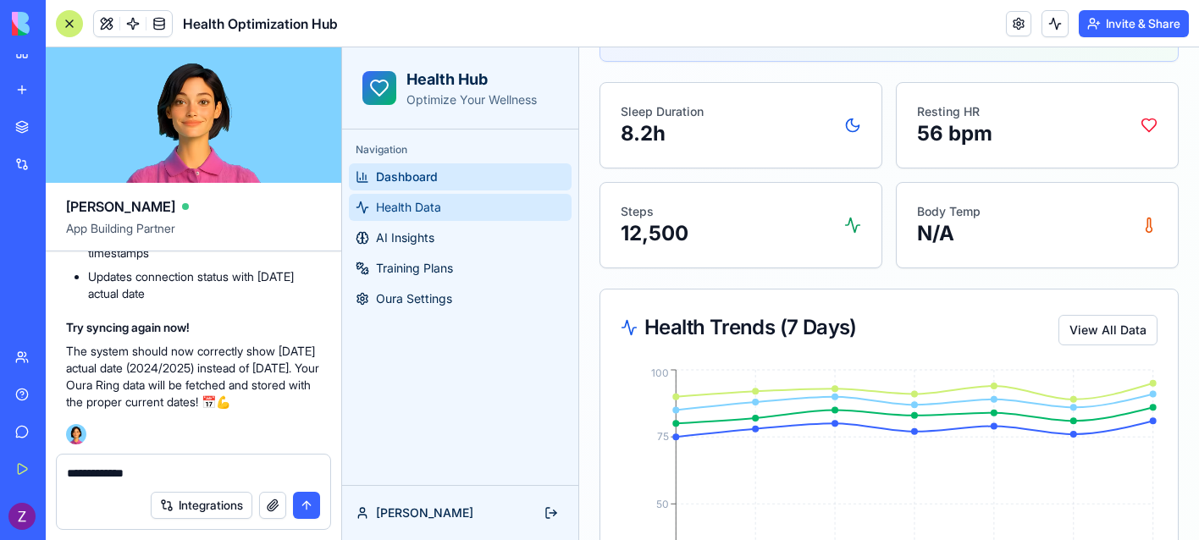
click at [453, 199] on link "Health Data" at bounding box center [460, 207] width 223 height 27
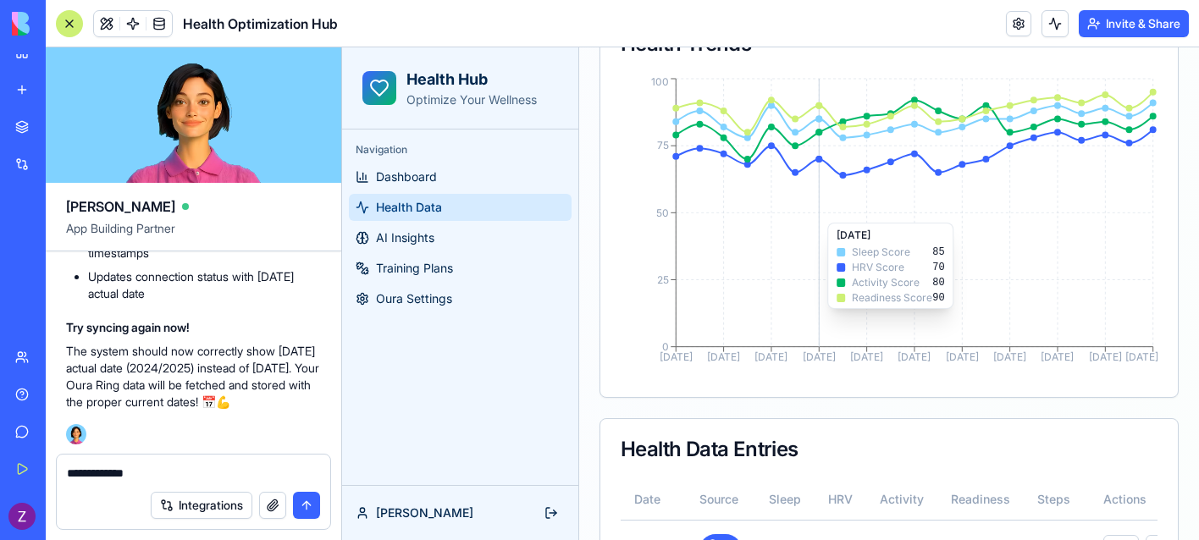
scroll to position [675, 0]
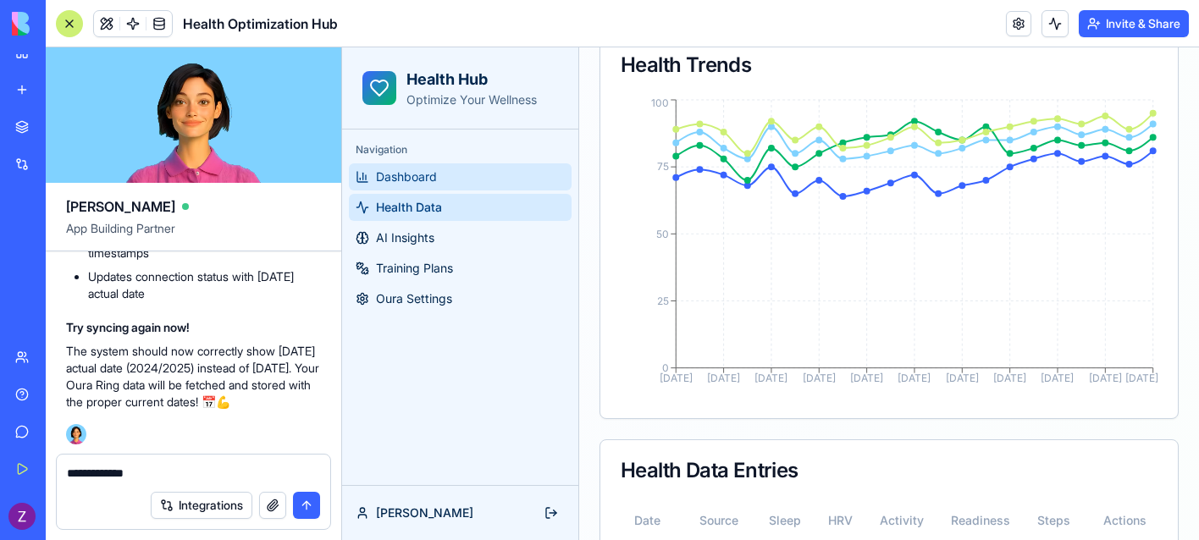
click at [455, 175] on link "Dashboard" at bounding box center [460, 176] width 223 height 27
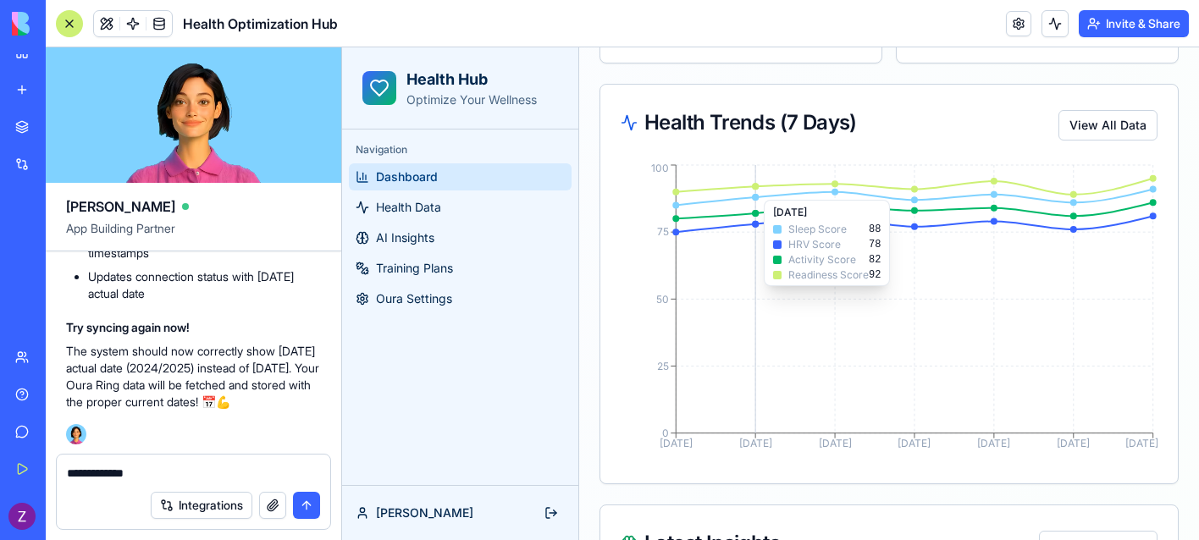
scroll to position [1083, 0]
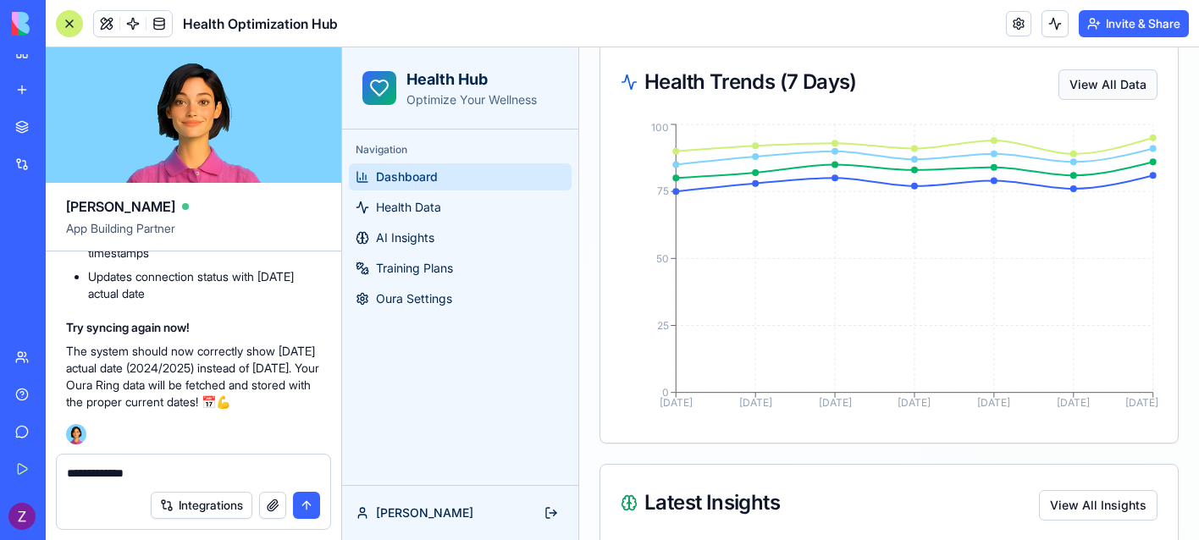
click at [1091, 80] on button "View All Data" at bounding box center [1107, 84] width 99 height 30
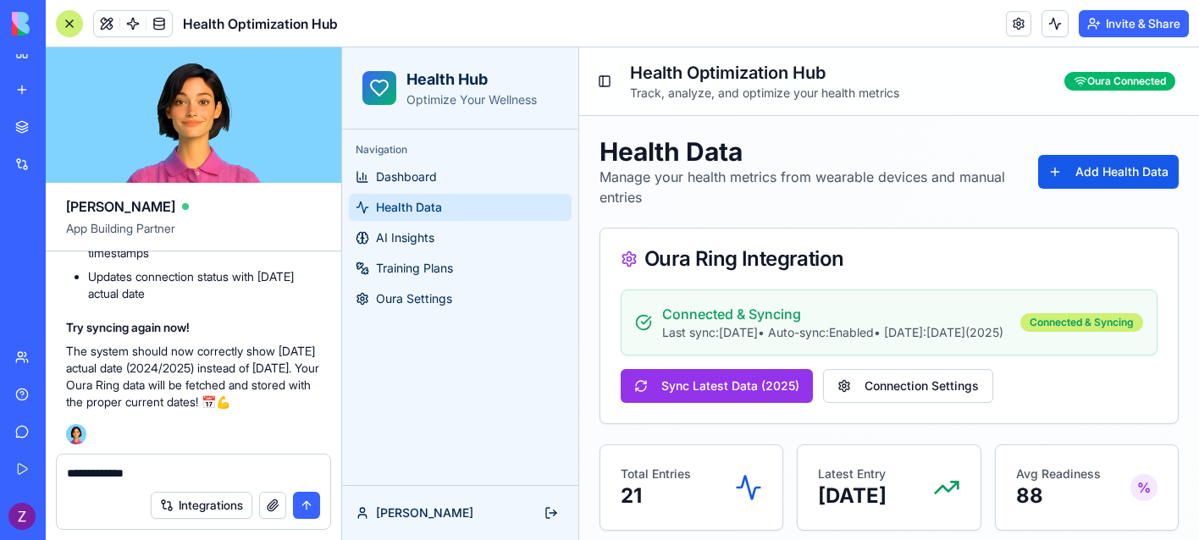
click at [203, 479] on textarea "**********" at bounding box center [193, 473] width 253 height 17
click at [435, 167] on link "Dashboard" at bounding box center [460, 176] width 223 height 27
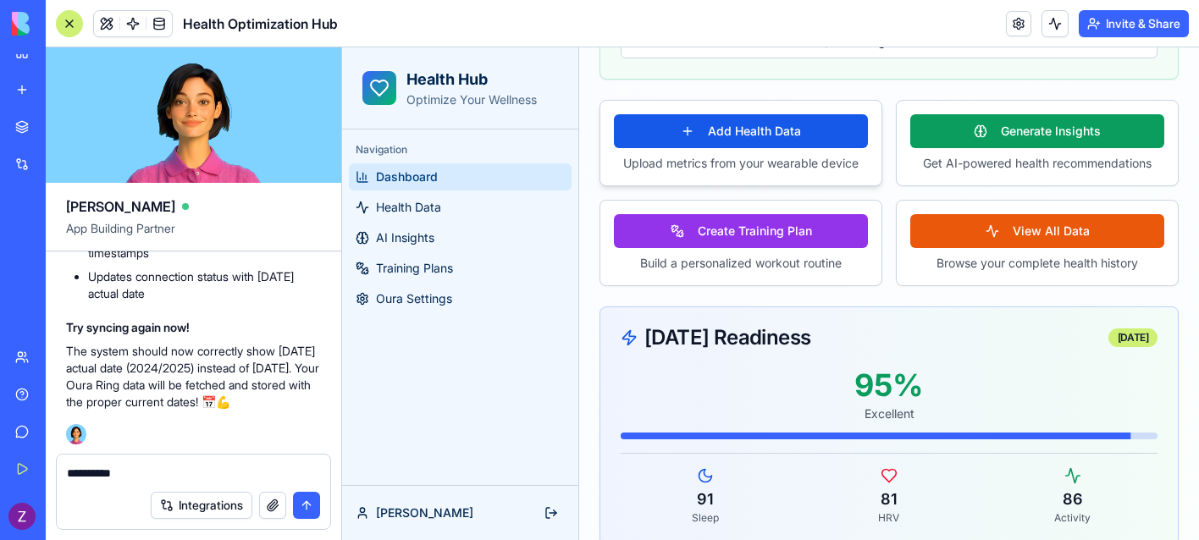
scroll to position [355, 0]
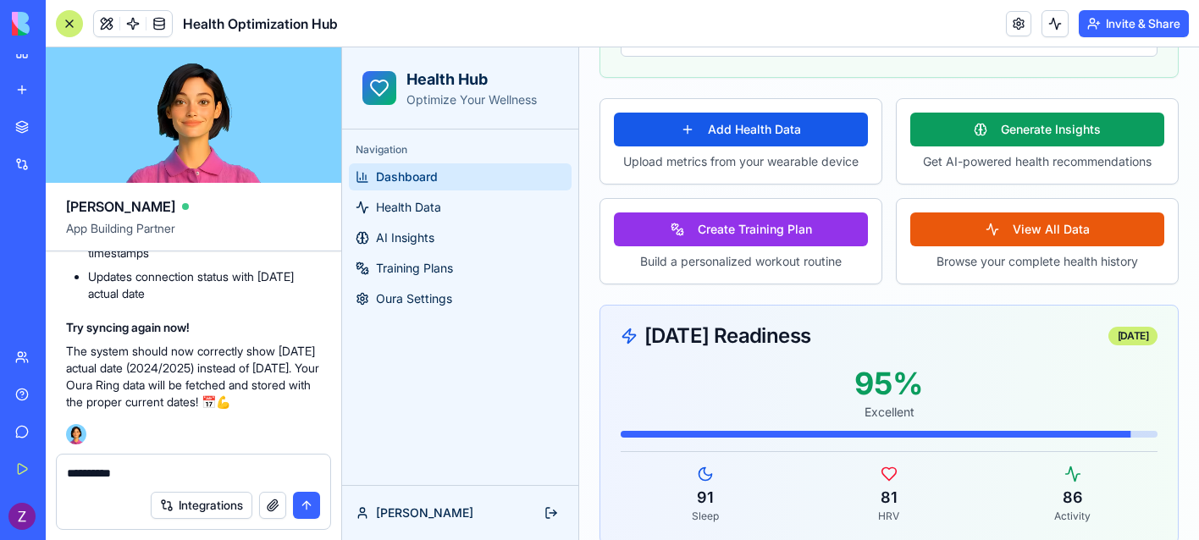
click at [262, 472] on textarea "**********" at bounding box center [193, 473] width 253 height 17
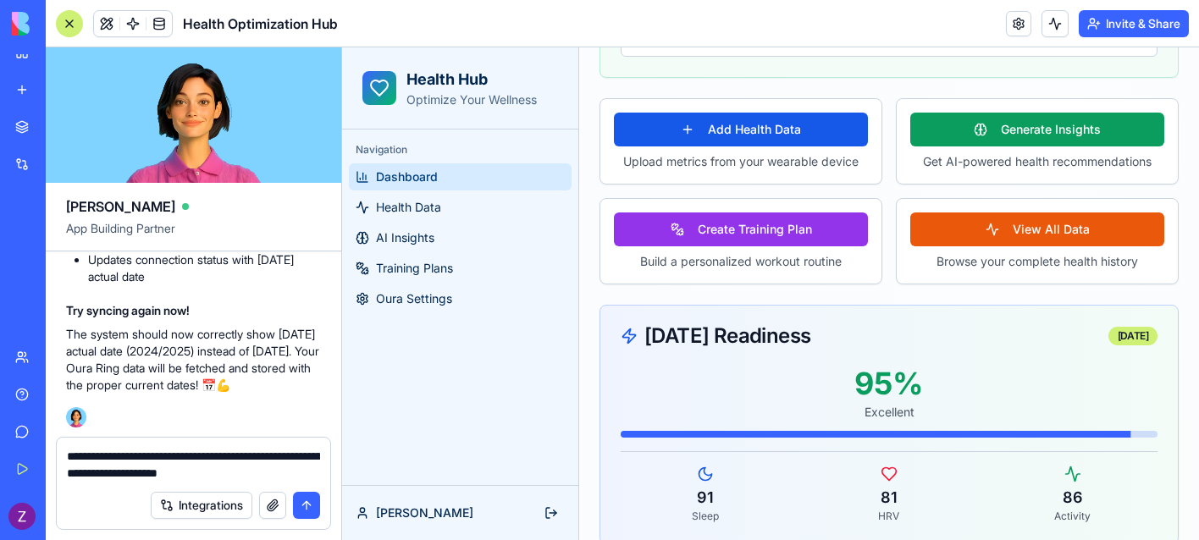
type textarea "**********"
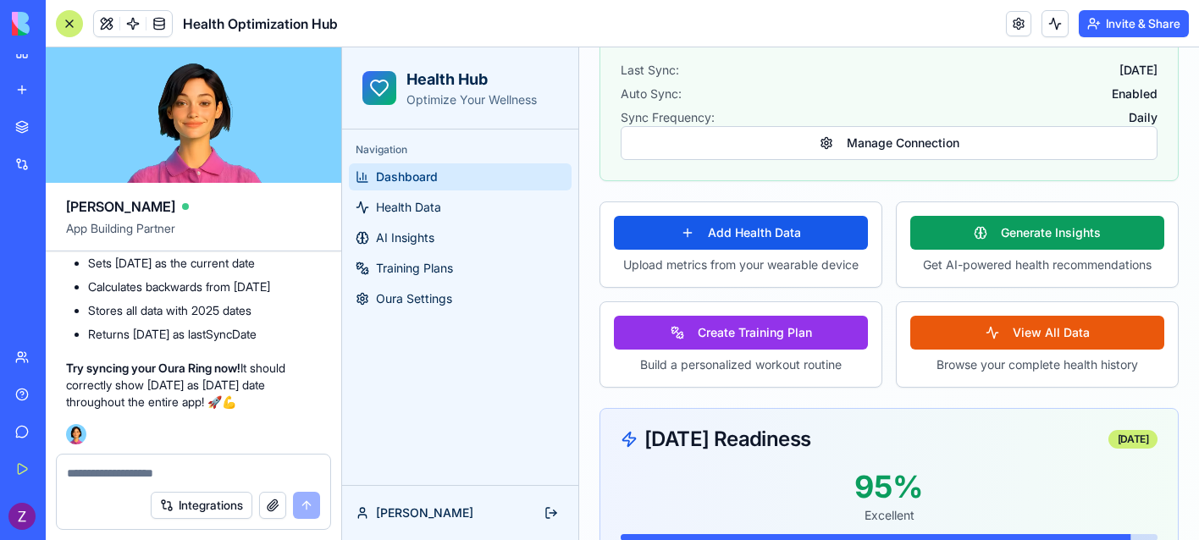
scroll to position [6496, 0]
click at [221, 461] on div at bounding box center [193, 468] width 273 height 27
click at [206, 472] on textarea at bounding box center [193, 473] width 253 height 17
type textarea "**********"
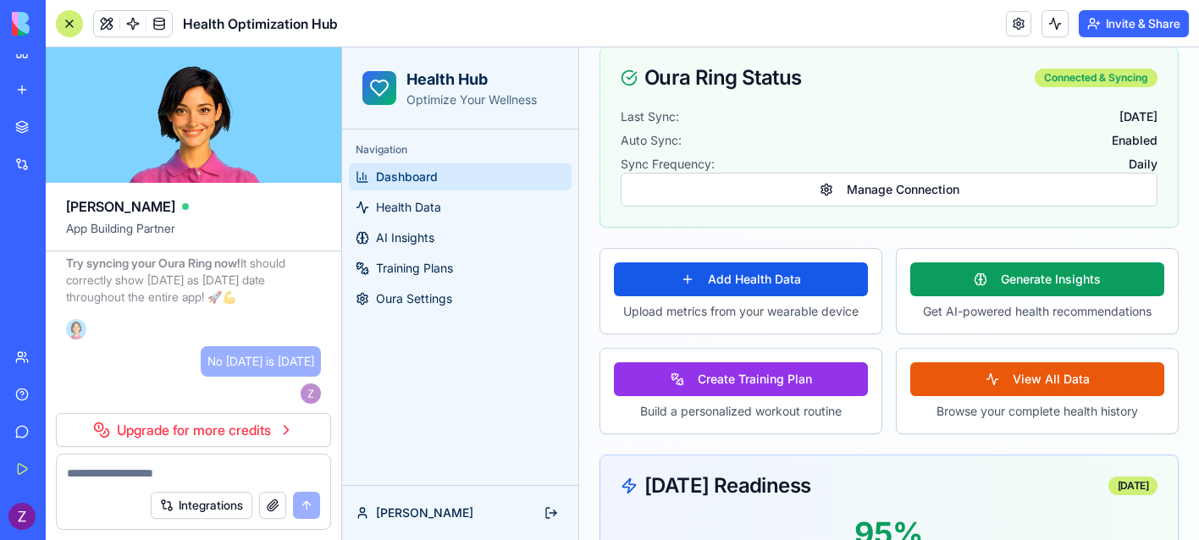
scroll to position [277, 0]
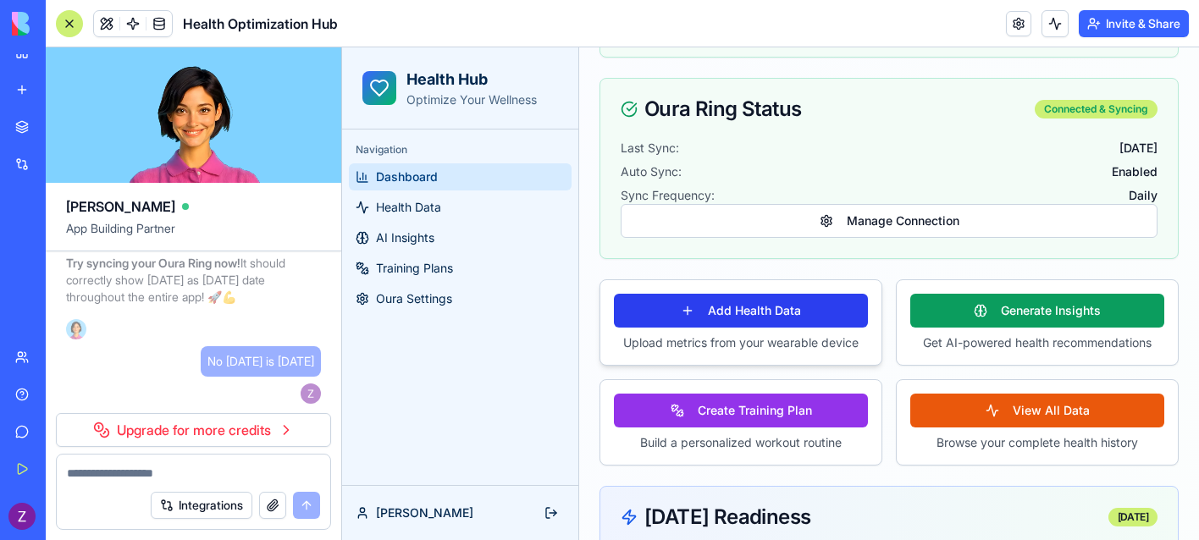
click at [736, 319] on span "Add Health Data" at bounding box center [754, 310] width 93 height 17
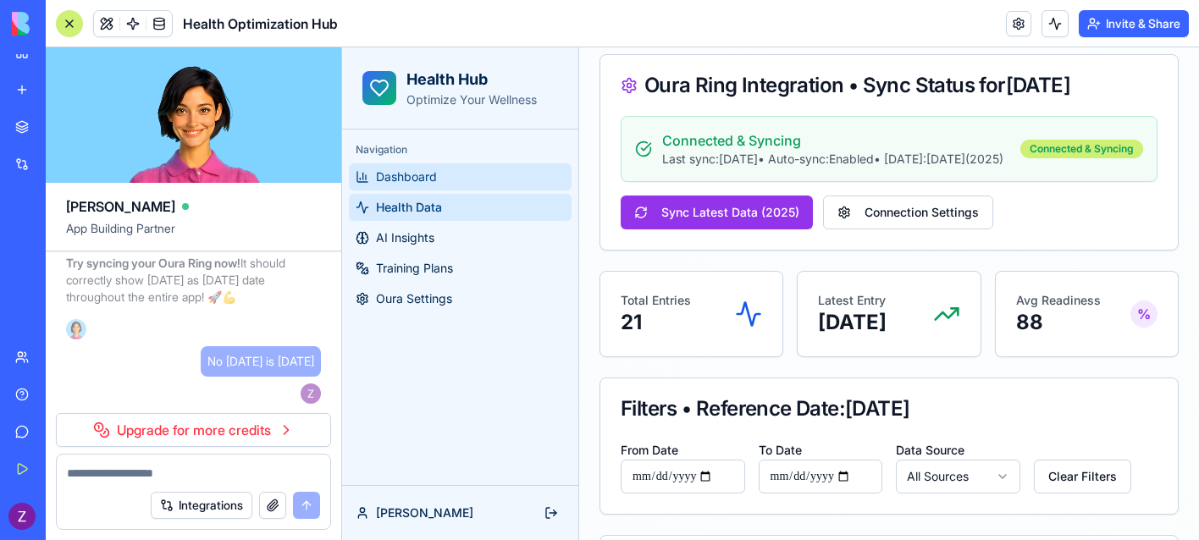
click at [477, 168] on link "Dashboard" at bounding box center [460, 176] width 223 height 27
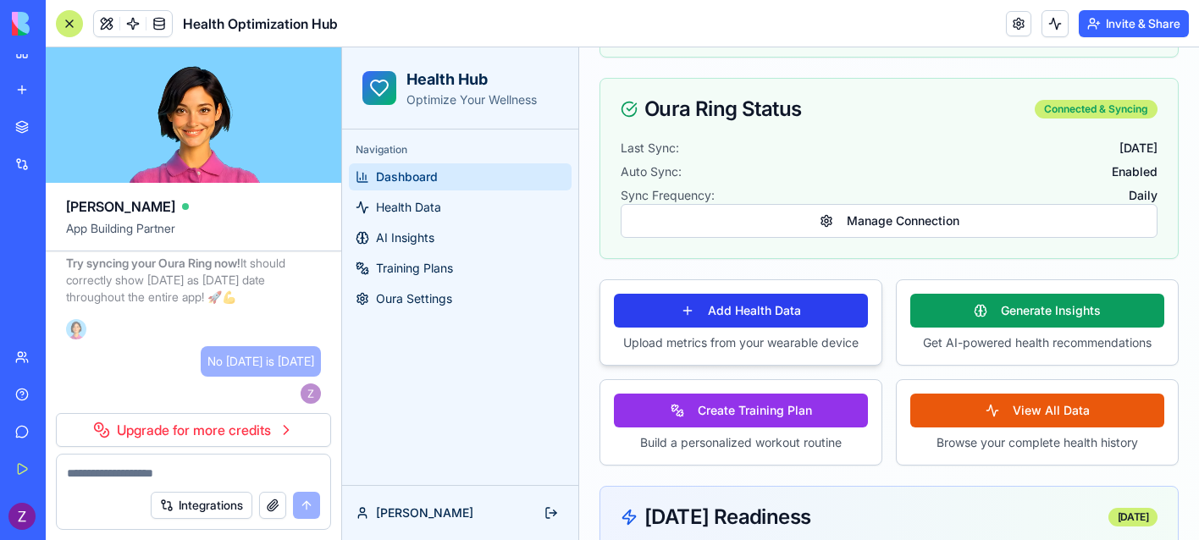
click at [801, 328] on button "Add Health Data" at bounding box center [741, 311] width 254 height 34
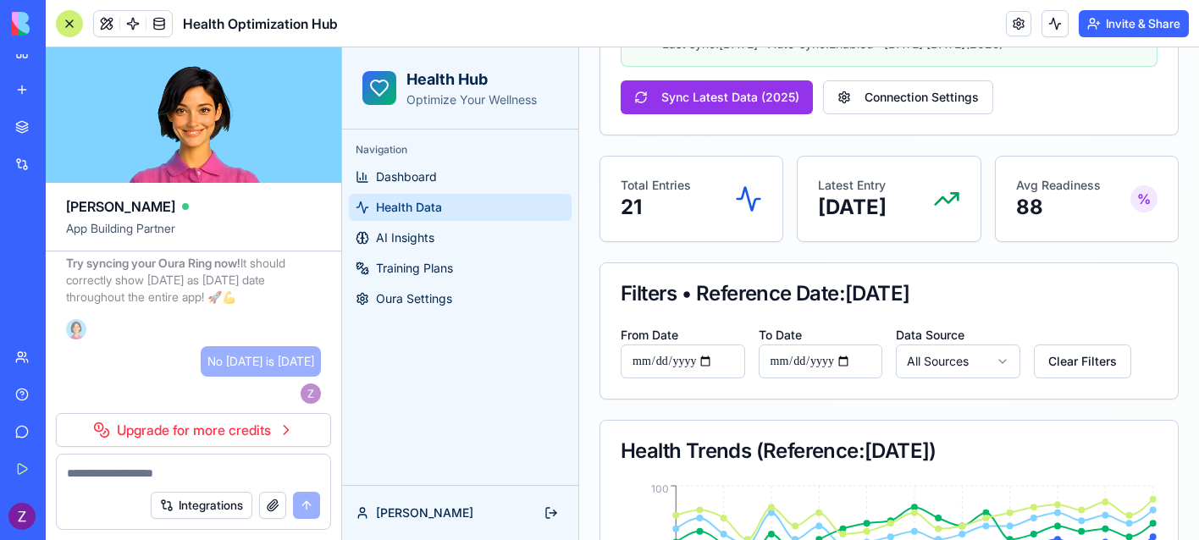
scroll to position [384, 0]
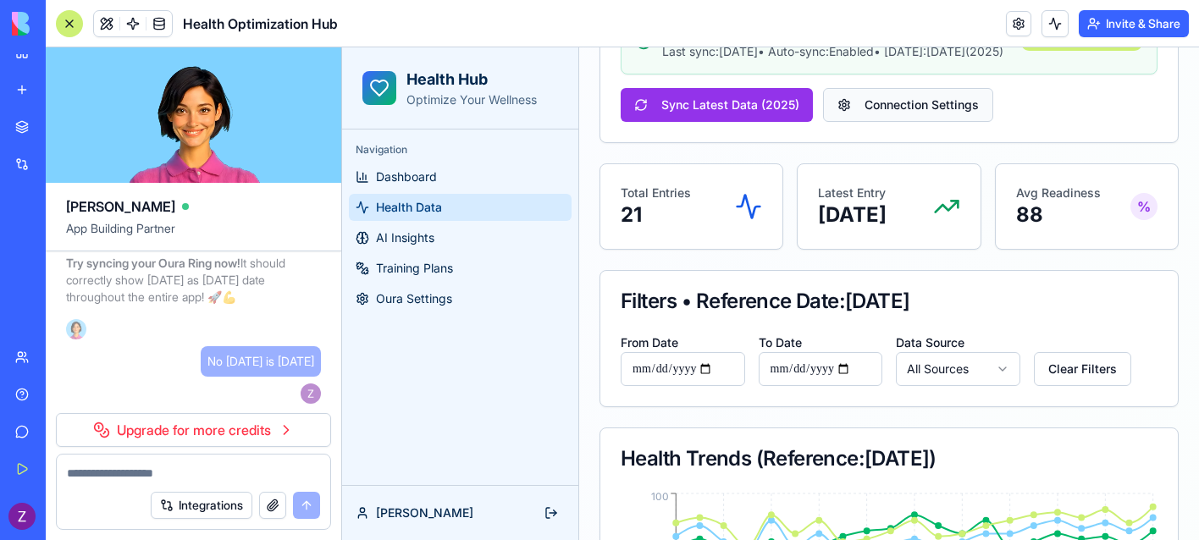
click at [948, 122] on button "Connection Settings" at bounding box center [908, 105] width 170 height 34
click at [907, 122] on button "Connection Settings" at bounding box center [908, 105] width 170 height 34
click at [503, 303] on link "Oura Settings" at bounding box center [460, 298] width 223 height 27
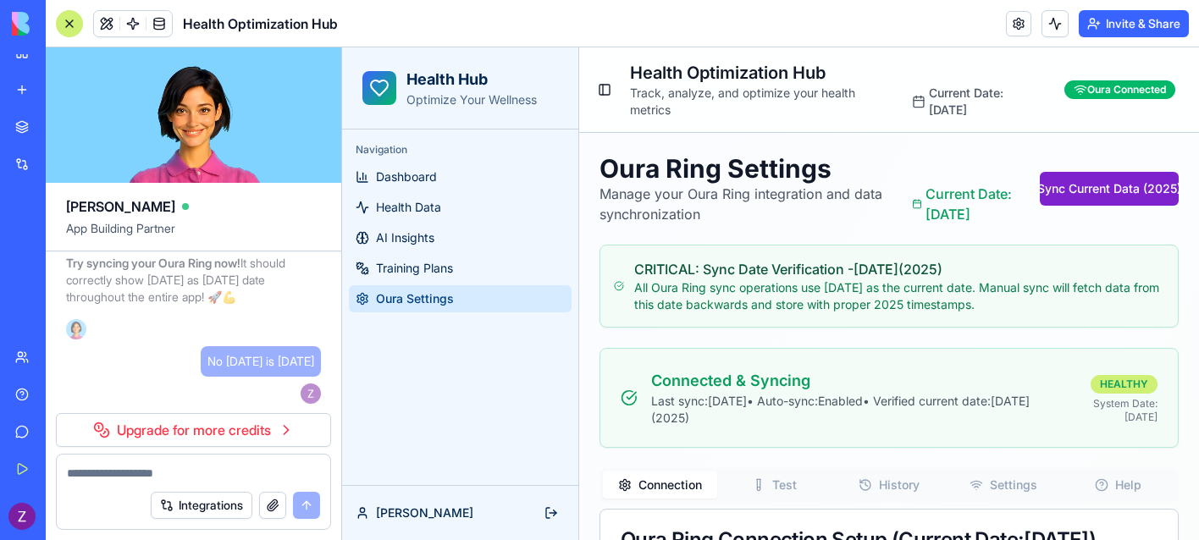
click at [1075, 196] on button "Sync Current Data (2025)" at bounding box center [1109, 189] width 139 height 34
